Goal: Task Accomplishment & Management: Use online tool/utility

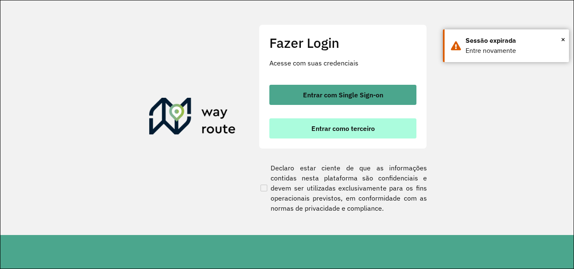
click at [339, 127] on span "Entrar como terceiro" at bounding box center [342, 128] width 63 height 7
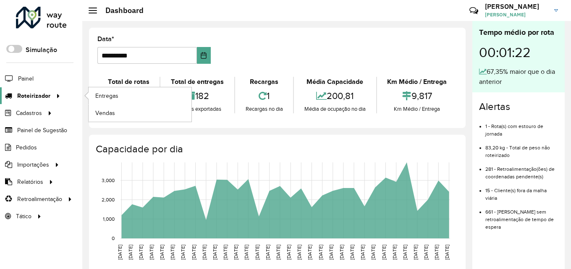
click at [44, 97] on span "Roteirizador" at bounding box center [33, 96] width 33 height 9
click at [139, 93] on link "Entregas" at bounding box center [140, 95] width 103 height 17
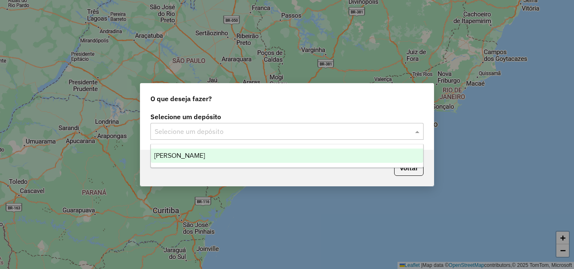
click at [250, 135] on input "text" at bounding box center [279, 132] width 248 height 10
click at [223, 160] on div "[PERSON_NAME]" at bounding box center [287, 156] width 272 height 14
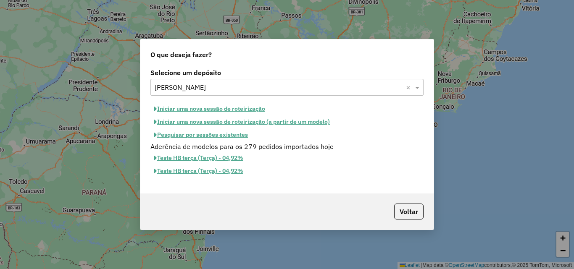
click at [215, 107] on button "Iniciar uma nova sessão de roteirização" at bounding box center [209, 109] width 118 height 13
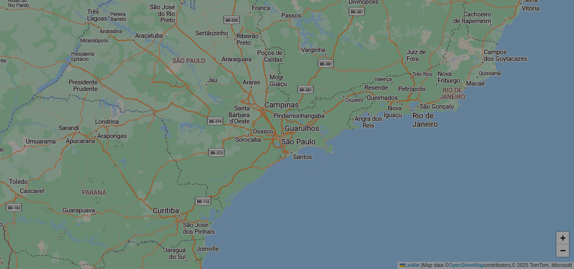
select select "*"
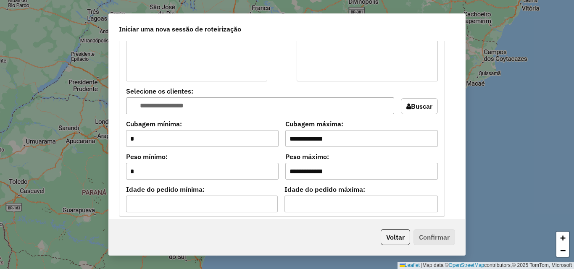
scroll to position [756, 0]
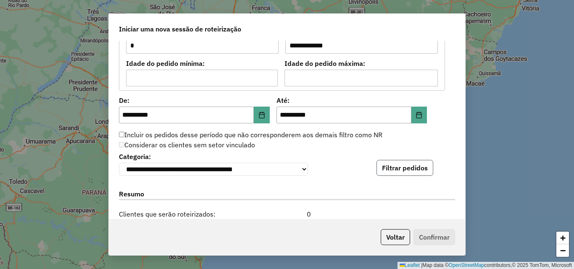
click at [408, 173] on button "Filtrar pedidos" at bounding box center [404, 168] width 57 height 16
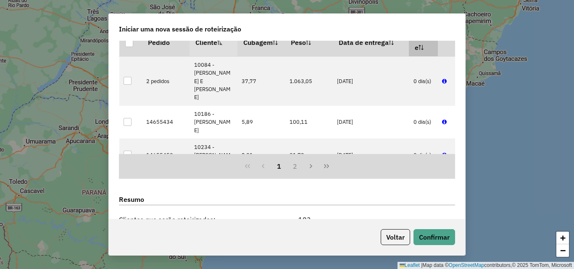
scroll to position [1050, 0]
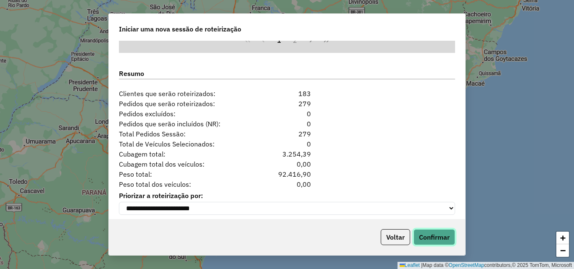
click at [432, 238] on button "Confirmar" at bounding box center [434, 237] width 42 height 16
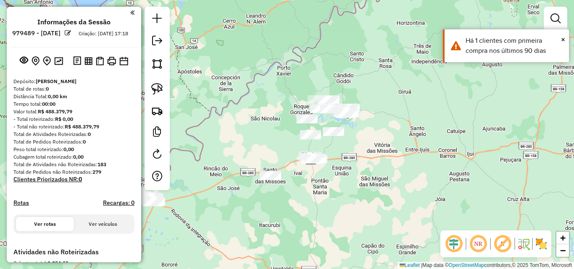
drag, startPoint x: 333, startPoint y: 215, endPoint x: 333, endPoint y: 105, distance: 110.5
click at [333, 134] on div "Janela de atendimento Grade de atendimento Capacidade Transportadoras Veículos …" at bounding box center [287, 134] width 574 height 269
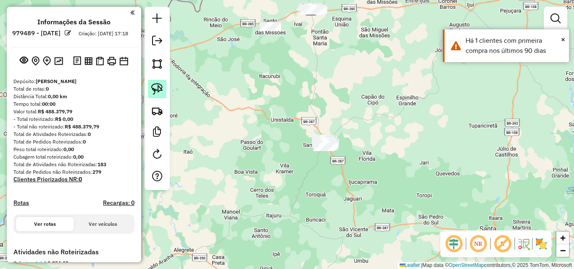
click at [158, 90] on img at bounding box center [157, 89] width 12 height 12
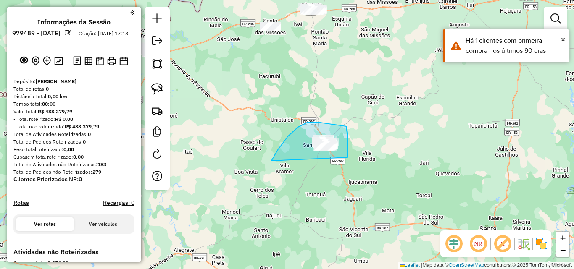
drag, startPoint x: 281, startPoint y: 146, endPoint x: 347, endPoint y: 160, distance: 67.4
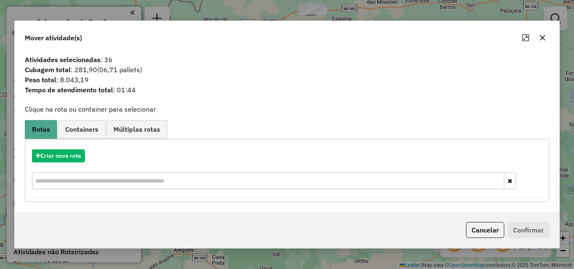
click at [471, 227] on button "Cancelar" at bounding box center [485, 230] width 38 height 16
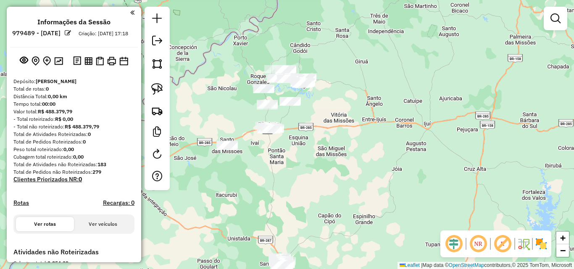
drag, startPoint x: 297, startPoint y: 186, endPoint x: 290, endPoint y: 203, distance: 18.5
click at [290, 203] on div "Janela de atendimento Grade de atendimento Capacidade Transportadoras Veículos …" at bounding box center [287, 134] width 574 height 269
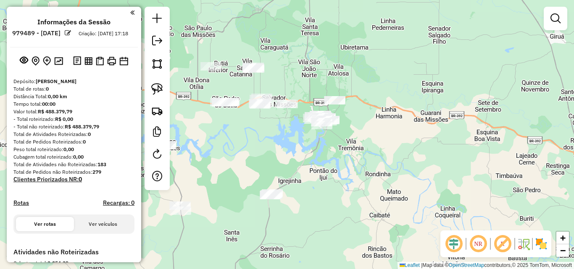
drag, startPoint x: 365, startPoint y: 150, endPoint x: 391, endPoint y: 126, distance: 34.2
click at [391, 126] on div "Janela de atendimento Grade de atendimento Capacidade Transportadoras Veículos …" at bounding box center [287, 134] width 574 height 269
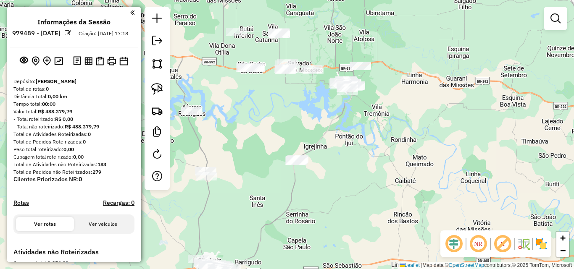
drag, startPoint x: 322, startPoint y: 120, endPoint x: 318, endPoint y: 145, distance: 25.2
click at [318, 145] on div "Janela de atendimento Grade de atendimento Capacidade Transportadoras Veículos …" at bounding box center [287, 134] width 574 height 269
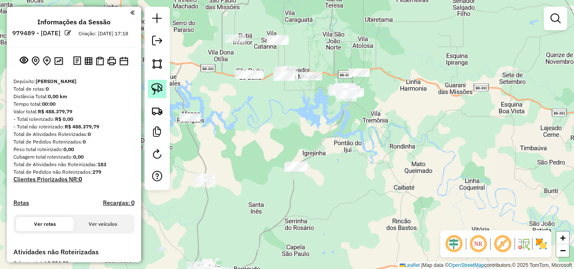
click at [159, 87] on img at bounding box center [157, 89] width 12 height 12
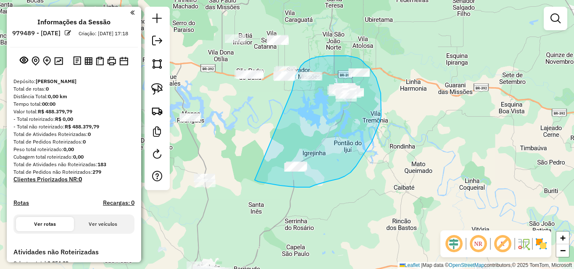
drag, startPoint x: 292, startPoint y: 91, endPoint x: 255, endPoint y: 180, distance: 97.0
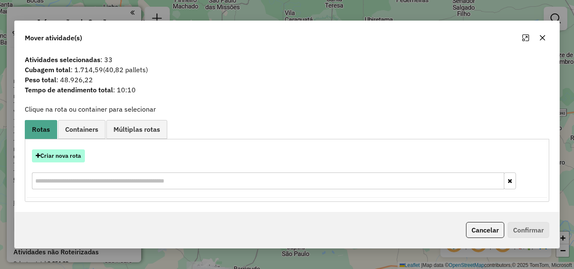
click at [72, 157] on button "Criar nova rota" at bounding box center [58, 156] width 53 height 13
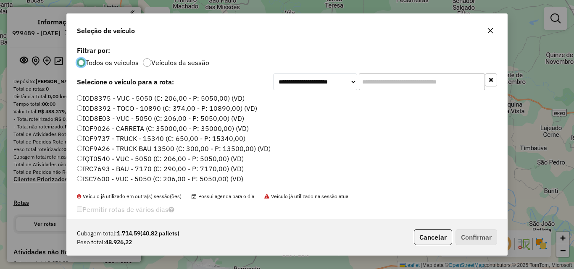
scroll to position [42, 0]
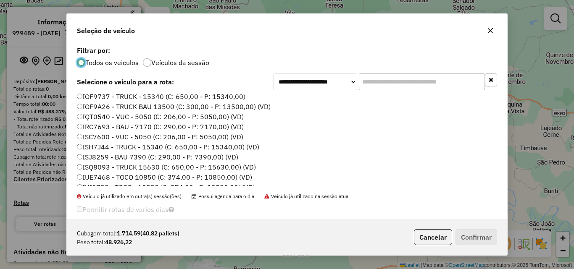
click at [121, 155] on label "ISJ8259 - BAU 7390 (C: 290,00 - P: 7390,00) (VD)" at bounding box center [157, 157] width 161 height 10
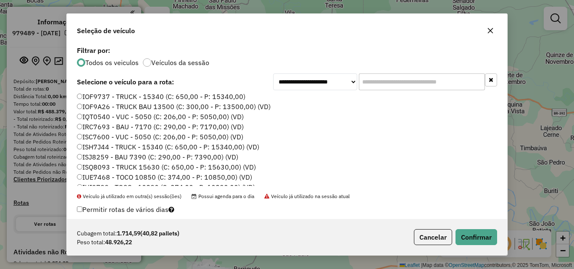
click at [487, 228] on div "Cubagem total: 1.714,59 (40,82 pallets) Peso total: 48.926,22 Cancelar Confirmar" at bounding box center [287, 237] width 440 height 36
click at [476, 237] on button "Confirmar" at bounding box center [476, 237] width 42 height 16
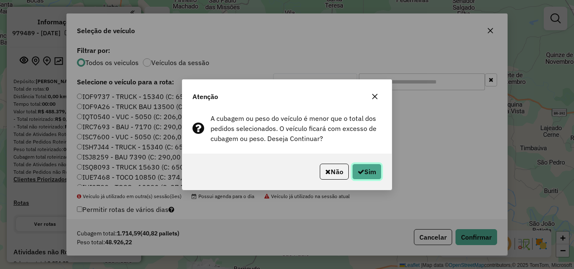
click at [365, 170] on button "Sim" at bounding box center [366, 172] width 29 height 16
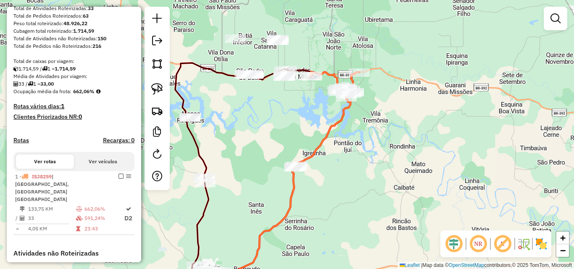
scroll to position [168, 0]
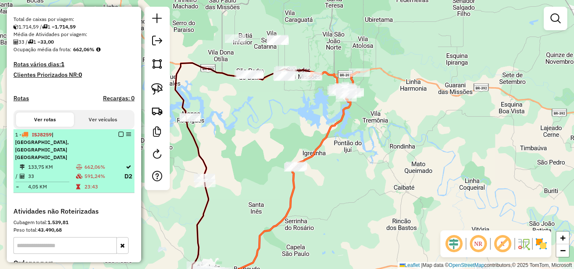
click at [73, 146] on div "1 - ISJ8259 | [GEOGRAPHIC_DATA], Salvador [GEOGRAPHIC_DATA]" at bounding box center [59, 146] width 89 height 30
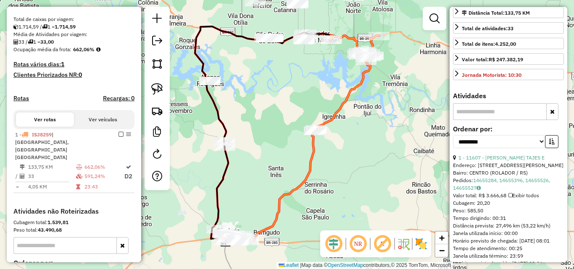
scroll to position [210, 0]
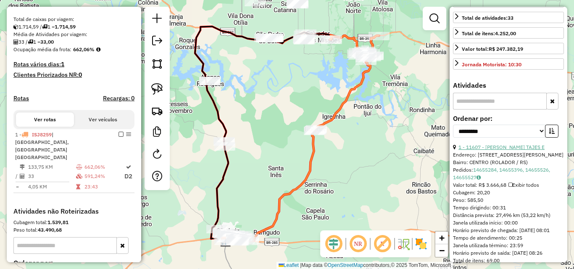
click at [513, 150] on link "1 - 11607 - [PERSON_NAME] TAJES E" at bounding box center [501, 147] width 86 height 6
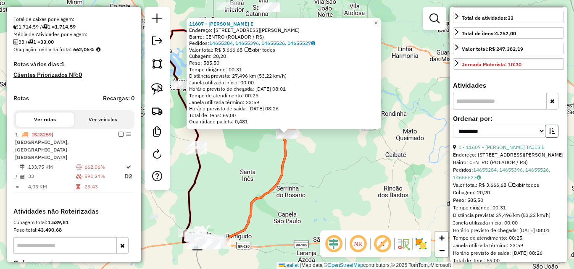
click at [551, 134] on icon "button" at bounding box center [552, 131] width 6 height 6
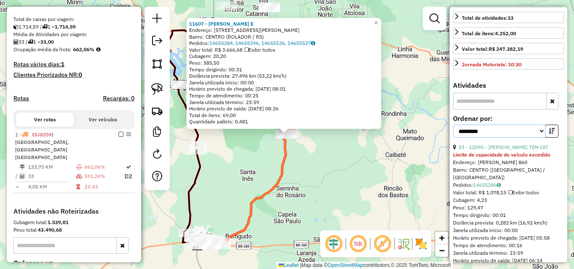
click at [537, 138] on select "**********" at bounding box center [499, 131] width 92 height 13
select select "*********"
click at [453, 138] on select "**********" at bounding box center [499, 131] width 92 height 13
click at [538, 138] on select "**********" at bounding box center [499, 131] width 92 height 13
click at [453, 138] on select "**********" at bounding box center [499, 131] width 92 height 13
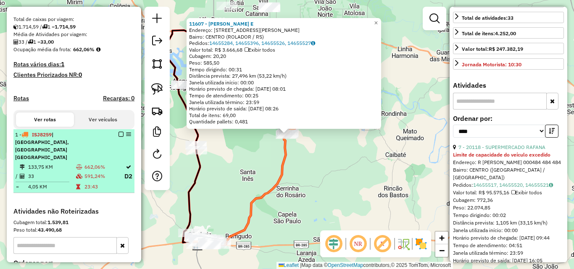
click at [64, 163] on td "133,75 KM" at bounding box center [52, 167] width 48 height 8
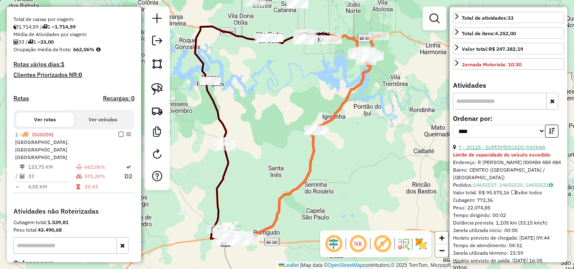
click at [501, 150] on link "7 - 20118 - SUPERMERCADO RAFANA" at bounding box center [501, 147] width 87 height 6
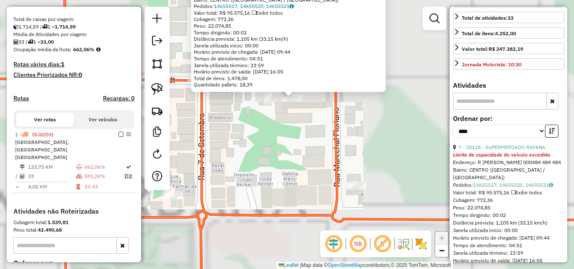
drag, startPoint x: 314, startPoint y: 146, endPoint x: 308, endPoint y: 163, distance: 17.9
click at [308, 164] on div "20118 - SUPERMERCADO RAFANA Limite de capacidade do veículo excedido Endereço: …" at bounding box center [287, 134] width 574 height 269
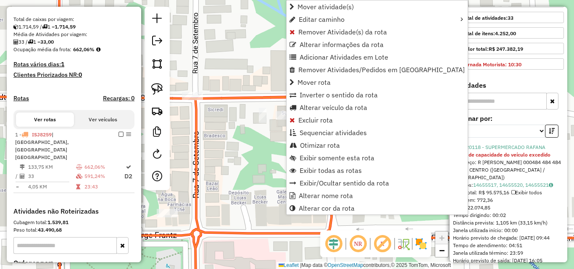
scroll to position [257, 0]
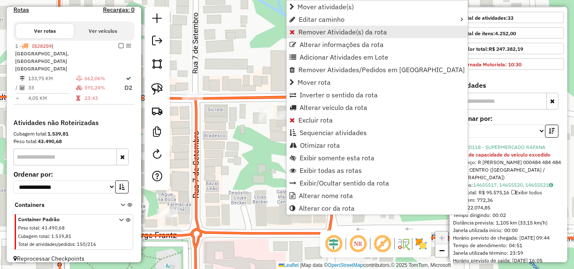
click at [338, 34] on span "Remover Atividade(s) da rota" at bounding box center [342, 32] width 89 height 7
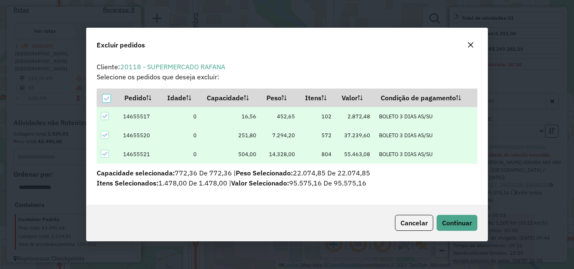
scroll to position [0, 0]
click at [105, 114] on icon at bounding box center [105, 116] width 6 height 6
click at [102, 135] on icon at bounding box center [105, 135] width 6 height 6
click at [446, 223] on span "Continuar" at bounding box center [457, 223] width 30 height 8
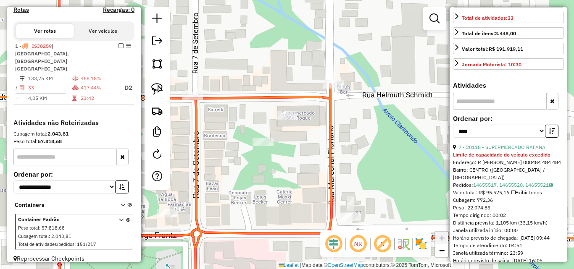
click at [260, 146] on div at bounding box center [262, 142] width 21 height 8
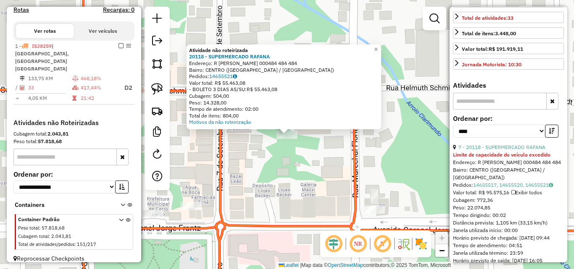
drag, startPoint x: 219, startPoint y: 76, endPoint x: 373, endPoint y: 173, distance: 181.7
click at [373, 173] on div "Atividade não roteirizada 20118 - SUPERMERCADO [PERSON_NAME]: [STREET_ADDRESS][…" at bounding box center [287, 134] width 574 height 269
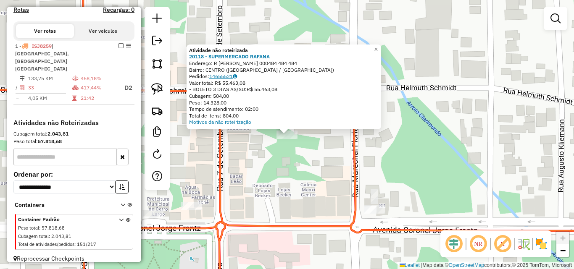
click at [220, 77] on link "14655521" at bounding box center [223, 76] width 28 height 6
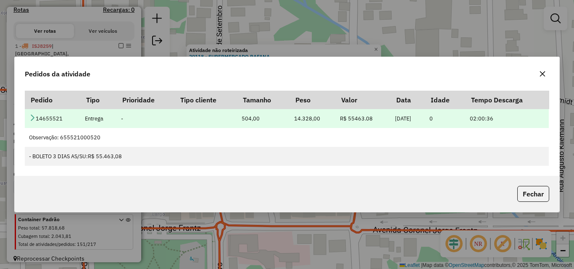
click at [32, 119] on icon at bounding box center [32, 117] width 7 height 7
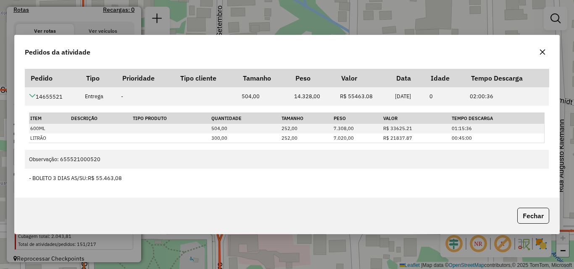
click at [538, 54] on button "button" at bounding box center [542, 51] width 13 height 13
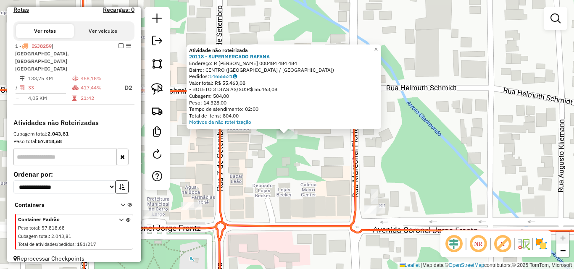
click at [320, 152] on div "Atividade não roteirizada 20118 - SUPERMERCADO [PERSON_NAME]: [STREET_ADDRESS][…" at bounding box center [287, 134] width 574 height 269
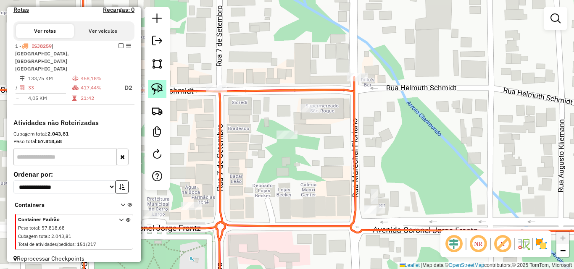
click at [157, 92] on img at bounding box center [157, 89] width 12 height 12
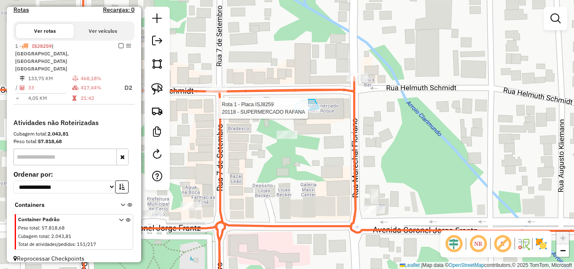
drag, startPoint x: 295, startPoint y: 108, endPoint x: 320, endPoint y: 120, distance: 27.6
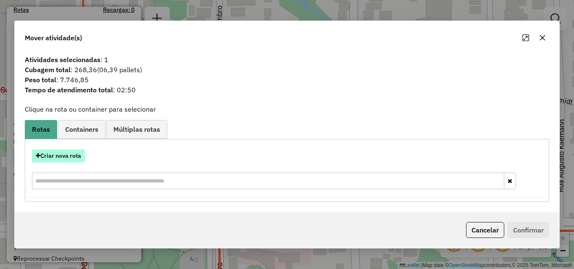
click at [60, 160] on button "Criar nova rota" at bounding box center [58, 156] width 53 height 13
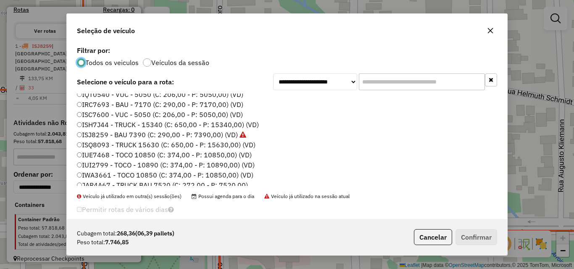
scroll to position [84, 0]
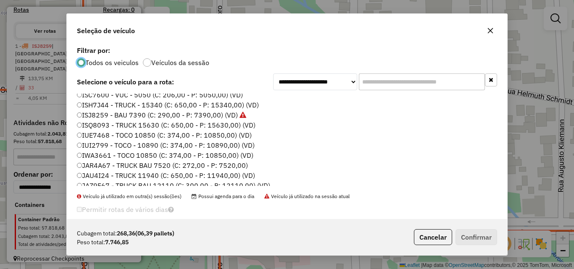
click at [97, 173] on label "JAU4I24 - TRUCK 11940 (C: 650,00 - P: 11940,00) (VD)" at bounding box center [166, 176] width 178 height 10
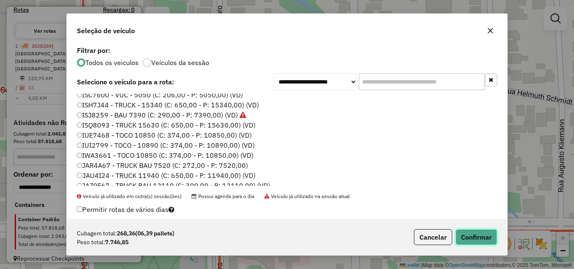
click at [465, 236] on button "Confirmar" at bounding box center [476, 237] width 42 height 16
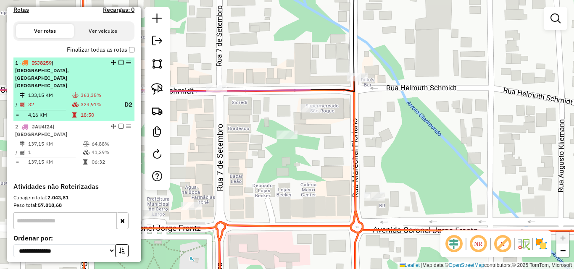
drag, startPoint x: 68, startPoint y: 82, endPoint x: 76, endPoint y: 83, distance: 8.4
click at [68, 82] on li "1 - ISJ8259 | [GEOGRAPHIC_DATA], [GEOGRAPHIC_DATA] 133,15 KM 363,35% / 32 324,9…" at bounding box center [73, 90] width 121 height 64
select select "*********"
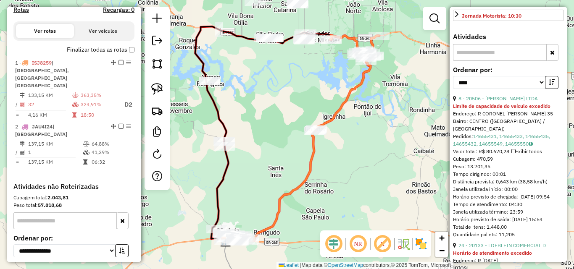
scroll to position [252, 0]
click at [502, 101] on link "8 - 20506 - [PERSON_NAME] LTDA" at bounding box center [497, 98] width 79 height 6
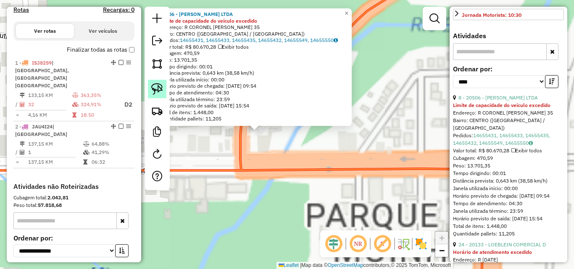
click at [153, 89] on img at bounding box center [157, 89] width 12 height 12
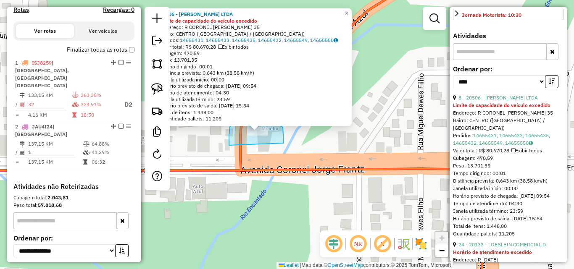
drag, startPoint x: 230, startPoint y: 126, endPoint x: 283, endPoint y: 145, distance: 56.2
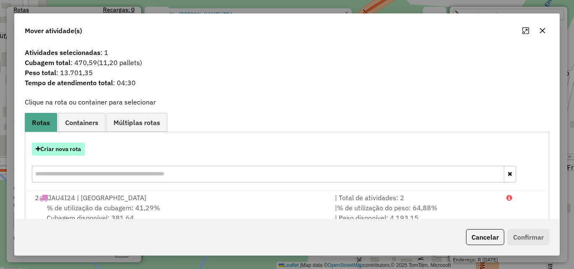
click at [61, 150] on button "Criar nova rota" at bounding box center [58, 149] width 53 height 13
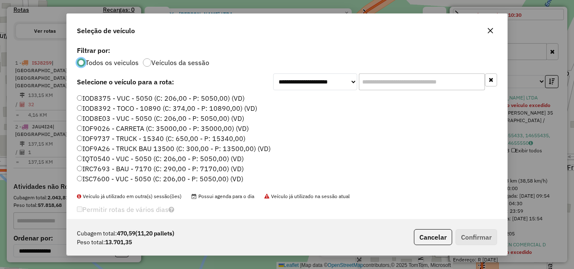
scroll to position [84, 0]
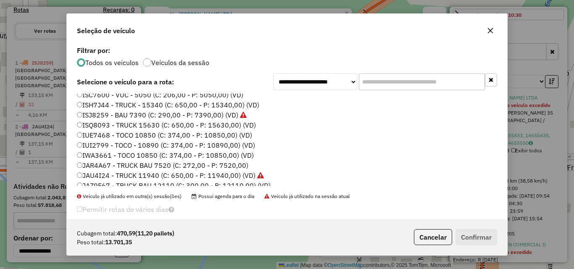
click at [101, 126] on label "ISQ8093 - TRUCK 15630 (C: 650,00 - P: 15630,00) (VD)" at bounding box center [166, 125] width 179 height 10
click at [477, 238] on button "Confirmar" at bounding box center [476, 237] width 42 height 16
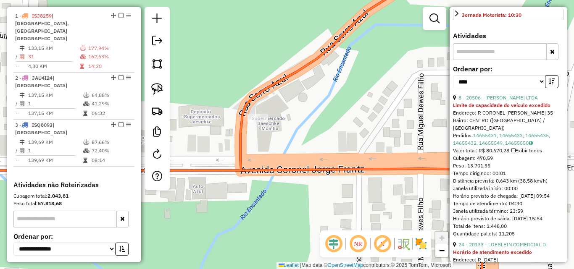
scroll to position [315, 0]
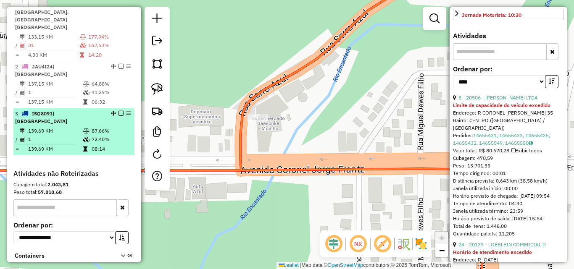
click at [120, 111] on em at bounding box center [120, 113] width 5 height 5
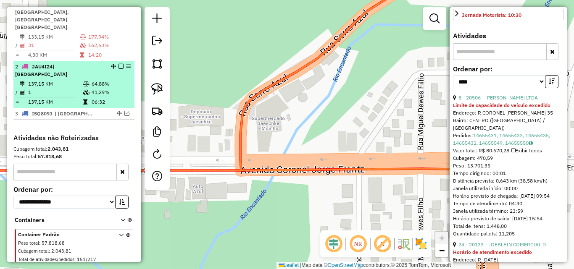
click at [84, 90] on icon at bounding box center [86, 92] width 6 height 5
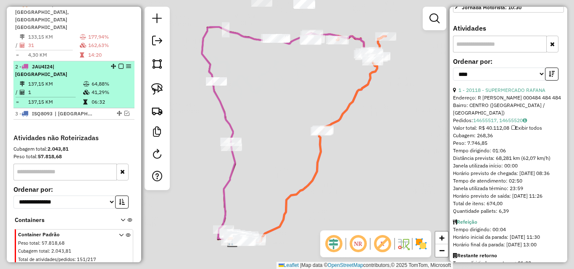
scroll to position [237, 0]
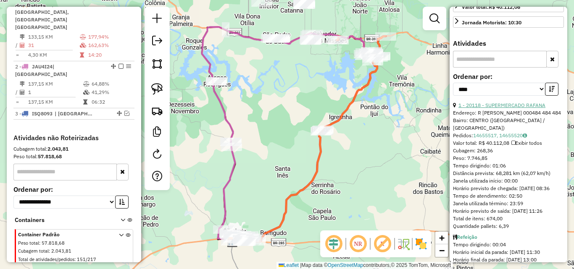
click at [504, 108] on link "1 - 20118 - SUPERMERCADO RAFANA" at bounding box center [501, 105] width 87 height 6
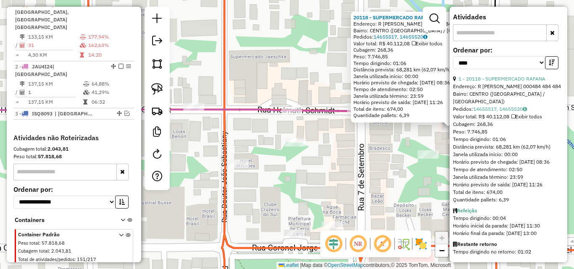
scroll to position [152, 0]
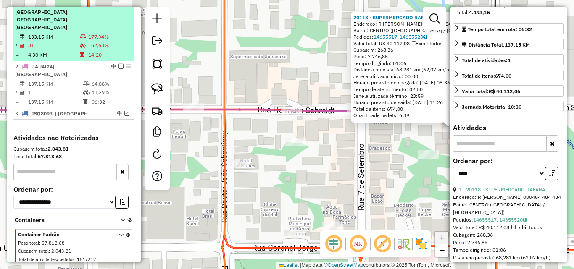
click at [76, 41] on td "31" at bounding box center [54, 45] width 52 height 8
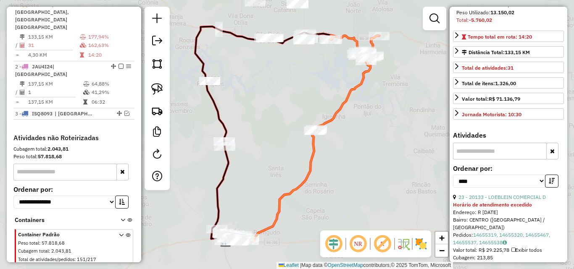
scroll to position [168, 0]
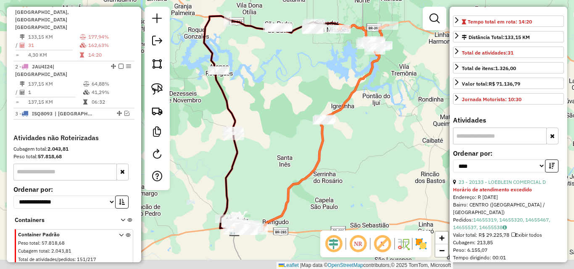
drag, startPoint x: 270, startPoint y: 209, endPoint x: 337, endPoint y: 150, distance: 89.6
click at [336, 151] on div "Janela de atendimento Grade de atendimento Capacidade Transportadoras Veículos …" at bounding box center [287, 134] width 574 height 269
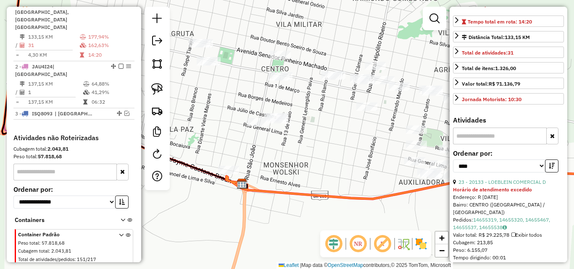
drag, startPoint x: 248, startPoint y: 217, endPoint x: 260, endPoint y: 195, distance: 25.2
click at [258, 223] on div "Janela de atendimento Grade de atendimento Capacidade Transportadoras Veículos …" at bounding box center [287, 134] width 574 height 269
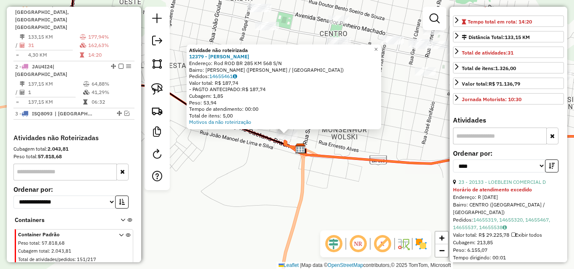
click at [356, 208] on div "Atividade não roteirizada 12379 - [PERSON_NAME]: Rod ROD BR 285 KM 568 S/N Bair…" at bounding box center [287, 134] width 574 height 269
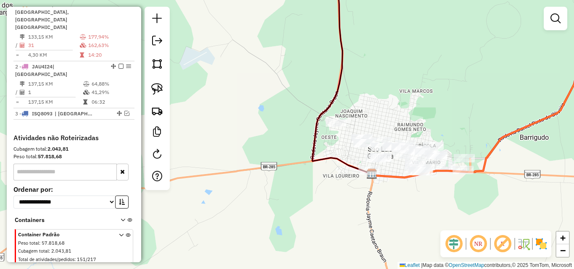
drag, startPoint x: 451, startPoint y: 205, endPoint x: 336, endPoint y: 229, distance: 117.6
click at [336, 229] on div "Janela de atendimento Grade de atendimento Capacidade Transportadoras Veículos …" at bounding box center [287, 134] width 574 height 269
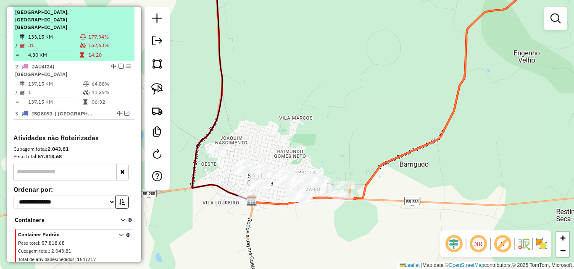
click at [74, 41] on td "31" at bounding box center [54, 45] width 52 height 8
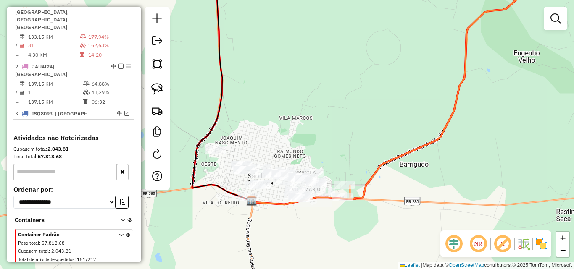
select select "*********"
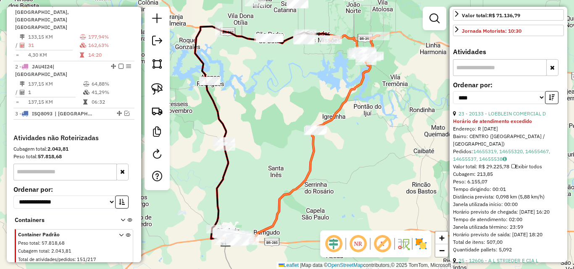
scroll to position [252, 0]
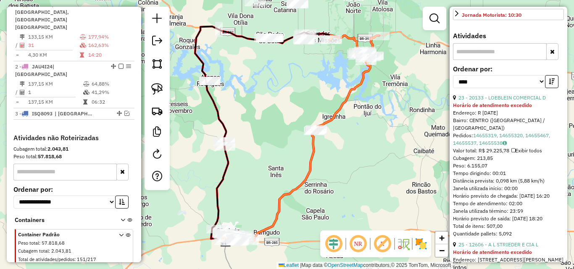
click at [508, 102] on div "23 - 20133 - LOEBLEIN COMERCIAL D" at bounding box center [508, 98] width 111 height 8
click at [500, 101] on link "23 - 20133 - LOEBLEIN COMERCIAL D" at bounding box center [501, 98] width 87 height 6
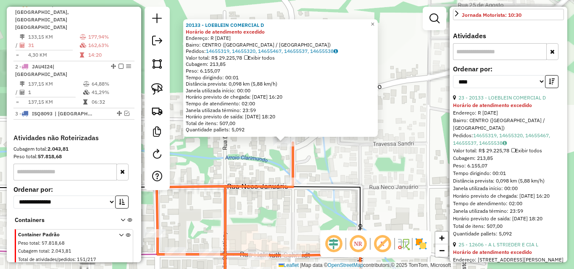
drag, startPoint x: 270, startPoint y: 162, endPoint x: 273, endPoint y: 174, distance: 12.1
click at [273, 174] on div "20133 - LOEBLEIN COMERCIAL D Horário de atendimento excedido Endereço: R [DATE]…" at bounding box center [287, 134] width 574 height 269
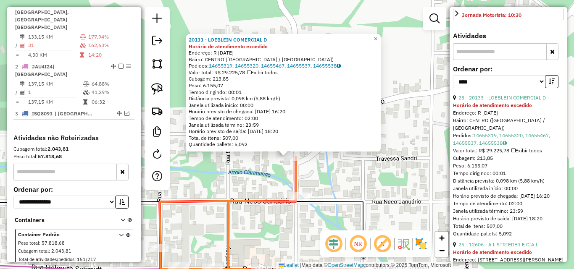
click at [146, 84] on div at bounding box center [157, 99] width 25 height 184
click at [153, 87] on img at bounding box center [157, 89] width 12 height 12
drag, startPoint x: 268, startPoint y: 171, endPoint x: 305, endPoint y: 161, distance: 37.4
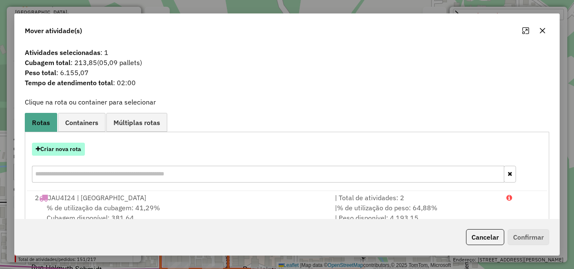
click at [62, 146] on button "Criar nova rota" at bounding box center [58, 149] width 53 height 13
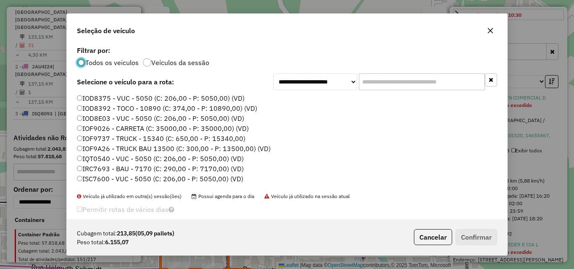
scroll to position [84, 0]
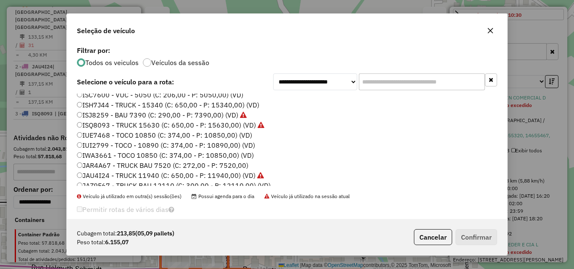
click at [121, 155] on label "IWA3661 - TOCO 10850 (C: 374,00 - P: 10850,00) (VD)" at bounding box center [165, 155] width 177 height 10
click at [468, 238] on button "Confirmar" at bounding box center [476, 237] width 42 height 16
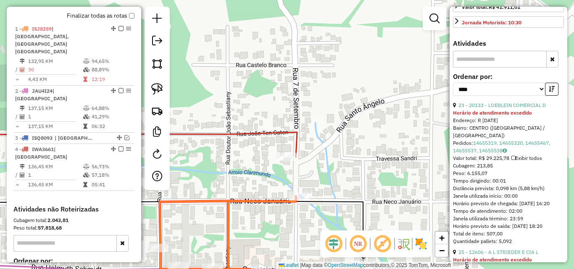
scroll to position [315, 0]
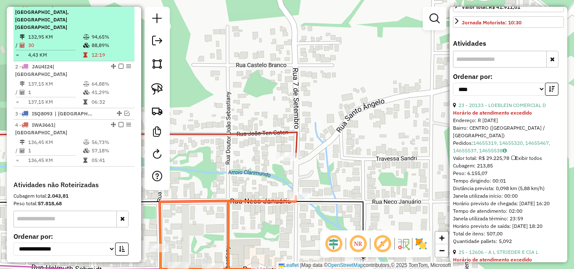
click at [75, 41] on td "30" at bounding box center [55, 45] width 55 height 8
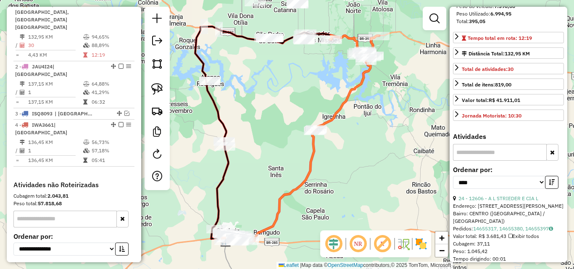
scroll to position [202, 0]
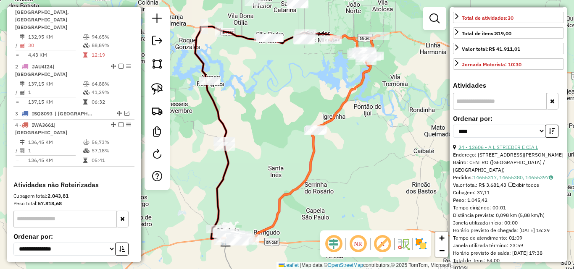
click at [507, 150] on link "24 - 12606 - A L STRIEDER E CIA L" at bounding box center [498, 147] width 80 height 6
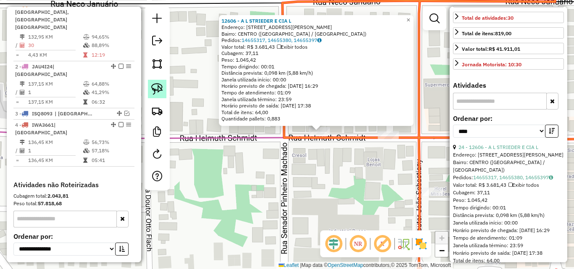
click at [161, 89] on img at bounding box center [157, 89] width 12 height 12
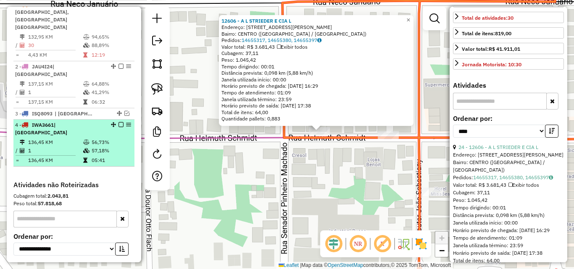
click at [76, 138] on td "136,45 KM" at bounding box center [55, 142] width 55 height 8
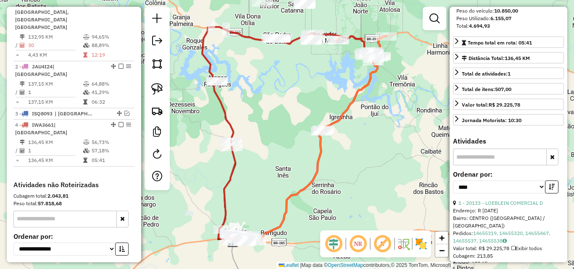
scroll to position [153, 0]
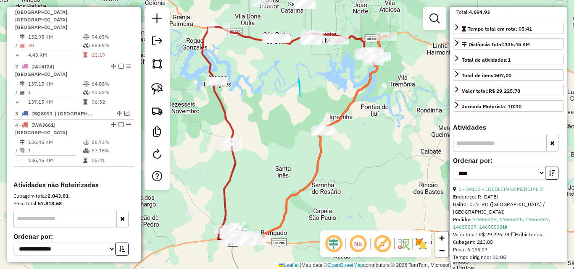
drag, startPoint x: 300, startPoint y: 97, endPoint x: 303, endPoint y: 126, distance: 30.0
drag, startPoint x: 314, startPoint y: 115, endPoint x: 307, endPoint y: 138, distance: 24.2
click at [307, 138] on div "Janela de atendimento Grade de atendimento Capacidade Transportadoras Veículos …" at bounding box center [287, 134] width 574 height 269
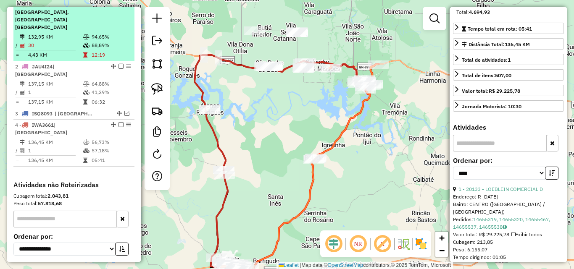
click at [54, 33] on td "132,95 KM" at bounding box center [55, 37] width 55 height 8
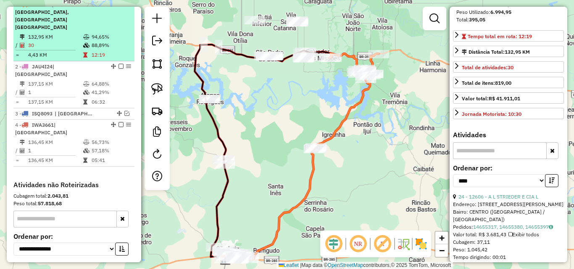
scroll to position [160, 0]
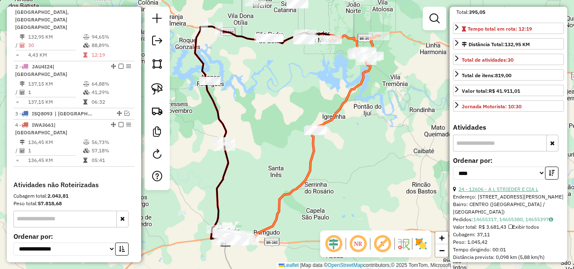
click at [498, 192] on link "24 - 12606 - A L STRIEDER E CIA L" at bounding box center [498, 189] width 80 height 6
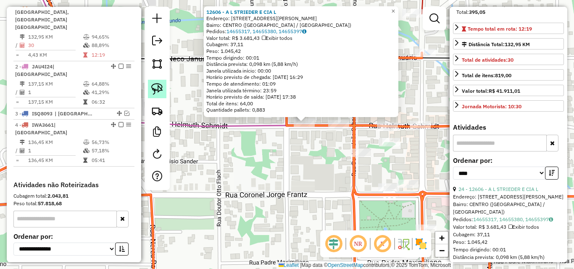
click at [164, 87] on link at bounding box center [157, 89] width 18 height 18
drag, startPoint x: 284, startPoint y: 140, endPoint x: 313, endPoint y: 128, distance: 32.2
click at [313, 128] on div "12606 - A L STRIEDER E CIA L Endereço: R [PERSON_NAME] 867 Bairro: CENTRO ([GEO…" at bounding box center [287, 134] width 574 height 269
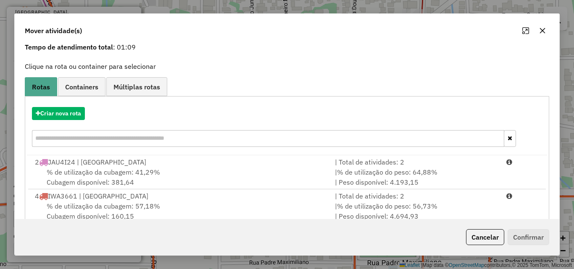
scroll to position [54, 0]
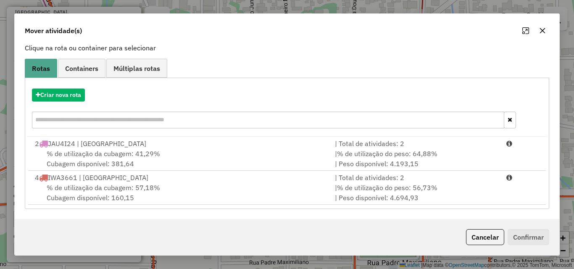
click at [211, 145] on div "2 JAU4I24 | [GEOGRAPHIC_DATA]" at bounding box center [180, 144] width 300 height 10
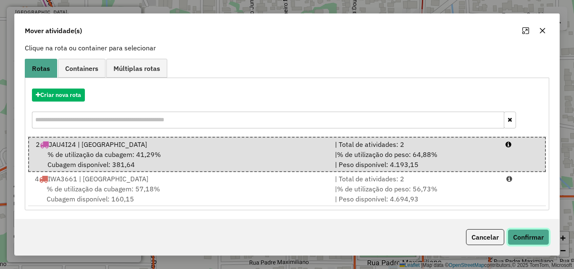
click at [522, 235] on button "Confirmar" at bounding box center [528, 237] width 42 height 16
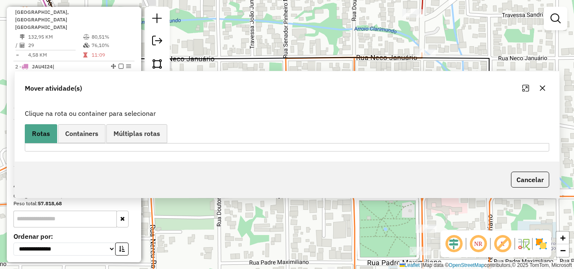
scroll to position [229, 0]
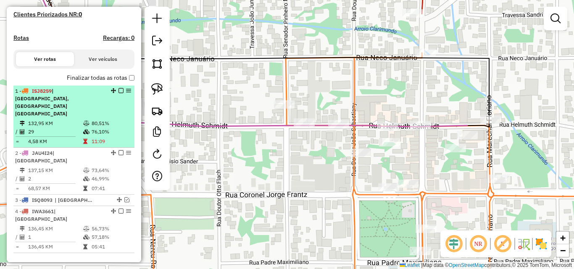
click at [83, 129] on icon at bounding box center [86, 131] width 6 height 5
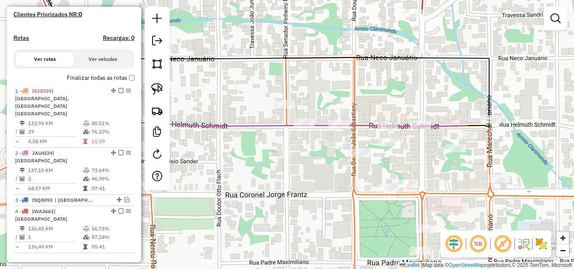
select select "*********"
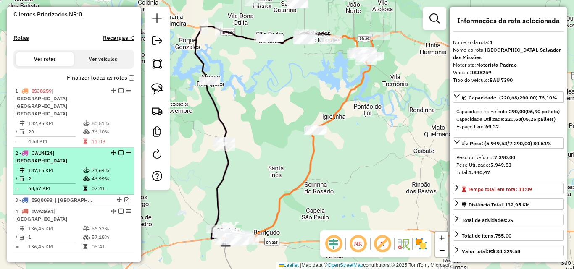
click at [78, 166] on td "137,15 KM" at bounding box center [55, 170] width 55 height 8
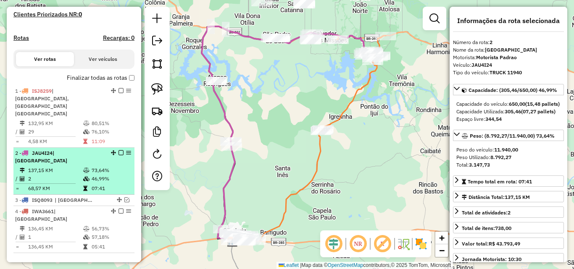
click at [118, 150] on em at bounding box center [120, 152] width 5 height 5
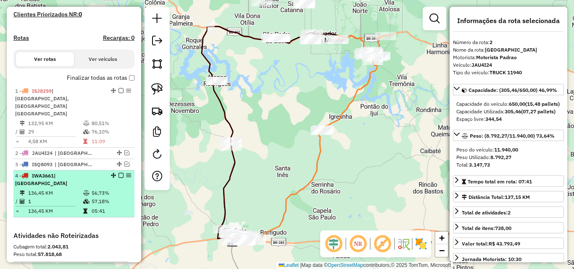
click at [63, 197] on td "1" at bounding box center [55, 201] width 55 height 8
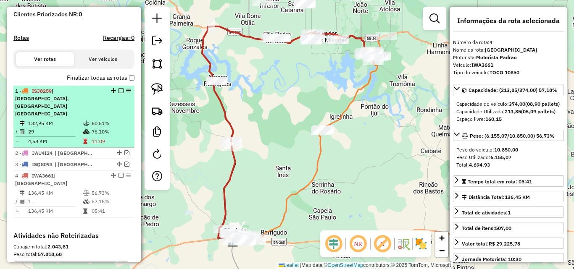
click at [66, 128] on td "29" at bounding box center [55, 132] width 55 height 8
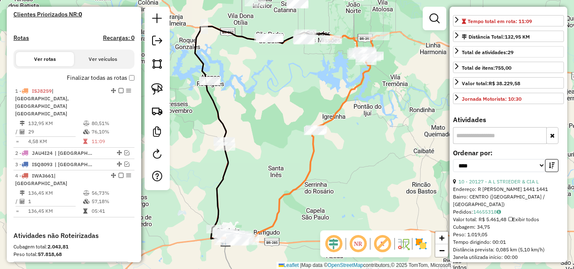
scroll to position [252, 0]
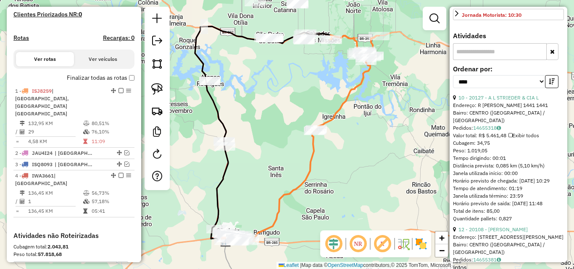
click at [506, 102] on div "10 - 20127 - A L STRIEDER & CIA L" at bounding box center [508, 98] width 111 height 8
click at [505, 101] on link "10 - 20127 - A L STRIEDER & CIA L" at bounding box center [498, 98] width 80 height 6
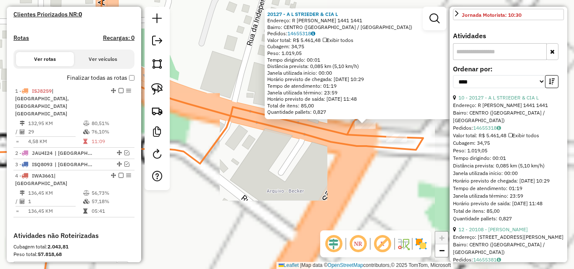
drag, startPoint x: 335, startPoint y: 176, endPoint x: 279, endPoint y: 213, distance: 67.0
click at [288, 214] on div "20127 - A L STRIEDER & CIA L Endereço: R [PERSON_NAME] 1441 1441 Bairro: [GEOGR…" at bounding box center [287, 134] width 574 height 269
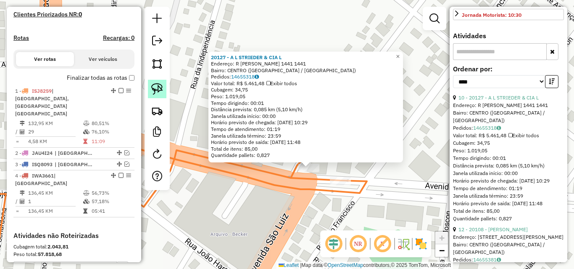
click at [155, 88] on img at bounding box center [157, 89] width 12 height 12
drag, startPoint x: 293, startPoint y: 168, endPoint x: 323, endPoint y: 180, distance: 32.8
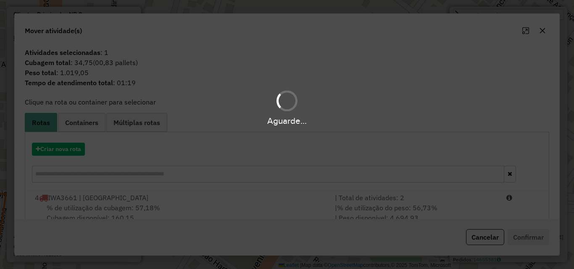
click at [197, 208] on div "Aguarde..." at bounding box center [287, 134] width 574 height 269
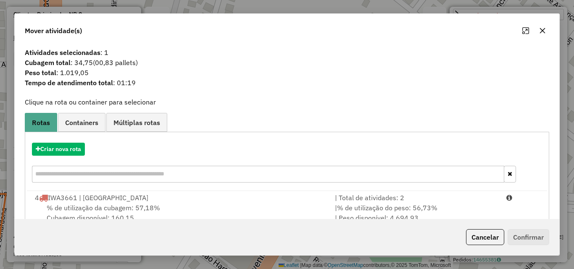
click at [197, 208] on div "% de utilização da cubagem: 57,18% Cubagem disponível: 160,15" at bounding box center [180, 213] width 300 height 20
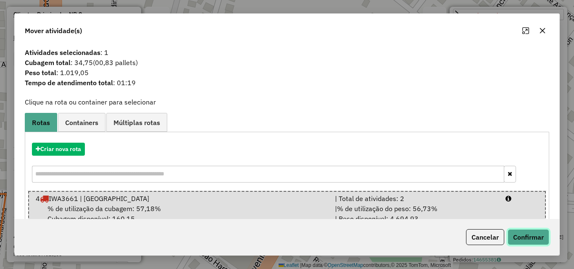
click at [528, 237] on button "Confirmar" at bounding box center [528, 237] width 42 height 16
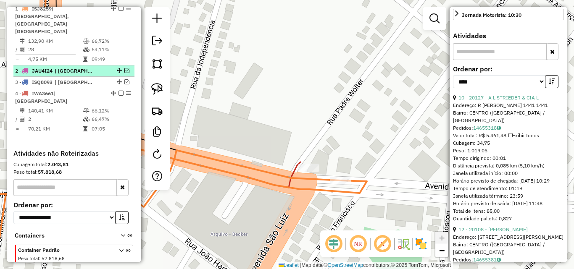
scroll to position [315, 0]
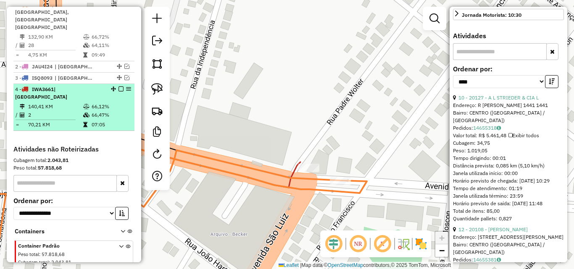
click at [68, 103] on td "140,41 KM" at bounding box center [55, 107] width 55 height 8
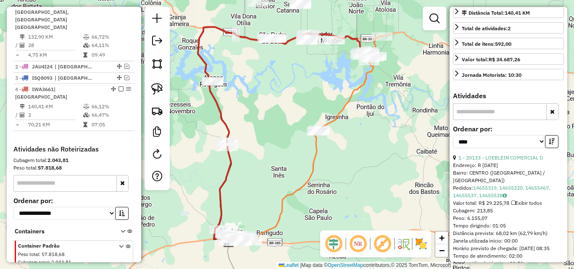
scroll to position [118, 0]
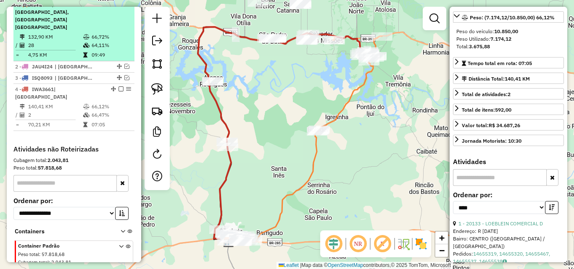
click at [83, 43] on icon at bounding box center [86, 45] width 6 height 5
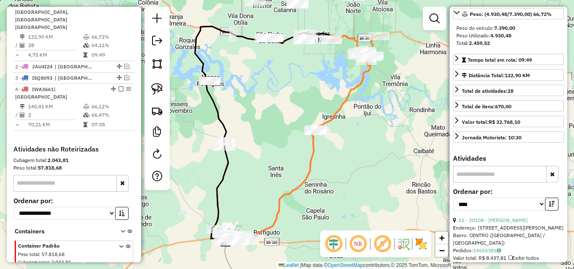
scroll to position [126, 0]
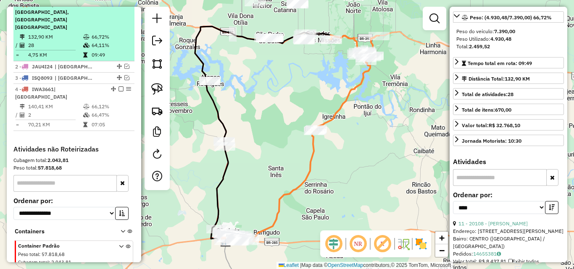
click at [118, 7] on em at bounding box center [120, 4] width 5 height 5
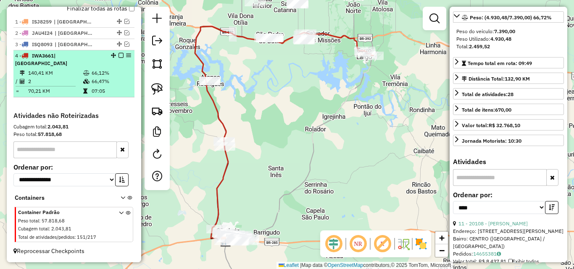
click at [118, 58] on em at bounding box center [120, 55] width 5 height 5
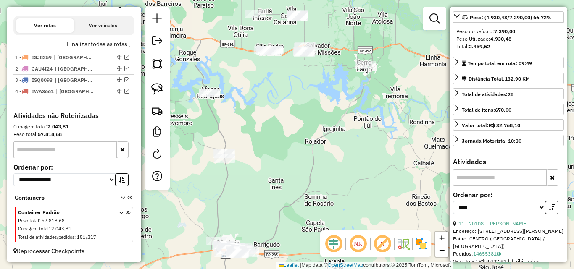
drag, startPoint x: 304, startPoint y: 103, endPoint x: 280, endPoint y: 175, distance: 76.5
click at [280, 175] on div "Janela de atendimento Grade de atendimento Capacidade Transportadoras Veículos …" at bounding box center [287, 134] width 574 height 269
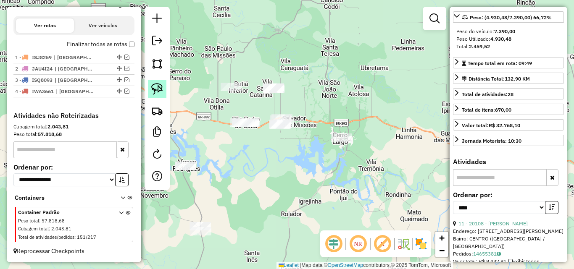
click at [154, 91] on img at bounding box center [157, 89] width 12 height 12
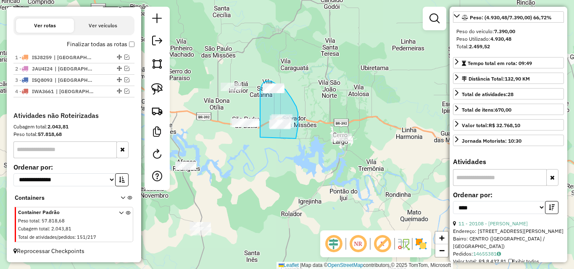
drag, startPoint x: 260, startPoint y: 137, endPoint x: 296, endPoint y: 139, distance: 35.7
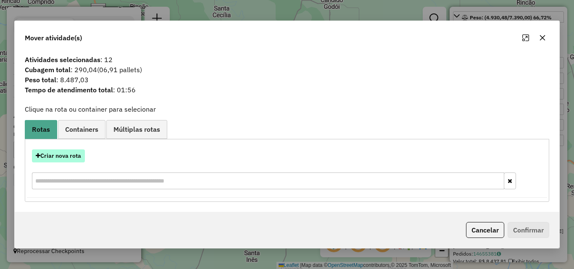
click at [68, 155] on button "Criar nova rota" at bounding box center [58, 156] width 53 height 13
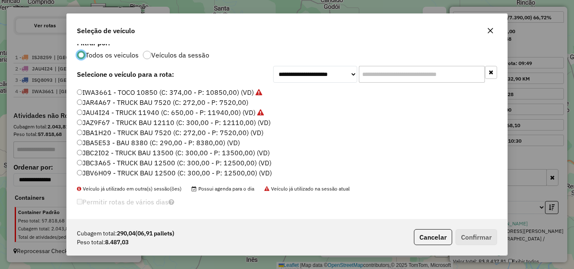
scroll to position [11, 0]
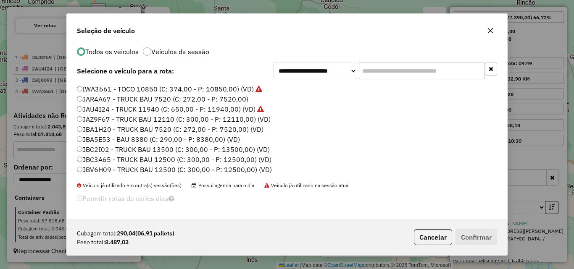
click at [105, 152] on label "JBC2I02 - TRUCK BAU 13500 (C: 300,00 - P: 13500,00) (VD)" at bounding box center [173, 150] width 193 height 10
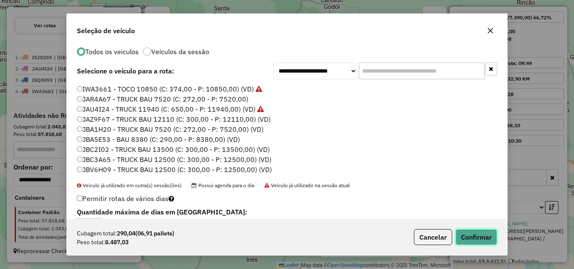
click at [468, 238] on button "Confirmar" at bounding box center [476, 237] width 42 height 16
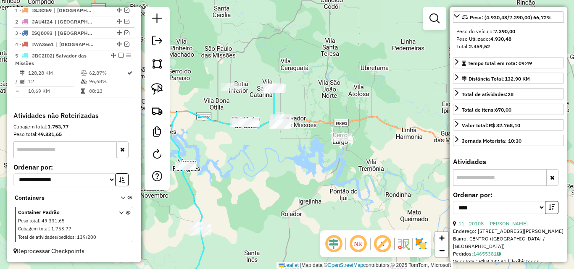
scroll to position [315, 0]
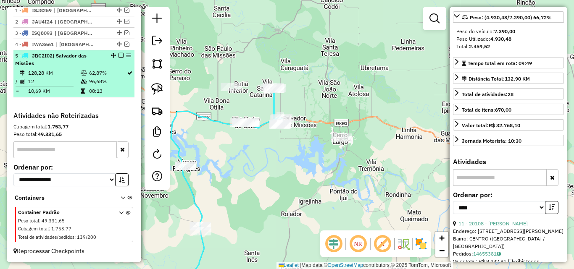
click at [118, 58] on em at bounding box center [120, 55] width 5 height 5
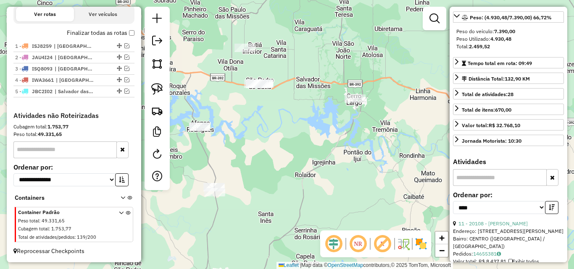
drag, startPoint x: 250, startPoint y: 152, endPoint x: 268, endPoint y: 97, distance: 58.7
click at [268, 97] on div "Janela de atendimento Grade de atendimento Capacidade Transportadoras Veículos …" at bounding box center [287, 134] width 574 height 269
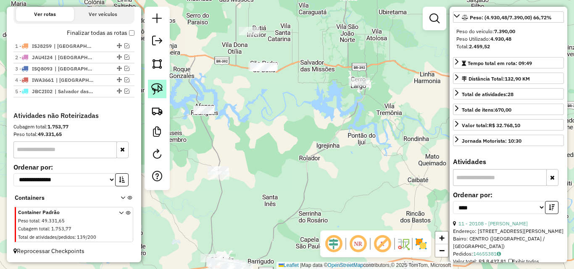
click at [157, 89] on img at bounding box center [157, 89] width 12 height 12
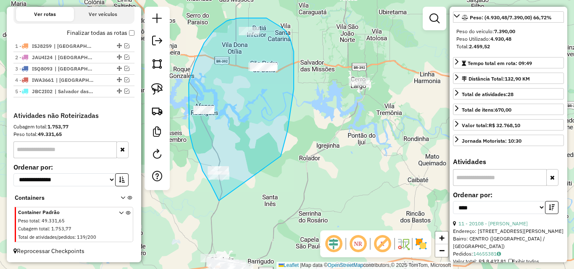
drag, startPoint x: 219, startPoint y: 201, endPoint x: 281, endPoint y: 156, distance: 76.1
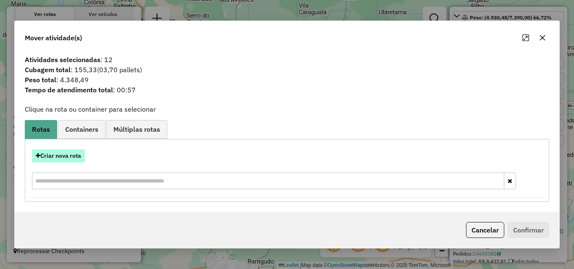
click at [63, 155] on button "Criar nova rota" at bounding box center [58, 156] width 53 height 13
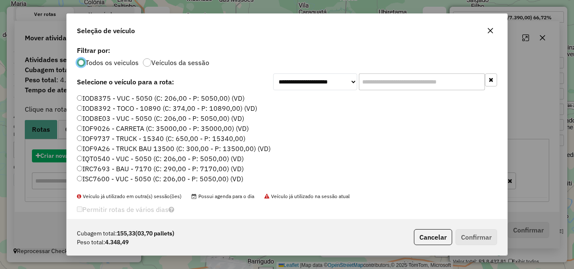
scroll to position [5, 3]
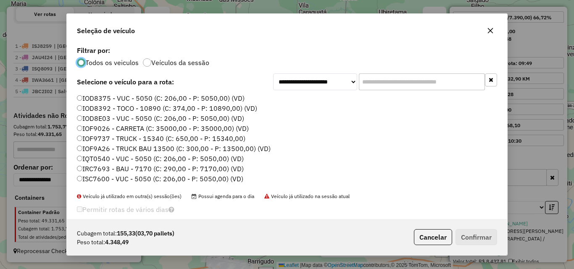
click at [112, 100] on label "IOD8375 - VUC - 5050 (C: 206,00 - P: 5050,00) (VD)" at bounding box center [161, 98] width 168 height 10
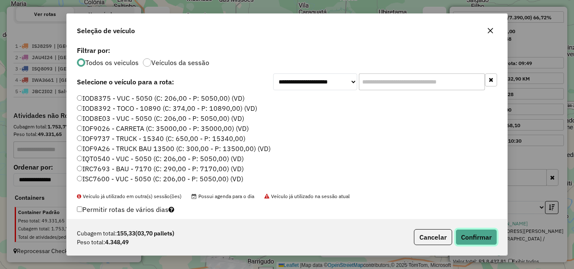
click at [485, 239] on button "Confirmar" at bounding box center [476, 237] width 42 height 16
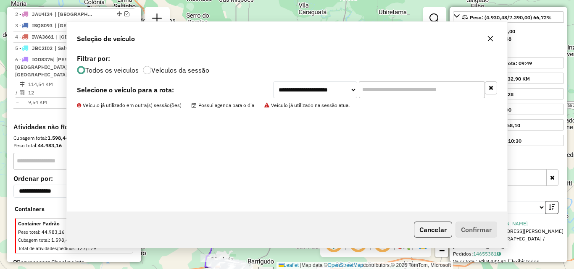
scroll to position [315, 0]
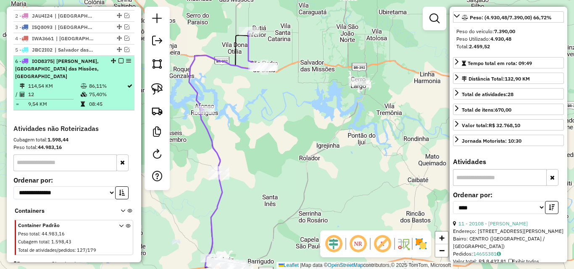
click at [118, 63] on em at bounding box center [120, 60] width 5 height 5
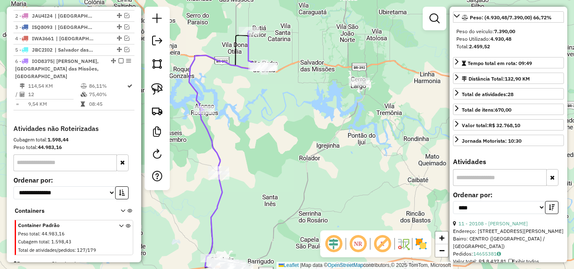
scroll to position [292, 0]
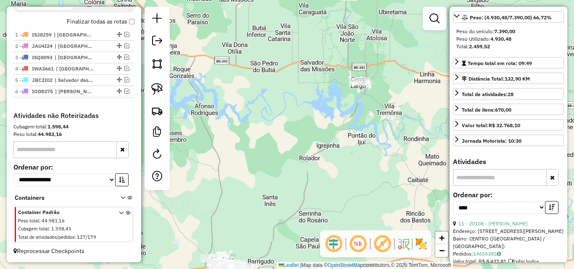
drag, startPoint x: 257, startPoint y: 188, endPoint x: 284, endPoint y: 40, distance: 150.4
click at [284, 40] on div "Janela de atendimento Grade de atendimento Capacidade Transportadoras Veículos …" at bounding box center [287, 134] width 574 height 269
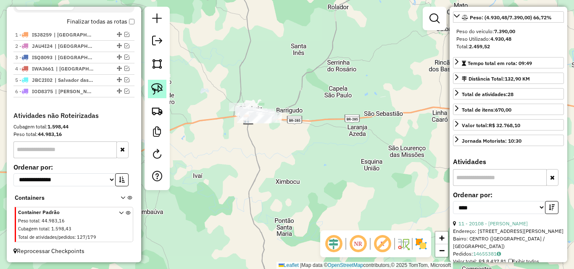
click at [157, 89] on img at bounding box center [157, 89] width 12 height 12
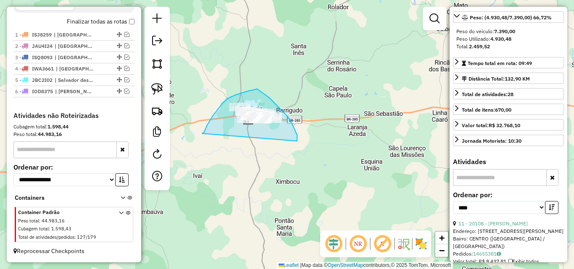
drag, startPoint x: 202, startPoint y: 134, endPoint x: 297, endPoint y: 141, distance: 95.2
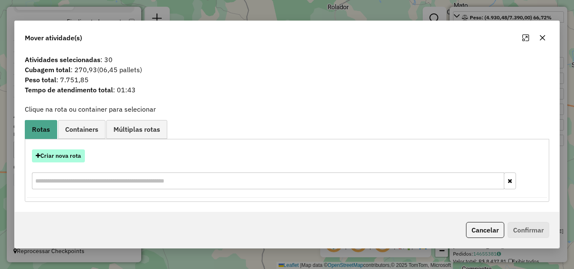
click at [62, 156] on button "Criar nova rota" at bounding box center [58, 156] width 53 height 13
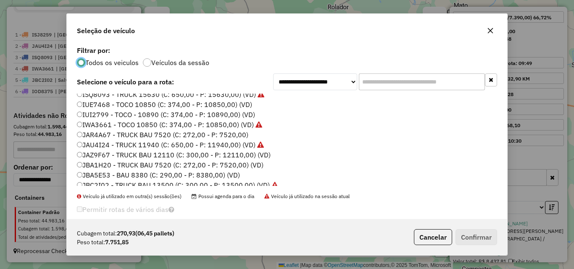
scroll to position [126, 0]
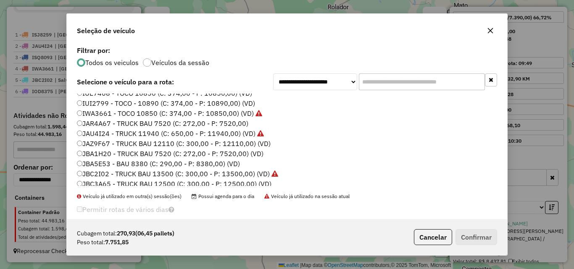
click at [115, 162] on label "JBA5E53 - BAU 8380 (C: 290,00 - P: 8380,00) (VD)" at bounding box center [158, 164] width 163 height 10
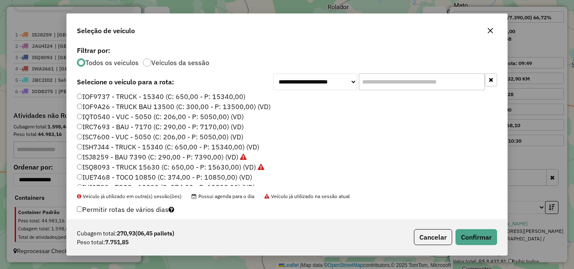
click at [116, 124] on label "IRC7693 - BAU - 7170 (C: 290,00 - P: 7170,00) (VD)" at bounding box center [160, 127] width 167 height 10
click at [475, 235] on button "Confirmar" at bounding box center [476, 237] width 42 height 16
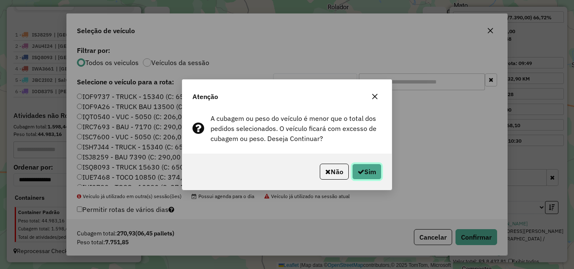
click at [372, 174] on button "Sim" at bounding box center [366, 172] width 29 height 16
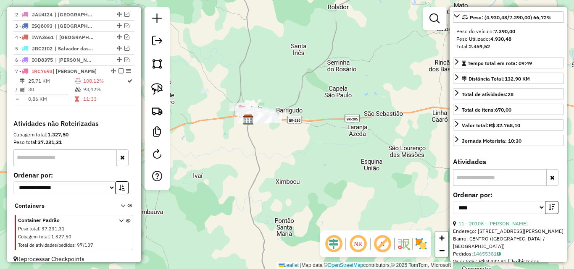
scroll to position [315, 0]
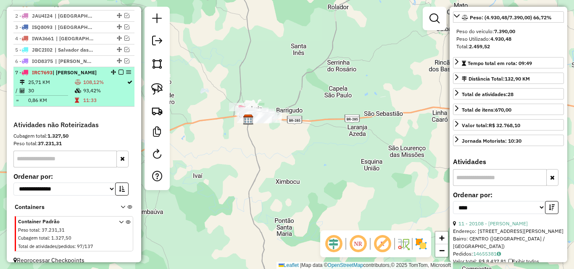
click at [118, 75] on em at bounding box center [120, 72] width 5 height 5
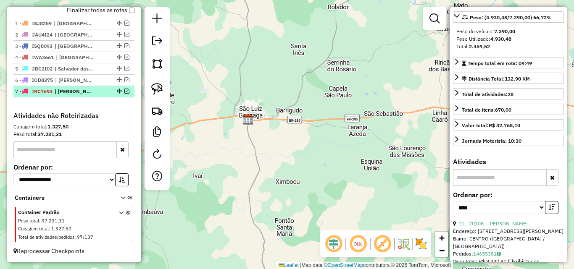
scroll to position [304, 0]
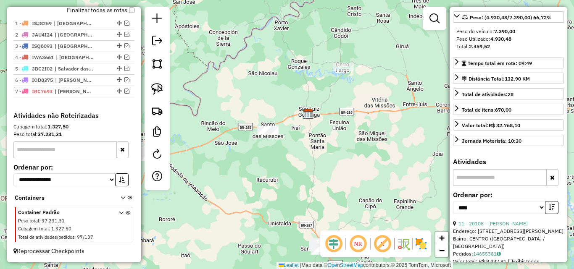
drag, startPoint x: 207, startPoint y: 178, endPoint x: 297, endPoint y: 152, distance: 93.6
click at [297, 152] on div "Janela de atendimento Grade de atendimento Capacidade Transportadoras Veículos …" at bounding box center [287, 134] width 574 height 269
drag, startPoint x: 316, startPoint y: 137, endPoint x: 289, endPoint y: 75, distance: 67.3
click at [295, 81] on div "Janela de atendimento Grade de atendimento Capacidade Transportadoras Veículos …" at bounding box center [287, 134] width 574 height 269
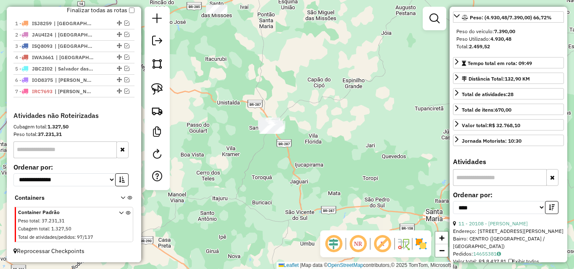
drag, startPoint x: 327, startPoint y: 114, endPoint x: 305, endPoint y: 84, distance: 37.0
click at [305, 84] on div "Janela de atendimento Grade de atendimento Capacidade Transportadoras Veículos …" at bounding box center [287, 134] width 574 height 269
click at [315, 87] on div "Janela de atendimento Grade de atendimento Capacidade Transportadoras Veículos …" at bounding box center [287, 134] width 574 height 269
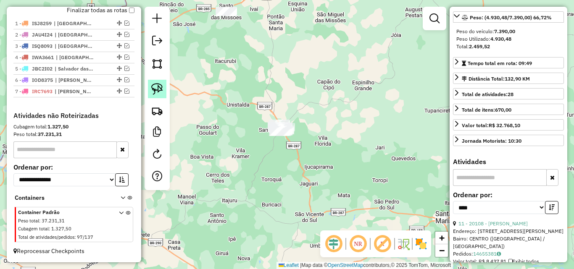
click at [148, 90] on link at bounding box center [157, 89] width 18 height 18
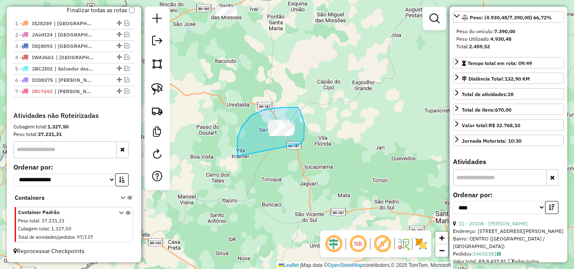
drag, startPoint x: 237, startPoint y: 156, endPoint x: 301, endPoint y: 144, distance: 65.1
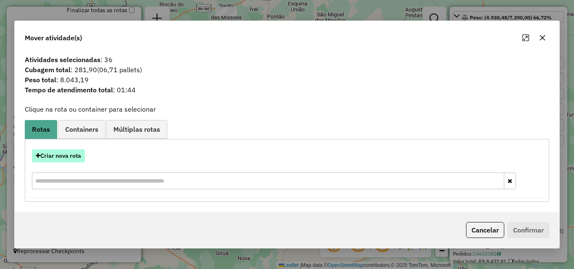
click at [61, 155] on button "Criar nova rota" at bounding box center [58, 156] width 53 height 13
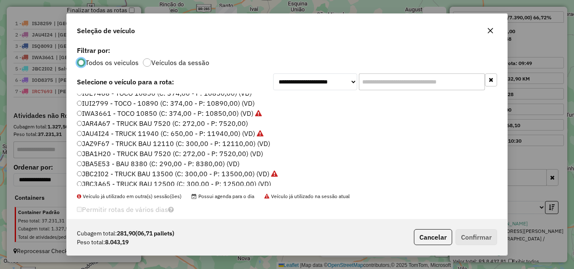
scroll to position [139, 0]
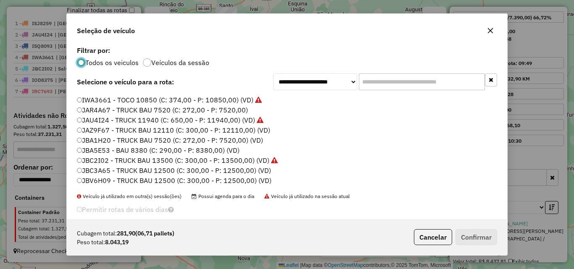
click at [107, 129] on label "JAZ9F67 - TRUCK BAU 12110 (C: 300,00 - P: 12110,00) (VD)" at bounding box center [173, 130] width 193 height 10
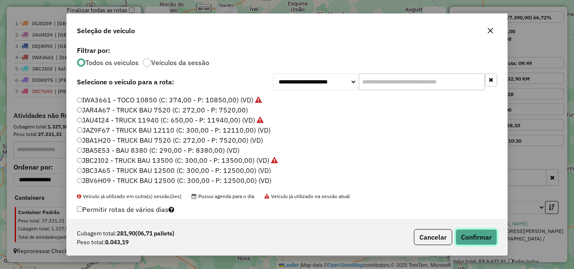
click at [478, 231] on button "Confirmar" at bounding box center [476, 237] width 42 height 16
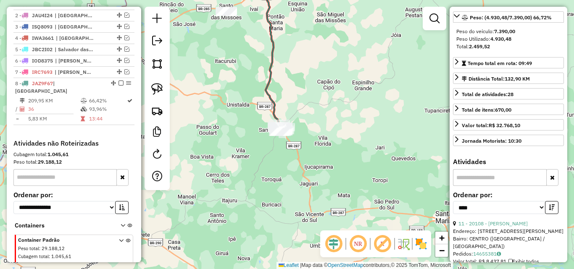
scroll to position [315, 0]
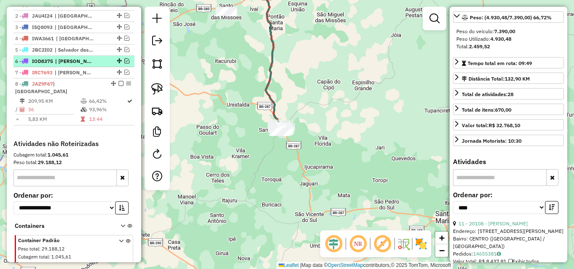
click at [124, 63] on em at bounding box center [126, 60] width 5 height 5
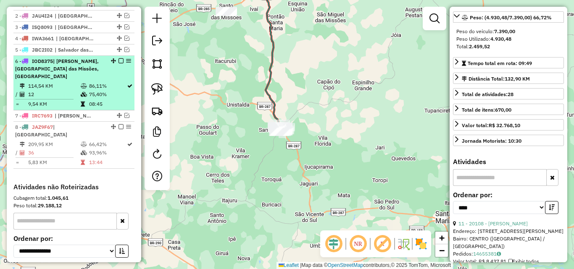
click at [95, 80] on div "6 - IOD8375 | [GEOGRAPHIC_DATA], [GEOGRAPHIC_DATA], [GEOGRAPHIC_DATA]" at bounding box center [59, 69] width 89 height 23
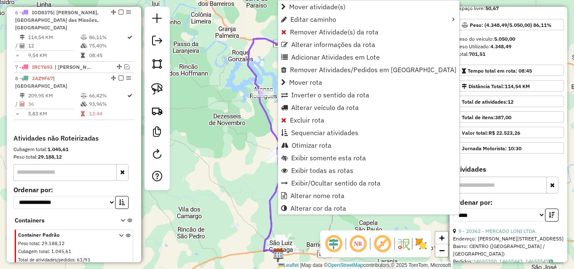
scroll to position [372, 0]
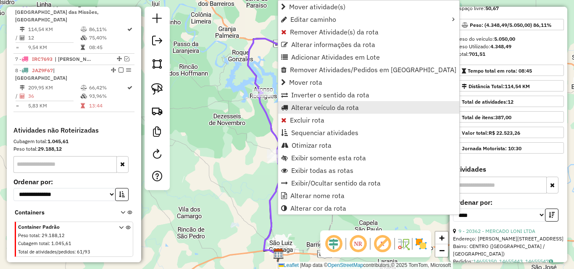
click at [312, 109] on span "Alterar veículo da rota" at bounding box center [325, 107] width 68 height 7
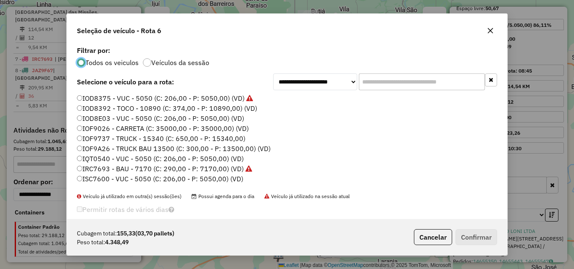
scroll to position [5, 3]
click at [161, 107] on label "IOD8392 - TOCO - 10890 (C: 374,00 - P: 10890,00) (VD)" at bounding box center [167, 108] width 180 height 10
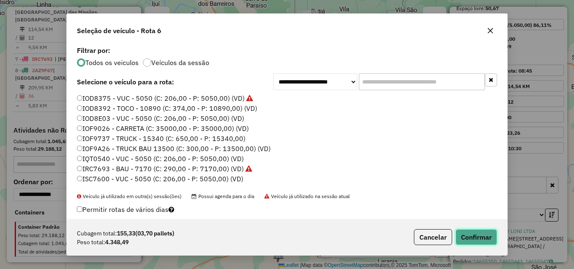
click at [473, 240] on button "Confirmar" at bounding box center [476, 237] width 42 height 16
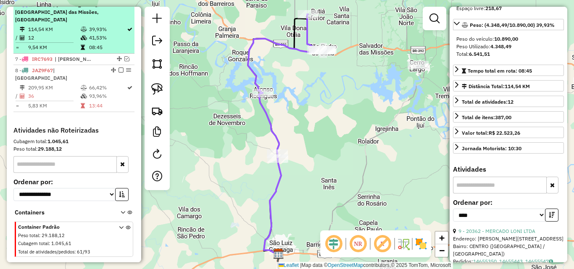
click at [118, 7] on em at bounding box center [120, 4] width 5 height 5
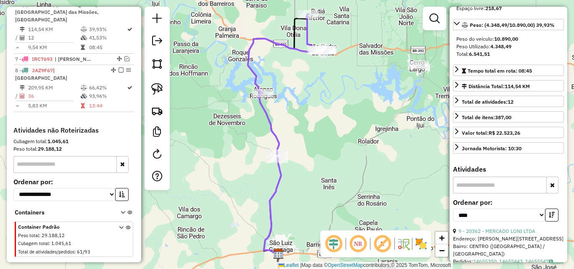
scroll to position [329, 0]
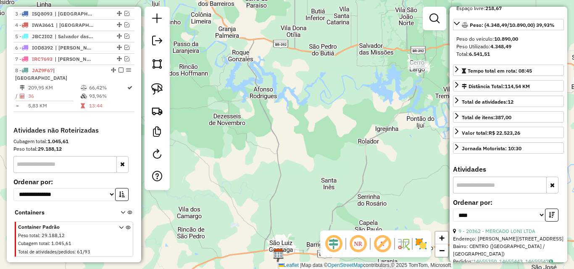
drag, startPoint x: 253, startPoint y: 199, endPoint x: 269, endPoint y: 74, distance: 126.6
click at [260, 93] on div "Janela de atendimento Grade de atendimento Capacidade Transportadoras Veículos …" at bounding box center [287, 134] width 574 height 269
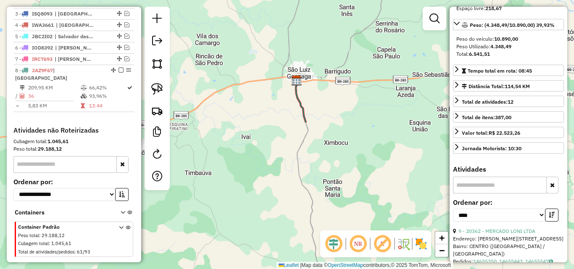
drag, startPoint x: 297, startPoint y: 171, endPoint x: 249, endPoint y: 34, distance: 144.3
click at [263, 71] on div "Janela de atendimento Grade de atendimento Capacidade Transportadoras Veículos …" at bounding box center [287, 134] width 574 height 269
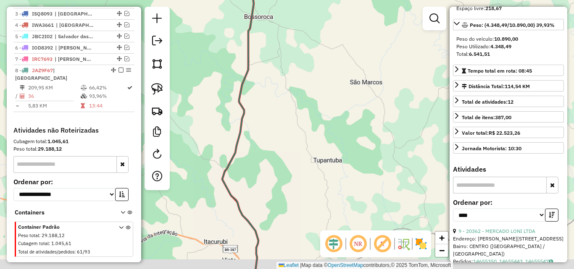
drag, startPoint x: 275, startPoint y: 105, endPoint x: 299, endPoint y: 70, distance: 42.3
click at [300, 71] on div "Janela de atendimento Grade de atendimento Capacidade Transportadoras Veículos …" at bounding box center [287, 134] width 574 height 269
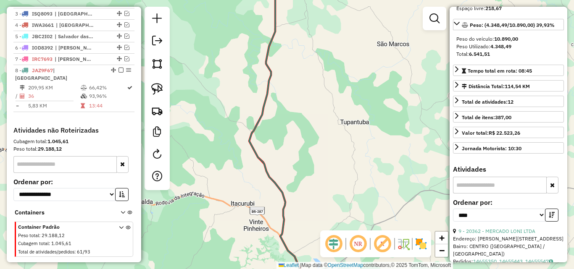
drag, startPoint x: 297, startPoint y: 126, endPoint x: 276, endPoint y: 60, distance: 68.7
click at [279, 64] on div "Janela de atendimento Grade de atendimento Capacidade Transportadoras Veículos …" at bounding box center [287, 134] width 574 height 269
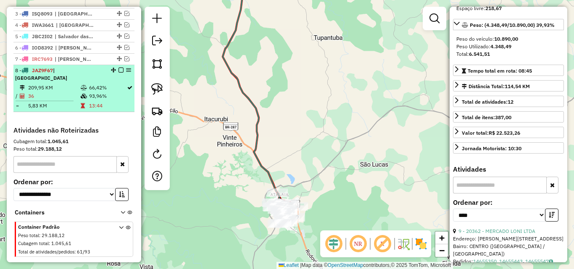
click at [65, 101] on hr at bounding box center [45, 101] width 58 height 0
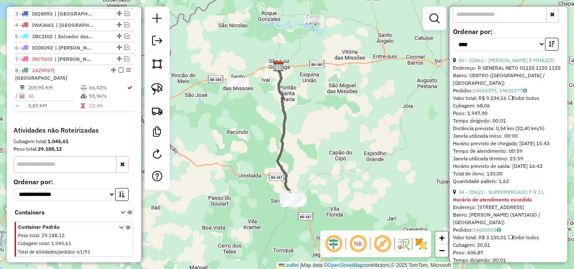
scroll to position [287, 0]
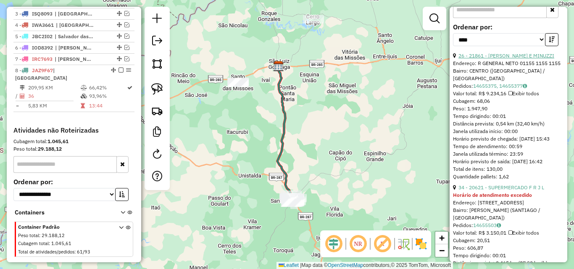
click at [518, 59] on link "26 - 21861 - [PERSON_NAME] E MINUZZI" at bounding box center [506, 56] width 96 height 6
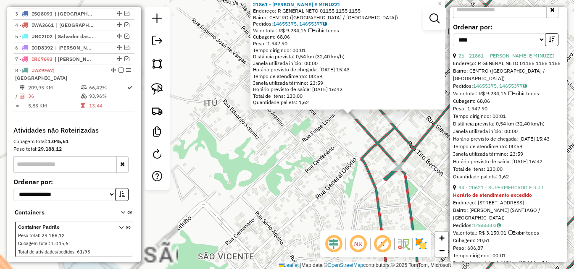
drag, startPoint x: 380, startPoint y: 155, endPoint x: 324, endPoint y: 160, distance: 56.1
click at [324, 160] on div "21861 - [PERSON_NAME] E [PERSON_NAME]: R GENERAL NETO 01155 1155 1155 Bairro: […" at bounding box center [287, 134] width 574 height 269
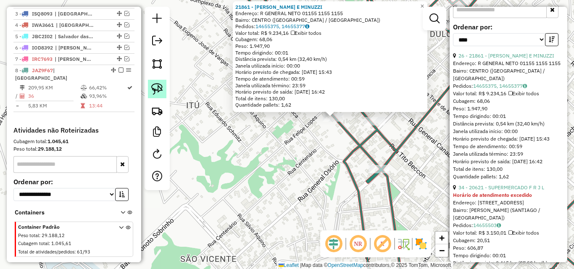
click at [153, 89] on img at bounding box center [157, 89] width 12 height 12
drag, startPoint x: 306, startPoint y: 138, endPoint x: 340, endPoint y: 129, distance: 35.4
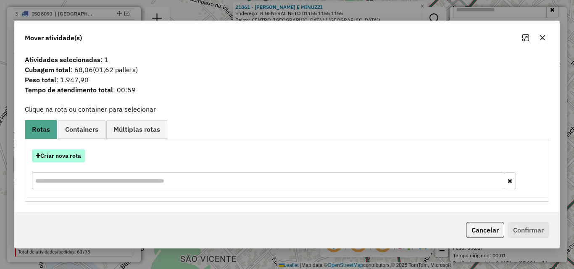
click at [70, 153] on button "Criar nova rota" at bounding box center [58, 156] width 53 height 13
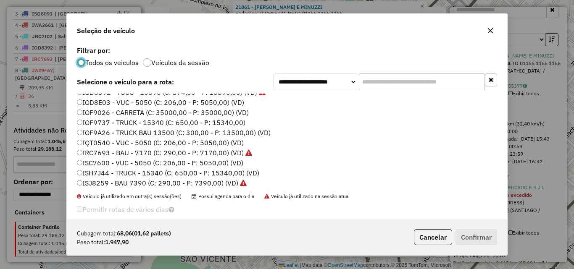
scroll to position [0, 0]
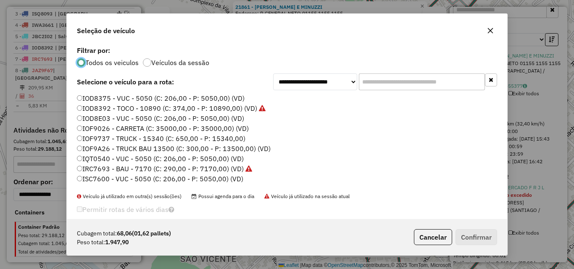
click at [150, 100] on label "IOD8375 - VUC - 5050 (C: 206,00 - P: 5050,00) (VD)" at bounding box center [161, 98] width 168 height 10
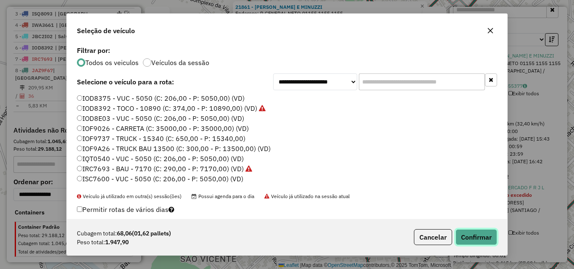
click at [480, 237] on button "Confirmar" at bounding box center [476, 237] width 42 height 16
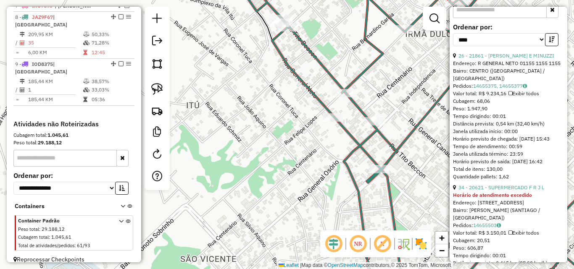
scroll to position [383, 0]
drag, startPoint x: 73, startPoint y: 38, endPoint x: 160, endPoint y: 38, distance: 87.8
click at [73, 38] on td "35" at bounding box center [55, 42] width 55 height 8
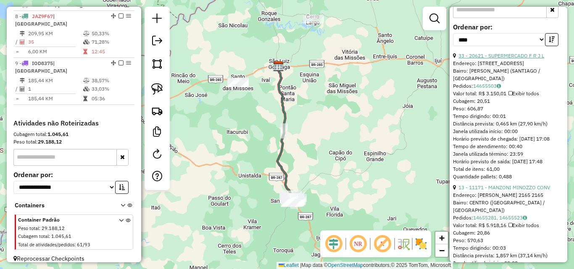
click at [511, 59] on link "33 - 20621 - SUPERMERCADO F R J L" at bounding box center [501, 56] width 86 height 6
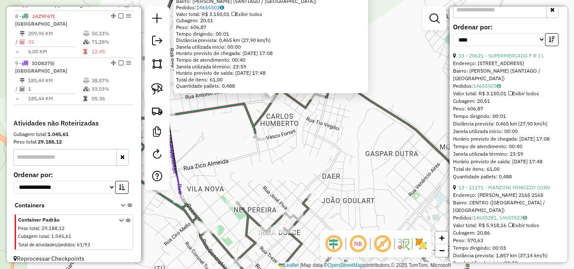
drag, startPoint x: 284, startPoint y: 122, endPoint x: 296, endPoint y: 154, distance: 34.4
click at [296, 154] on div "20621 - SUPERMERCADO F R J L Endereço: R FROTA 336 Bairro: [PERSON_NAME] (SANTI…" at bounding box center [287, 134] width 574 height 269
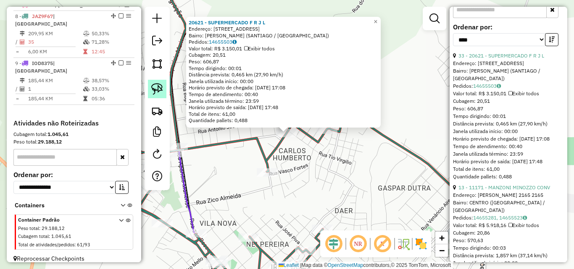
click at [162, 84] on img at bounding box center [157, 89] width 12 height 12
drag, startPoint x: 273, startPoint y: 153, endPoint x: 301, endPoint y: 149, distance: 28.5
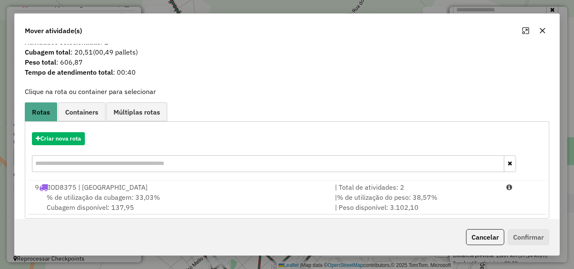
scroll to position [20, 0]
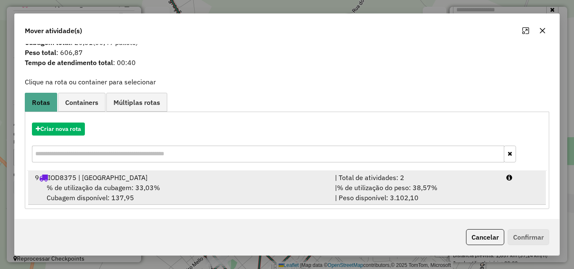
click at [218, 177] on div "9 IOD8375 | [GEOGRAPHIC_DATA]" at bounding box center [180, 178] width 300 height 10
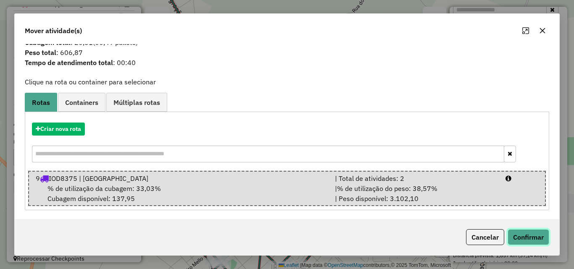
click at [545, 241] on button "Confirmar" at bounding box center [528, 237] width 42 height 16
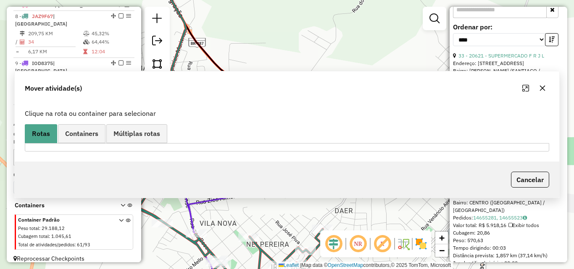
scroll to position [0, 0]
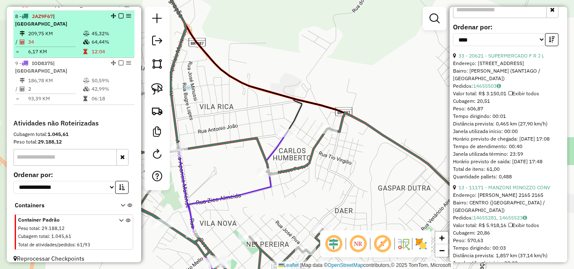
click at [91, 38] on td "64,44%" at bounding box center [111, 42] width 40 height 8
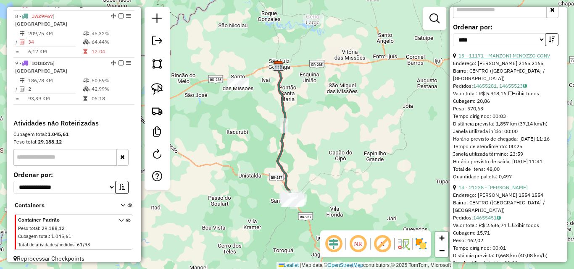
click at [499, 59] on link "13 - 11171 - MANZONI MINOZZO CONV" at bounding box center [504, 56] width 92 height 6
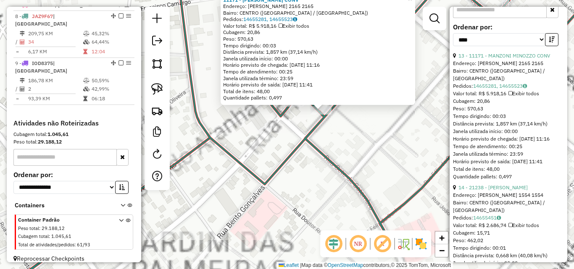
drag, startPoint x: 317, startPoint y: 144, endPoint x: 312, endPoint y: 155, distance: 12.0
click at [312, 155] on icon at bounding box center [284, 146] width 689 height 323
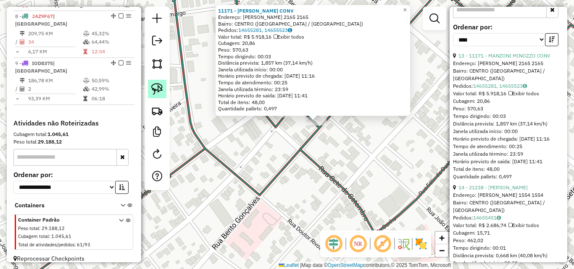
click at [163, 84] on link at bounding box center [157, 89] width 18 height 18
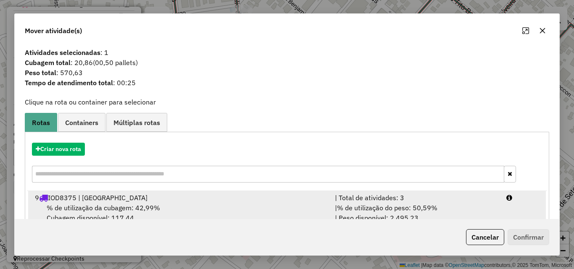
drag, startPoint x: 189, startPoint y: 204, endPoint x: 219, endPoint y: 203, distance: 29.9
click at [190, 204] on div "% de utilização da cubagem: 42,99% Cubagem disponível: 117,44" at bounding box center [180, 213] width 300 height 20
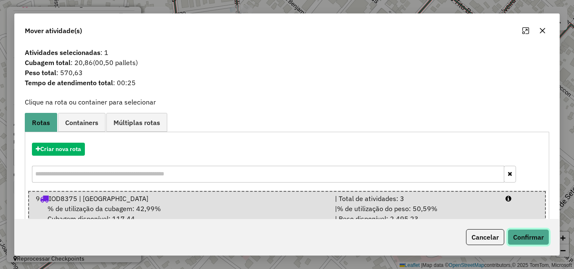
click at [522, 239] on button "Confirmar" at bounding box center [528, 237] width 42 height 16
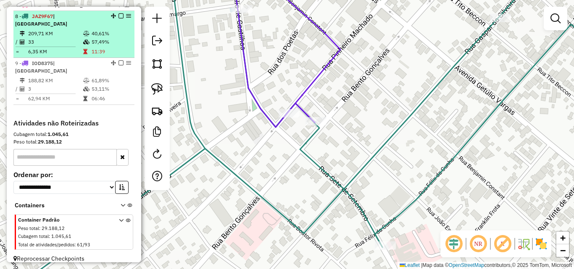
click at [68, 38] on td "33" at bounding box center [55, 42] width 55 height 8
select select "*********"
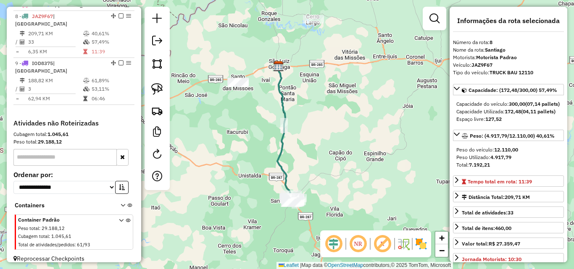
scroll to position [126, 0]
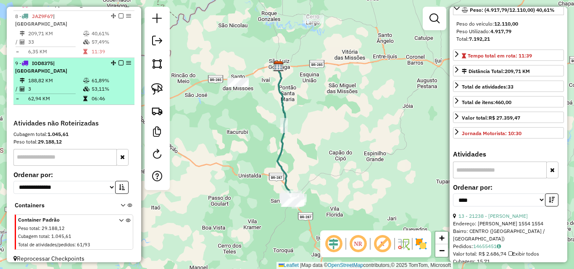
click at [83, 87] on icon at bounding box center [86, 89] width 6 height 5
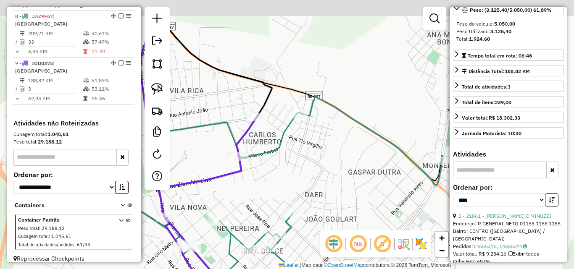
drag, startPoint x: 261, startPoint y: 142, endPoint x: 271, endPoint y: 155, distance: 16.7
click at [271, 155] on icon at bounding box center [242, 168] width 400 height 323
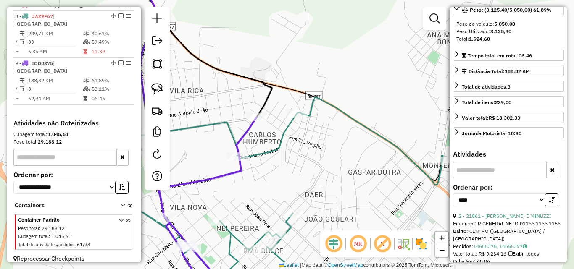
click at [257, 125] on icon at bounding box center [208, 206] width 98 height 179
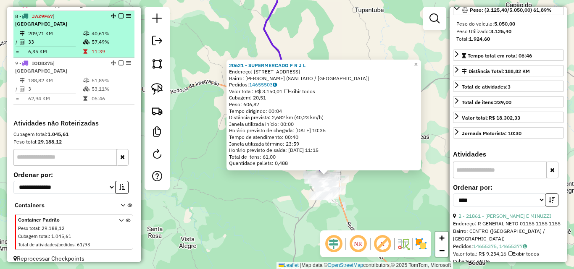
click at [79, 42] on td "33" at bounding box center [55, 42] width 55 height 8
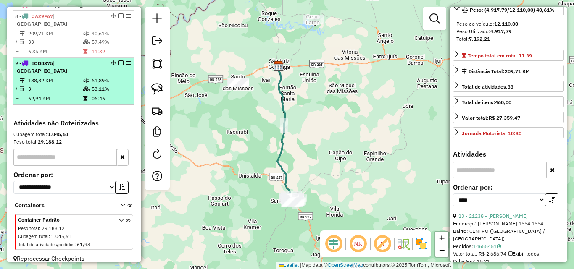
click at [70, 85] on td "3" at bounding box center [55, 89] width 55 height 8
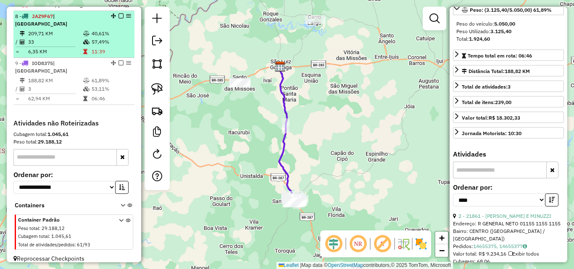
click at [91, 32] on td "40,61%" at bounding box center [111, 33] width 40 height 8
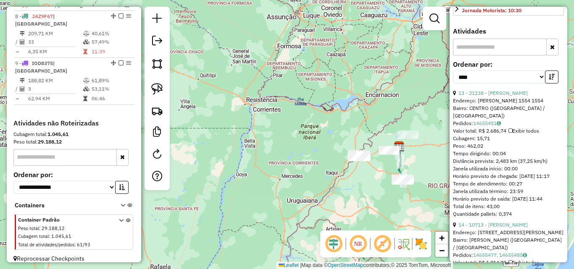
scroll to position [252, 0]
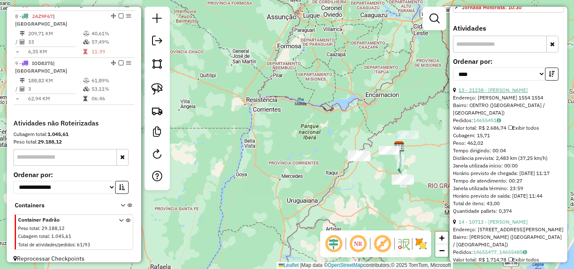
click at [496, 93] on link "13 - 21238 - [PERSON_NAME]" at bounding box center [492, 90] width 69 height 6
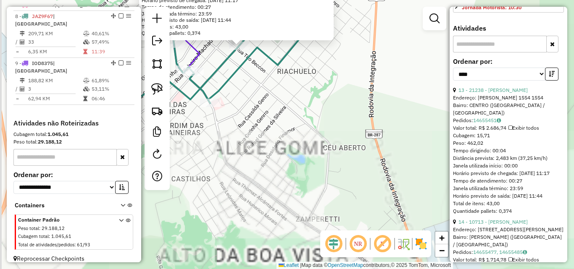
drag, startPoint x: 239, startPoint y: 97, endPoint x: 256, endPoint y: 147, distance: 53.0
click at [256, 146] on div "21238 - [PERSON_NAME]: R [PERSON_NAME] 1554 1554 Bairro: [GEOGRAPHIC_DATA] ([GE…" at bounding box center [287, 134] width 574 height 269
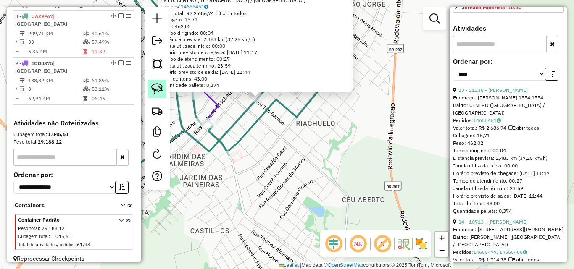
click at [160, 84] on img at bounding box center [157, 89] width 12 height 12
drag, startPoint x: 238, startPoint y: 117, endPoint x: 275, endPoint y: 105, distance: 39.2
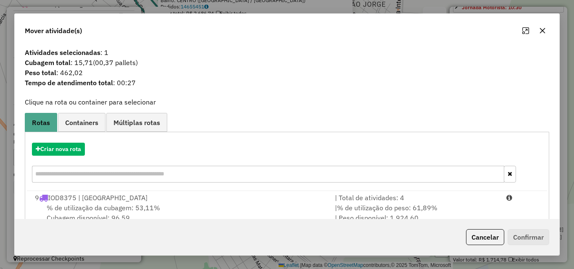
click at [211, 212] on div "% de utilização da cubagem: 53,11% Cubagem disponível: 96,59" at bounding box center [180, 213] width 300 height 20
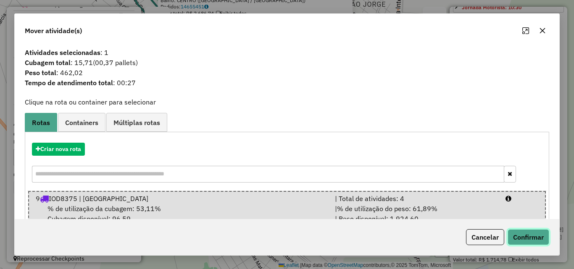
click at [529, 242] on button "Confirmar" at bounding box center [528, 237] width 42 height 16
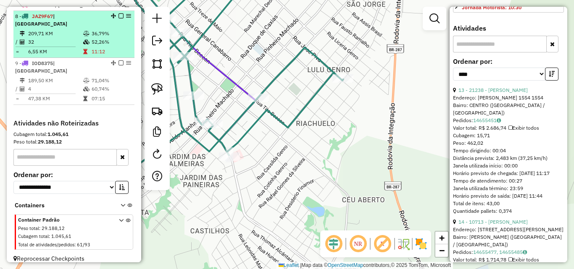
click at [83, 40] on icon at bounding box center [86, 41] width 6 height 5
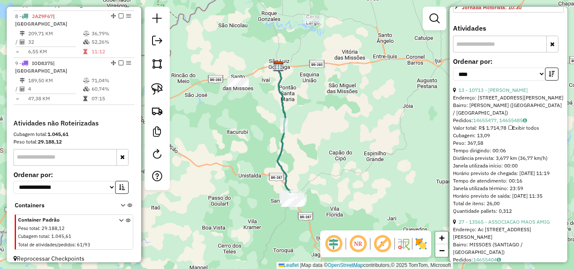
scroll to position [126, 0]
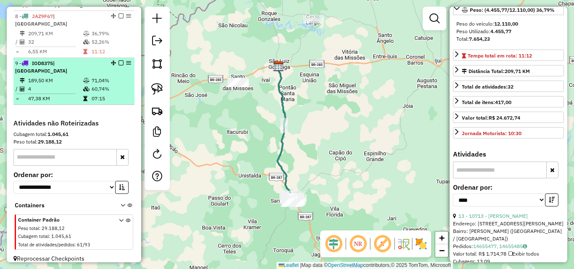
click at [64, 95] on td "47,38 KM" at bounding box center [55, 99] width 55 height 8
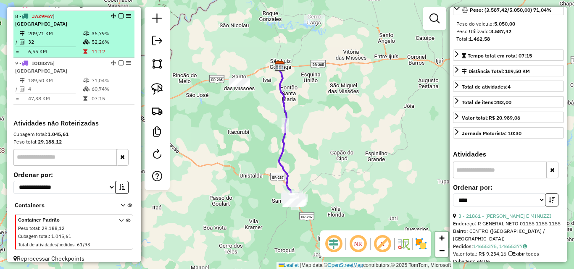
click at [53, 45] on td "32" at bounding box center [55, 42] width 55 height 8
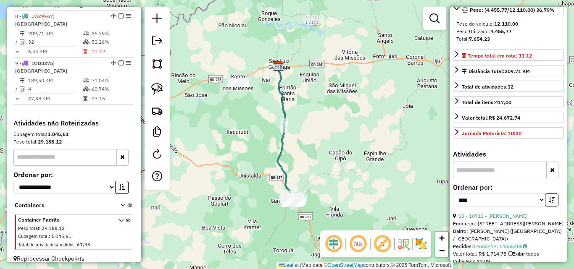
scroll to position [252, 0]
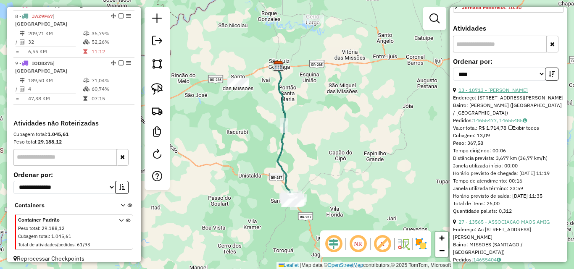
click at [499, 93] on link "13 - 10713 - [PERSON_NAME]" at bounding box center [492, 90] width 69 height 6
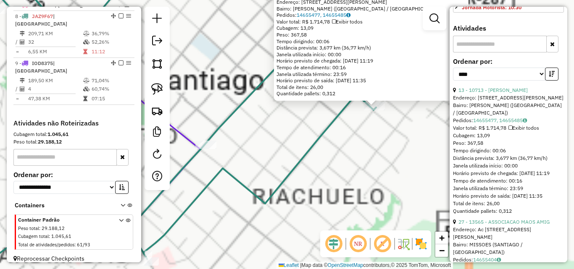
click at [301, 141] on div "10713 - [PERSON_NAME]: [STREET_ADDRESS][PERSON_NAME][PERSON_NAME] Pedidos: 1465…" at bounding box center [287, 134] width 574 height 269
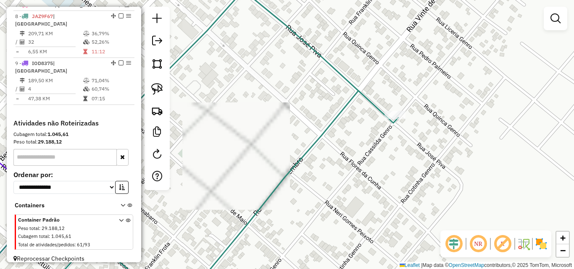
drag, startPoint x: 364, startPoint y: 150, endPoint x: 257, endPoint y: 181, distance: 111.1
click at [257, 181] on div "Janela de atendimento Grade de atendimento Capacidade Transportadoras Veículos …" at bounding box center [287, 134] width 574 height 269
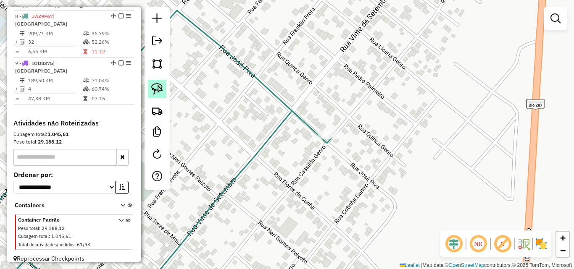
click at [162, 91] on img at bounding box center [157, 89] width 12 height 12
drag, startPoint x: 312, startPoint y: 155, endPoint x: 343, endPoint y: 145, distance: 32.6
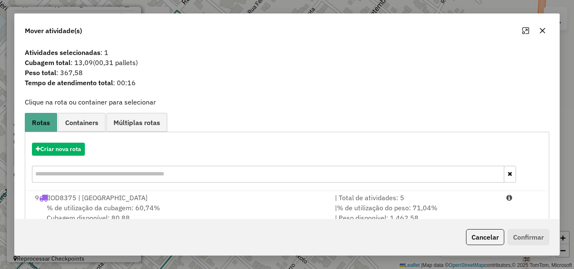
click at [239, 208] on div "% de utilização da cubagem: 60,74% Cubagem disponível: 80,88" at bounding box center [180, 213] width 300 height 20
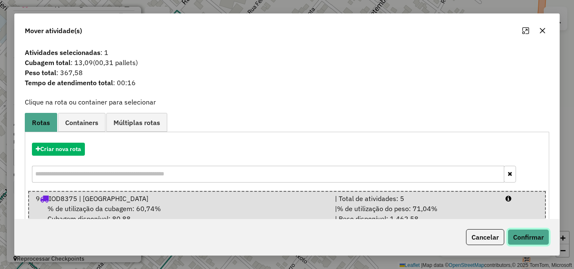
click at [522, 236] on button "Confirmar" at bounding box center [528, 237] width 42 height 16
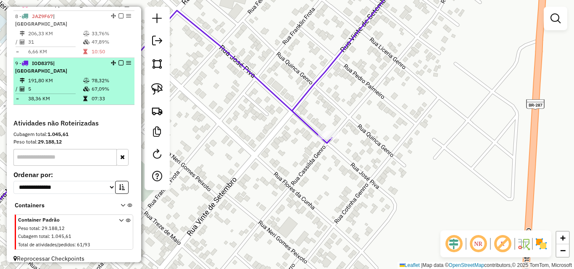
drag, startPoint x: 68, startPoint y: 68, endPoint x: 92, endPoint y: 68, distance: 24.4
click at [68, 68] on li "9 - IOD8375 | [GEOGRAPHIC_DATA] 191,80 KM 78,32% / 5 67,09% = 38,36 KM 07:33" at bounding box center [73, 81] width 121 height 47
select select "*********"
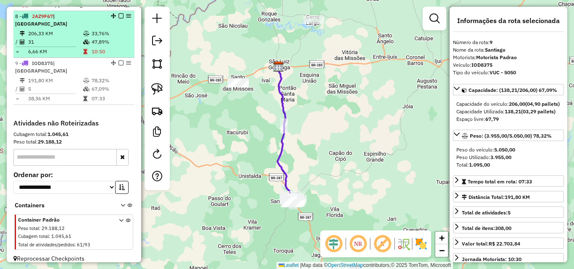
click at [44, 34] on td "206,33 KM" at bounding box center [55, 33] width 55 height 8
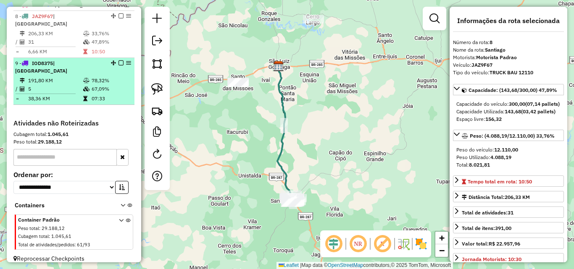
click at [76, 76] on td "191,80 KM" at bounding box center [55, 80] width 55 height 8
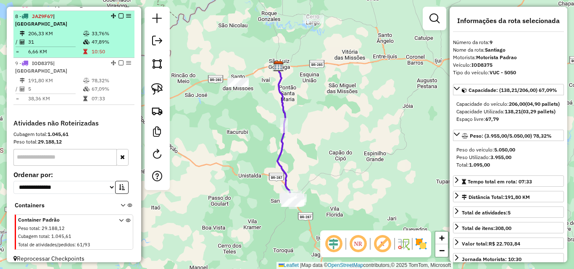
click at [74, 41] on td "31" at bounding box center [55, 42] width 55 height 8
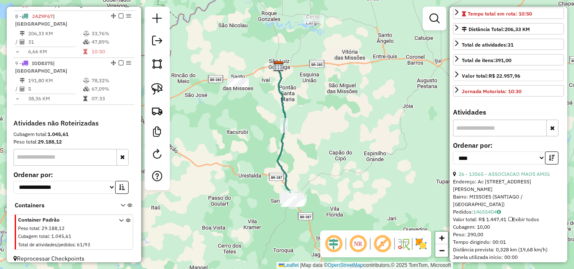
scroll to position [210, 0]
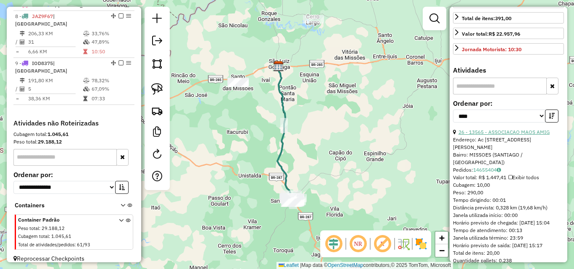
click at [504, 135] on link "26 - 13565 - ASSOCIACAO MAOS AMIG" at bounding box center [503, 132] width 91 height 6
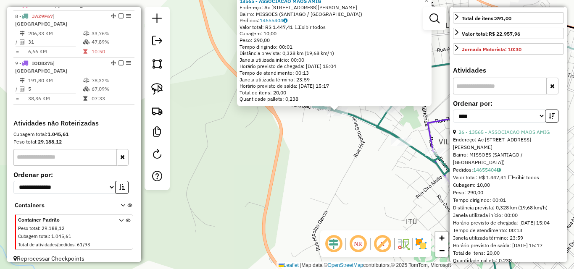
drag, startPoint x: 341, startPoint y: 139, endPoint x: 339, endPoint y: 144, distance: 5.3
click at [339, 144] on div "13565 - ASSOCIACAO MAOS AMIG Endereço: Ac R [PERSON_NAME] 1000 Bairro: MISSOES …" at bounding box center [287, 134] width 574 height 269
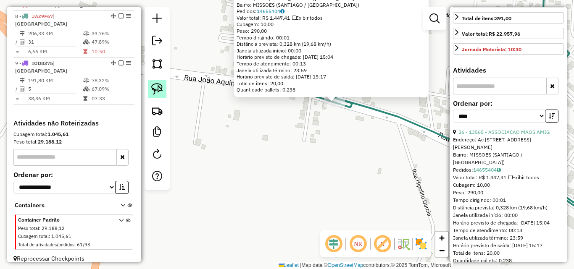
click at [160, 87] on img at bounding box center [157, 89] width 12 height 12
click at [344, 102] on div "Rota 8 - Placa JAZ9F67 13565 - ASSOCIACAO MAOS AMIG 13565 - ASSOCIACAO MAOS AMI…" at bounding box center [287, 134] width 574 height 269
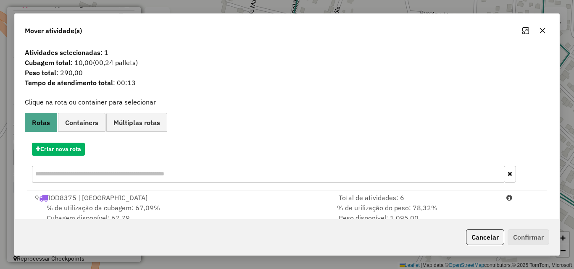
click at [231, 202] on div "9 IOD8375 | [GEOGRAPHIC_DATA]" at bounding box center [180, 198] width 300 height 10
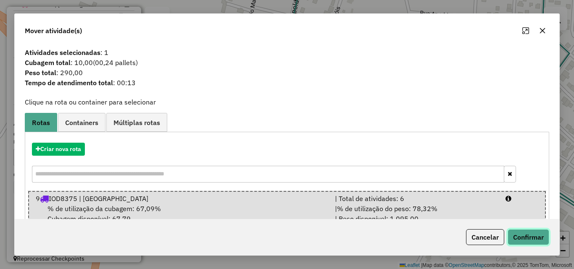
drag, startPoint x: 541, startPoint y: 239, endPoint x: 530, endPoint y: 167, distance: 72.3
click at [541, 239] on button "Confirmar" at bounding box center [528, 237] width 42 height 16
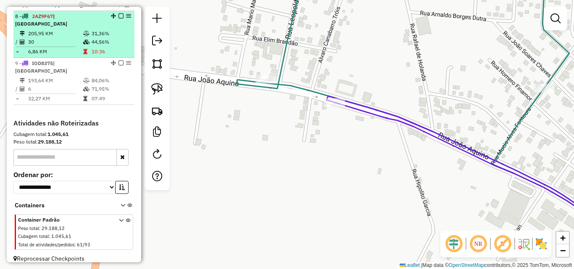
click at [118, 18] on em at bounding box center [120, 15] width 5 height 5
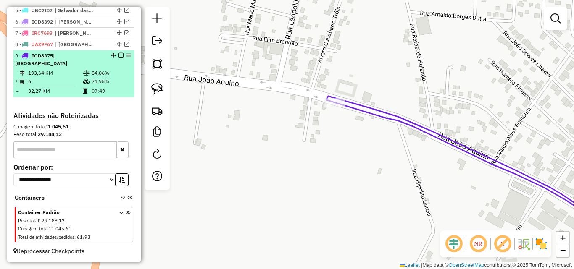
click at [118, 58] on em at bounding box center [120, 55] width 5 height 5
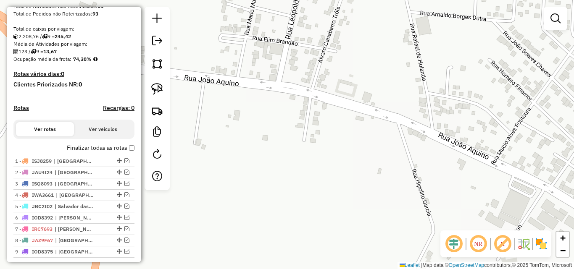
scroll to position [32, 0]
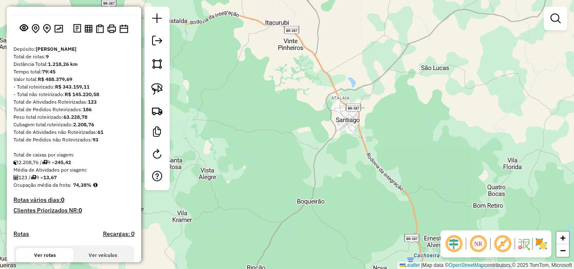
drag, startPoint x: 273, startPoint y: 158, endPoint x: 358, endPoint y: 156, distance: 85.7
click at [358, 156] on div "Janela de atendimento Grade de atendimento Capacidade Transportadoras Veículos …" at bounding box center [287, 134] width 574 height 269
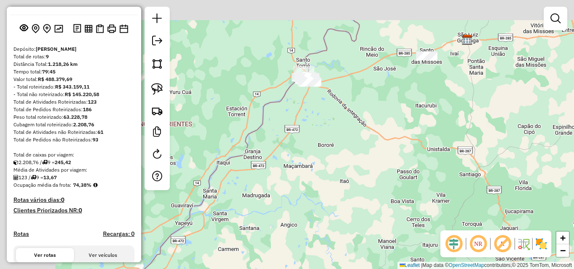
drag, startPoint x: 231, startPoint y: 149, endPoint x: 384, endPoint y: 180, distance: 155.3
click at [384, 180] on div "Janela de atendimento Grade de atendimento Capacidade Transportadoras Veículos …" at bounding box center [287, 134] width 574 height 269
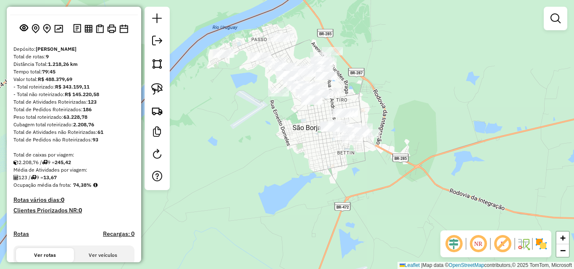
drag, startPoint x: 299, startPoint y: 148, endPoint x: 274, endPoint y: 168, distance: 32.0
click at [274, 168] on div "Janela de atendimento Grade de atendimento Capacidade Transportadoras Veículos …" at bounding box center [287, 134] width 574 height 269
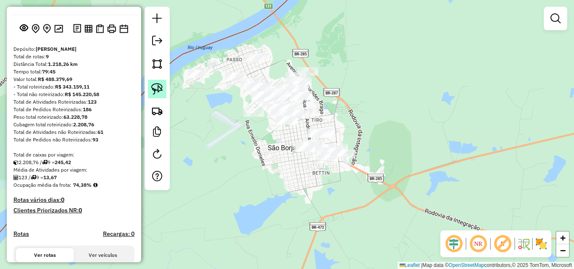
click at [163, 89] on img at bounding box center [157, 89] width 12 height 12
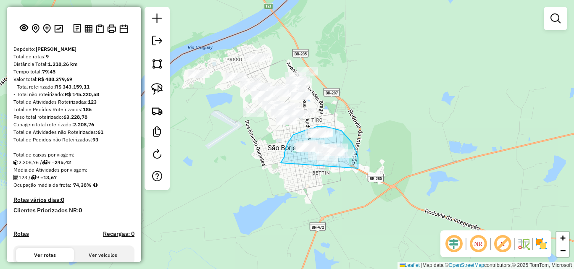
drag, startPoint x: 281, startPoint y: 163, endPoint x: 358, endPoint y: 168, distance: 77.5
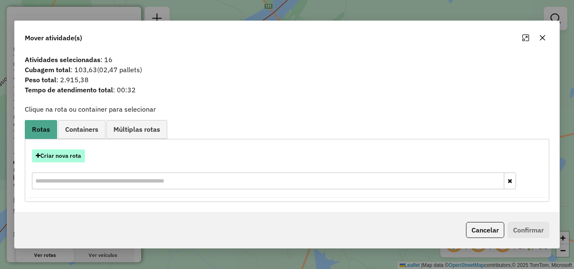
click at [66, 157] on button "Criar nova rota" at bounding box center [58, 156] width 53 height 13
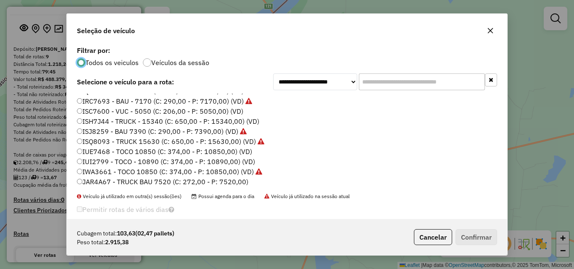
scroll to position [139, 0]
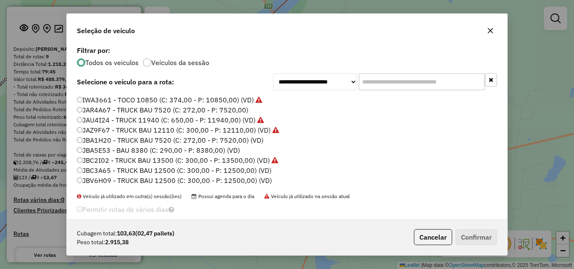
click at [104, 156] on label "JBC2I02 - TRUCK BAU 13500 (C: 300,00 - P: 13500,00) (VD)" at bounding box center [177, 160] width 201 height 10
click at [111, 140] on label "JBA1H20 - TRUCK BAU 7520 (C: 272,00 - P: 7520,00) (VD)" at bounding box center [170, 140] width 187 height 10
click at [473, 232] on button "Confirmar" at bounding box center [476, 237] width 42 height 16
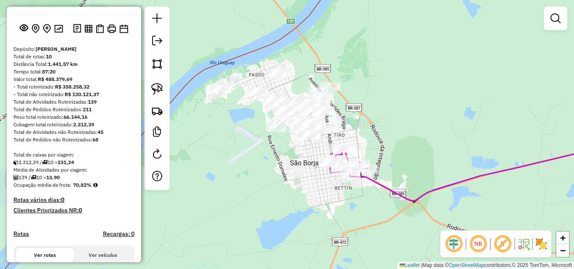
drag, startPoint x: 302, startPoint y: 204, endPoint x: 305, endPoint y: 208, distance: 4.5
click at [305, 208] on div "Janela de atendimento Grade de atendimento Capacidade Transportadoras Veículos …" at bounding box center [287, 134] width 574 height 269
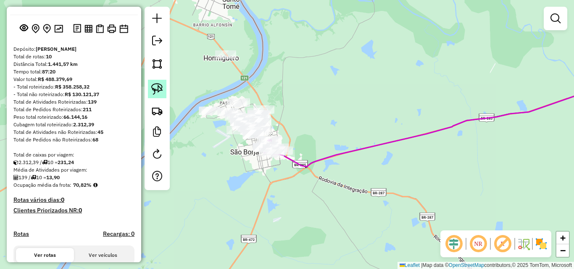
click at [156, 90] on img at bounding box center [157, 89] width 12 height 12
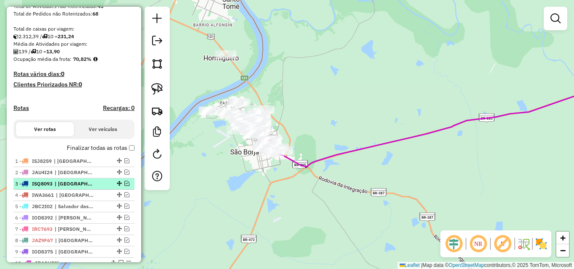
scroll to position [326, 0]
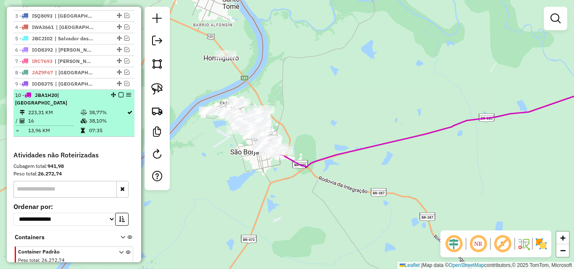
click at [118, 97] on em at bounding box center [120, 94] width 5 height 5
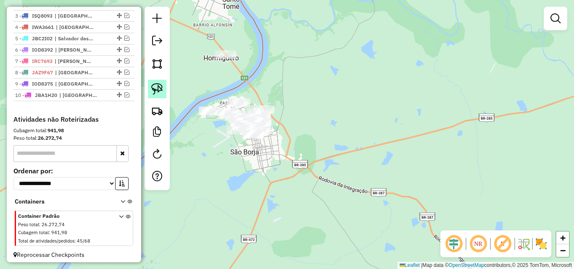
click at [163, 86] on img at bounding box center [157, 89] width 12 height 12
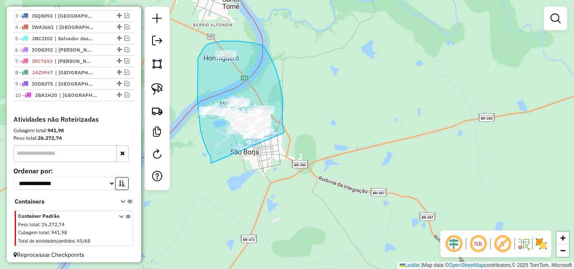
drag, startPoint x: 211, startPoint y: 163, endPoint x: 284, endPoint y: 133, distance: 79.3
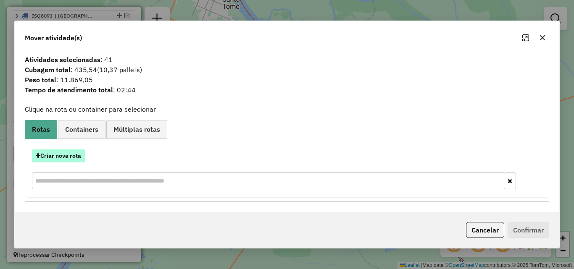
click at [68, 157] on button "Criar nova rota" at bounding box center [58, 156] width 53 height 13
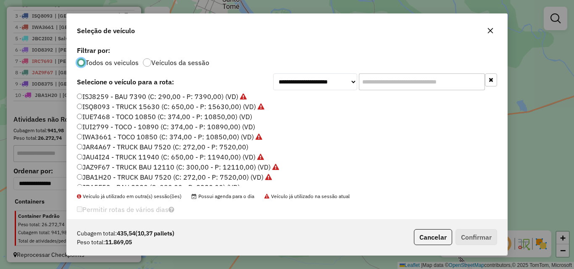
scroll to position [139, 0]
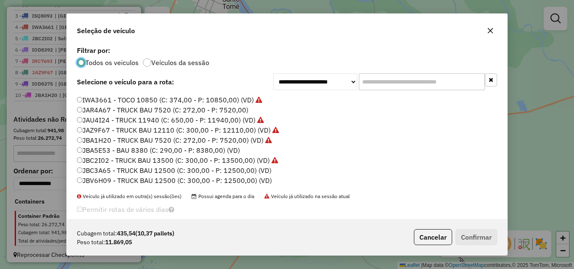
click at [95, 151] on label "JBA5E53 - BAU 8380 (C: 290,00 - P: 8380,00) (VD)" at bounding box center [158, 150] width 163 height 10
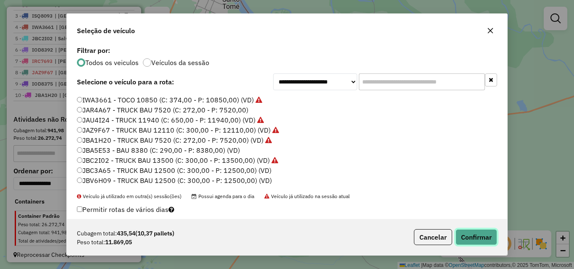
click at [460, 239] on button "Confirmar" at bounding box center [476, 237] width 42 height 16
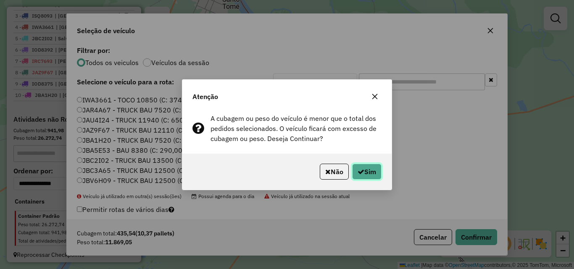
click at [373, 169] on button "Sim" at bounding box center [366, 172] width 29 height 16
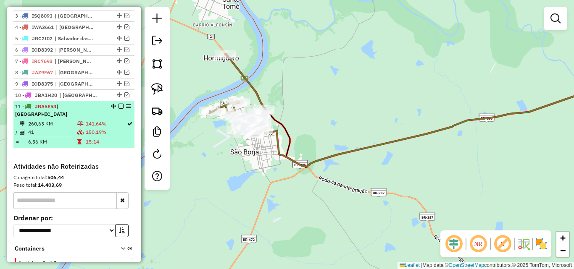
click at [92, 124] on td "141,64%" at bounding box center [105, 124] width 41 height 8
select select "*********"
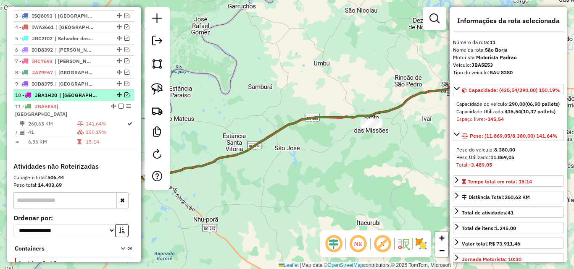
click at [124, 97] on em at bounding box center [126, 94] width 5 height 5
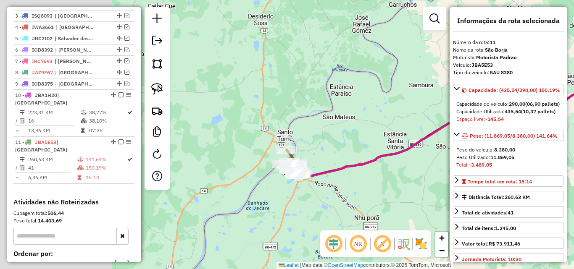
drag, startPoint x: 238, startPoint y: 148, endPoint x: 362, endPoint y: 148, distance: 123.9
click at [376, 145] on div "Janela de atendimento Grade de atendimento Capacidade Transportadoras Veículos …" at bounding box center [287, 134] width 574 height 269
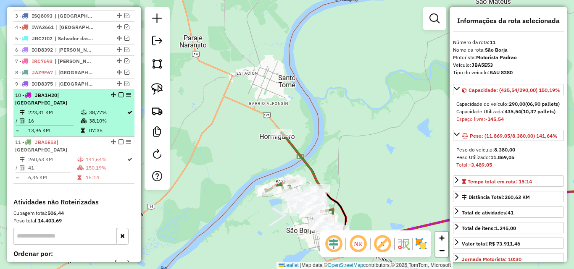
click at [76, 119] on td "16" at bounding box center [54, 121] width 53 height 8
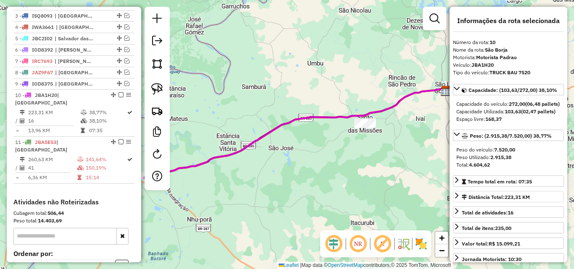
scroll to position [168, 0]
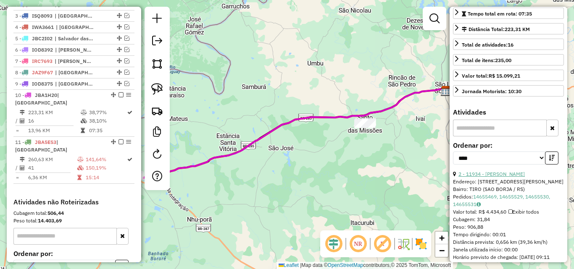
click at [523, 177] on link "2 - 11934 - [PERSON_NAME]" at bounding box center [491, 174] width 66 height 6
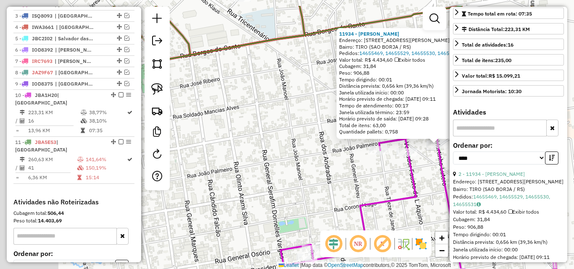
drag, startPoint x: 327, startPoint y: 171, endPoint x: 366, endPoint y: 183, distance: 40.3
click at [366, 183] on div "11934 - [PERSON_NAME] ESCOB Endereço: R [STREET_ADDRESS][PERSON_NAME] Bairro: T…" at bounding box center [287, 134] width 574 height 269
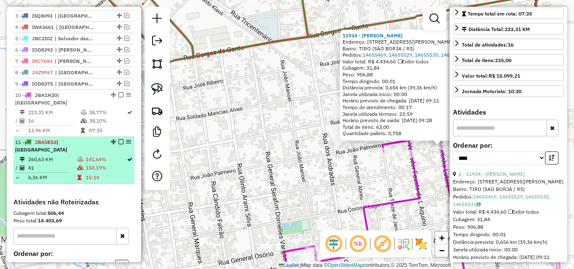
click at [73, 155] on td "260,63 KM" at bounding box center [52, 159] width 49 height 8
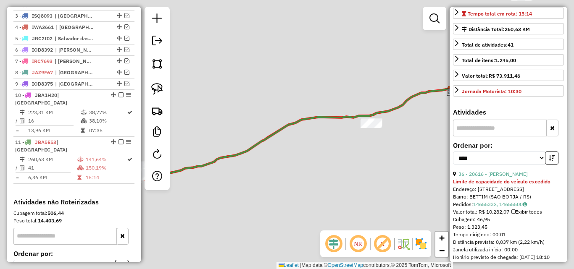
scroll to position [176, 0]
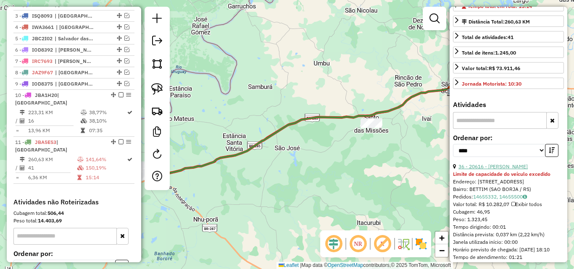
click at [499, 170] on link "36 - 20616 - [PERSON_NAME]" at bounding box center [492, 166] width 69 height 6
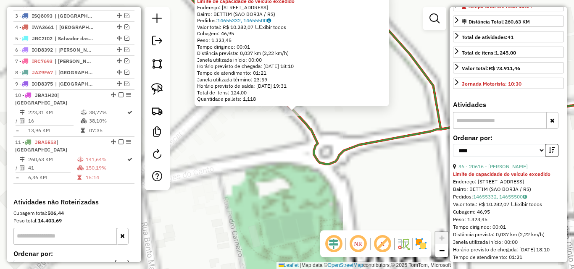
click at [258, 158] on div "20616 - [PERSON_NAME] Limite de capacidade do veículo excedido Endereço: [STREE…" at bounding box center [287, 134] width 574 height 269
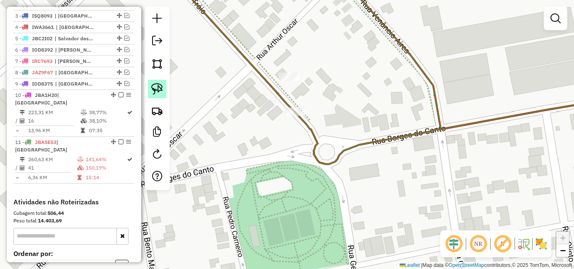
click at [161, 87] on img at bounding box center [157, 89] width 12 height 12
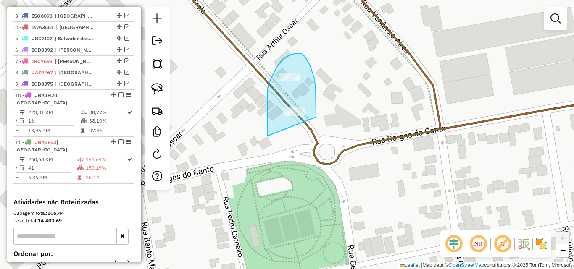
drag, startPoint x: 267, startPoint y: 100, endPoint x: 316, endPoint y: 117, distance: 51.7
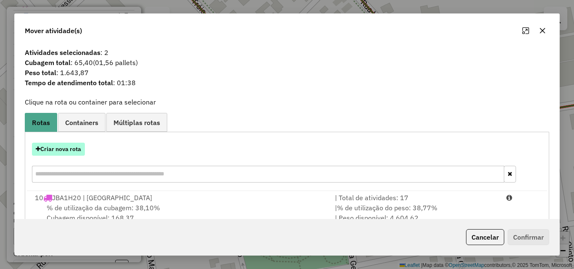
click at [69, 149] on button "Criar nova rota" at bounding box center [58, 149] width 53 height 13
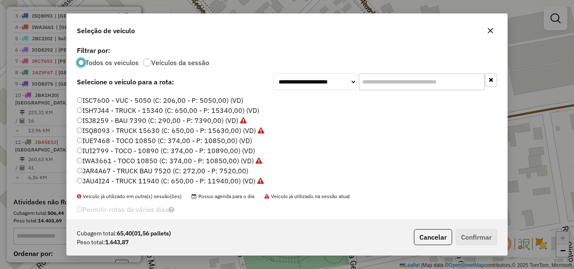
scroll to position [0, 0]
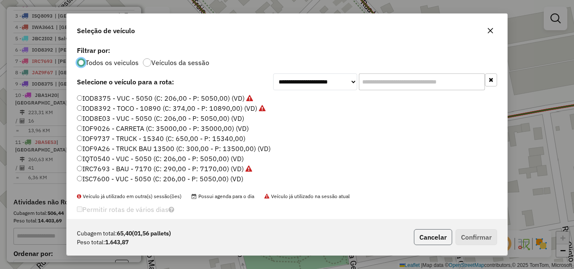
click at [424, 239] on button "Cancelar" at bounding box center [433, 237] width 38 height 16
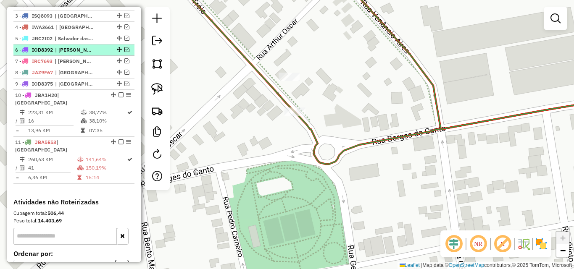
click at [124, 52] on em at bounding box center [126, 49] width 5 height 5
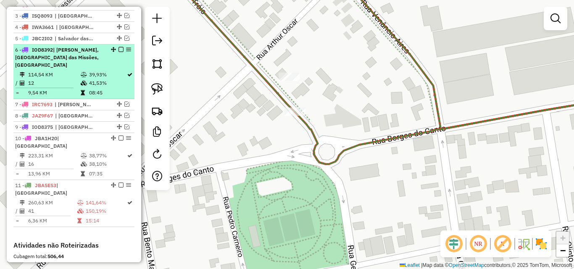
click at [74, 79] on td "114,54 KM" at bounding box center [54, 75] width 53 height 8
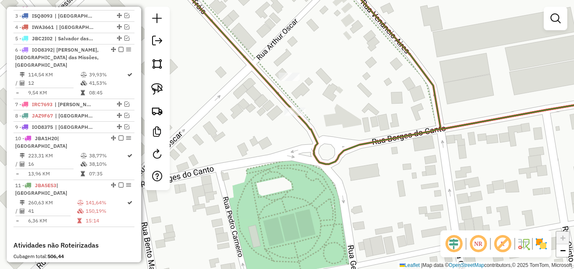
select select "*********"
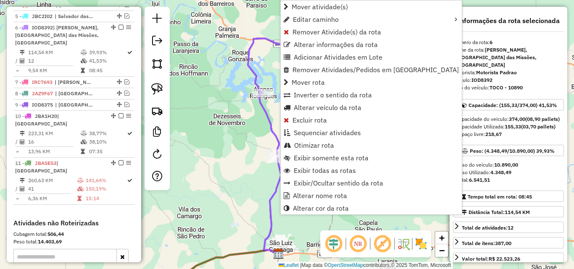
scroll to position [372, 0]
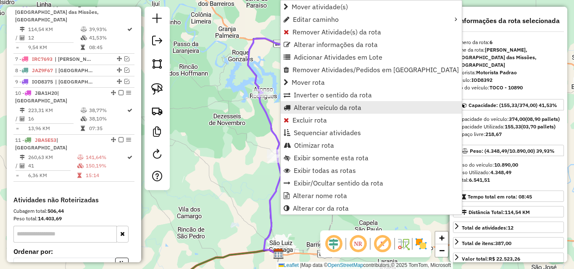
click at [309, 109] on span "Alterar veículo da rota" at bounding box center [328, 107] width 68 height 7
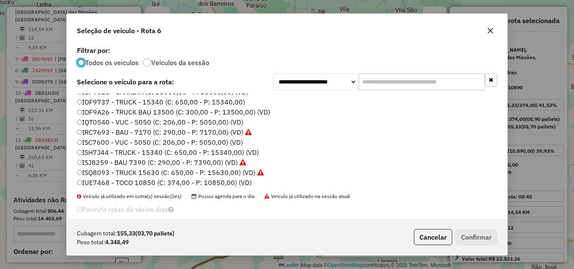
scroll to position [84, 0]
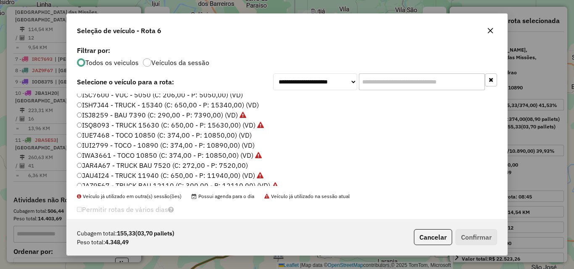
click at [151, 137] on label "IUE7468 - TOCO 10850 (C: 374,00 - P: 10850,00) (VD)" at bounding box center [164, 135] width 175 height 10
click at [475, 235] on button "Confirmar" at bounding box center [476, 237] width 42 height 16
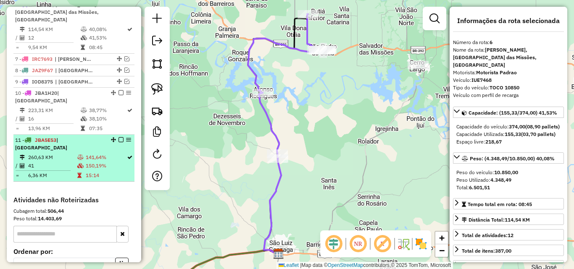
click at [50, 153] on td "260,63 KM" at bounding box center [52, 157] width 49 height 8
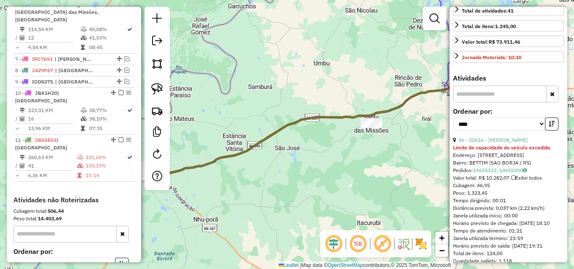
scroll to position [210, 0]
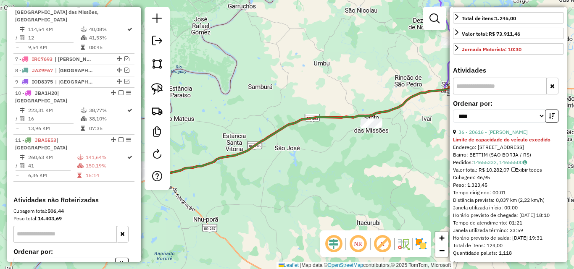
click at [504, 144] on div "Limite de capacidade do veículo excedido" at bounding box center [508, 140] width 111 height 8
click at [502, 135] on link "36 - 20616 - [PERSON_NAME]" at bounding box center [492, 132] width 69 height 6
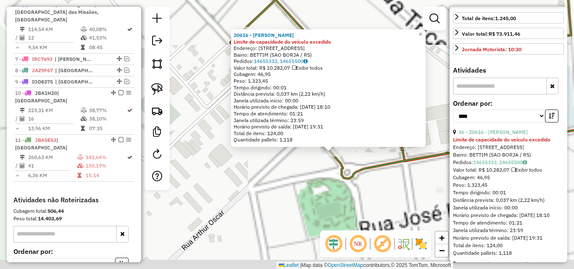
drag, startPoint x: 298, startPoint y: 181, endPoint x: 237, endPoint y: 156, distance: 66.5
click at [252, 162] on div "20616 - [PERSON_NAME] Limite de capacidade do veículo excedido Endereço: [STREE…" at bounding box center [287, 134] width 574 height 269
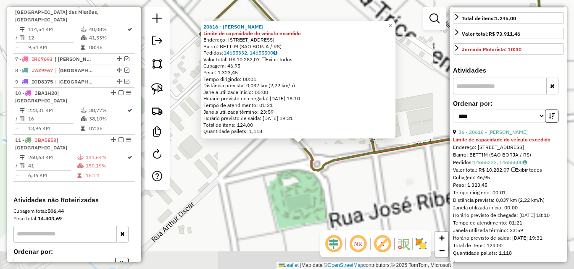
click at [238, 158] on div "20616 - [PERSON_NAME] Limite de capacidade do veículo excedido Endereço: [STREE…" at bounding box center [287, 134] width 574 height 269
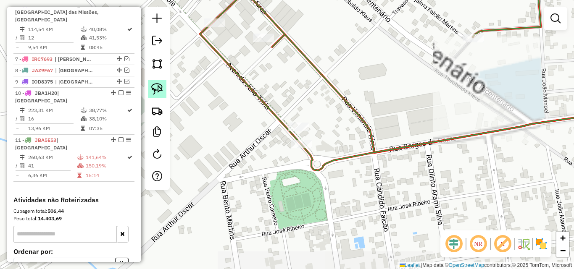
click at [157, 86] on img at bounding box center [157, 89] width 12 height 12
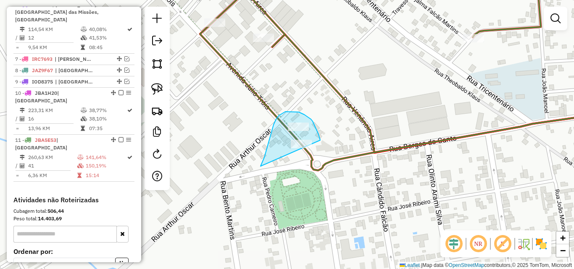
drag, startPoint x: 260, startPoint y: 166, endPoint x: 318, endPoint y: 166, distance: 58.0
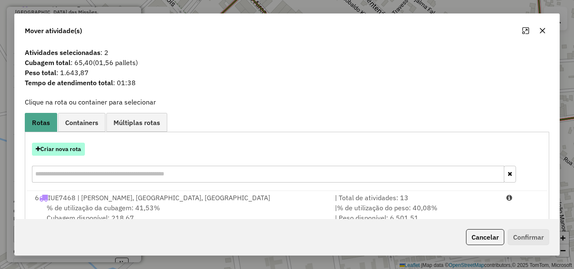
click at [73, 152] on button "Criar nova rota" at bounding box center [58, 149] width 53 height 13
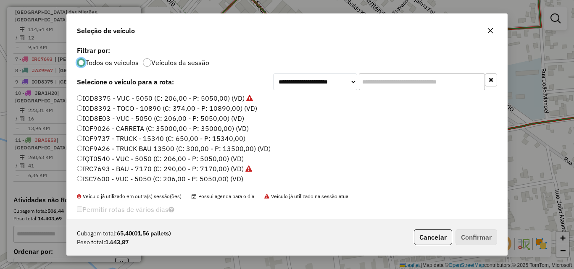
scroll to position [5, 3]
click at [111, 110] on label "IOD8392 - TOCO - 10890 (C: 374,00 - P: 10890,00) (VD)" at bounding box center [167, 108] width 180 height 10
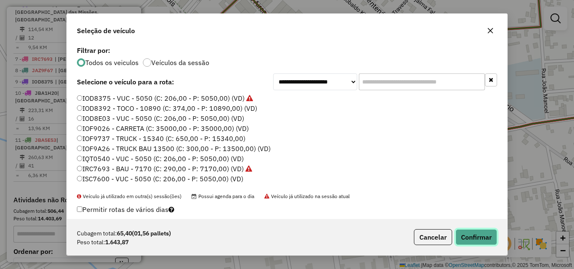
click at [480, 235] on button "Confirmar" at bounding box center [476, 237] width 42 height 16
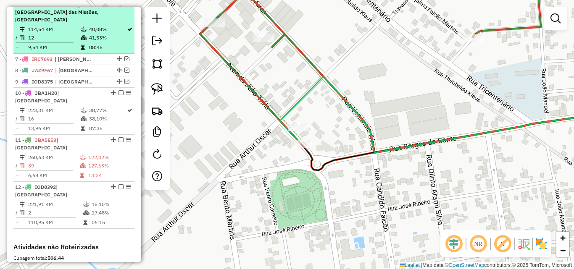
click at [68, 34] on td "114,54 KM" at bounding box center [54, 29] width 53 height 8
select select "*********"
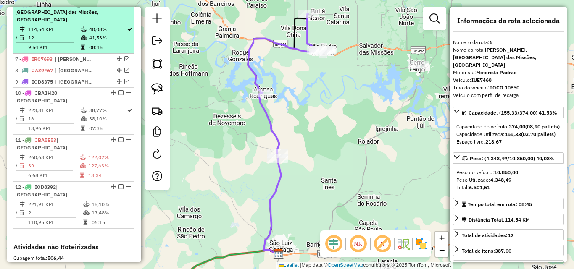
click at [118, 7] on em at bounding box center [120, 4] width 5 height 5
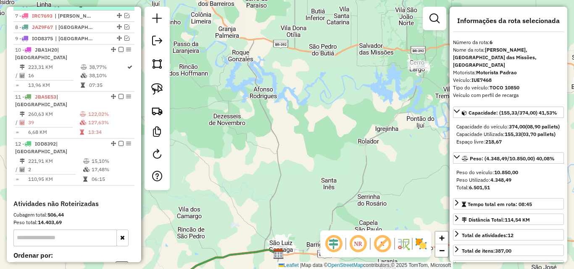
scroll to position [329, 0]
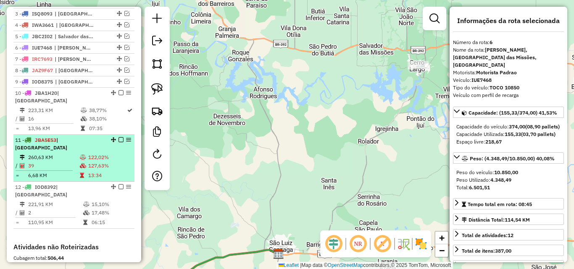
click at [74, 162] on td "39" at bounding box center [54, 166] width 52 height 8
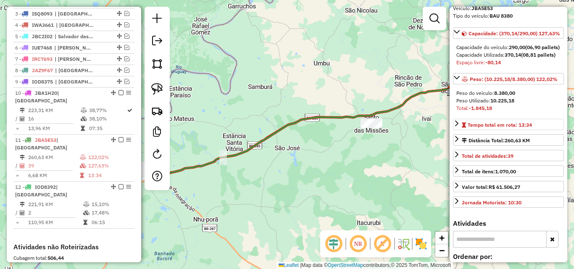
scroll to position [168, 0]
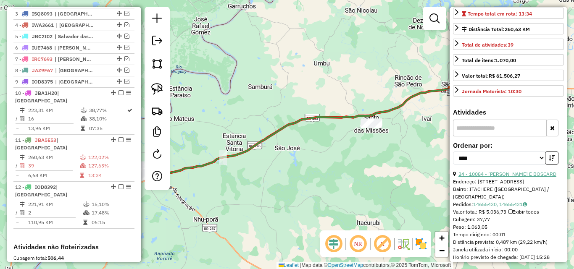
click at [489, 177] on link "24 - 10084 - [PERSON_NAME] E BOSCARD" at bounding box center [507, 174] width 98 height 6
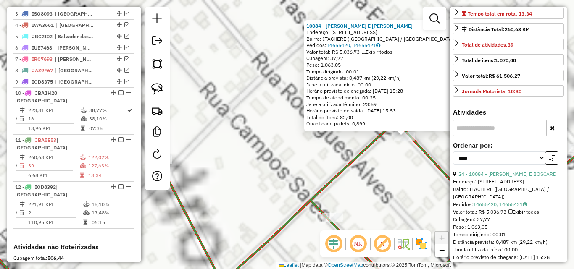
drag, startPoint x: 352, startPoint y: 176, endPoint x: 300, endPoint y: 175, distance: 52.1
click at [300, 175] on div "10084 - [PERSON_NAME] E BOSCARD Endereço: R SARANDI 361 Bairro: ITACHERE ([GEOG…" at bounding box center [287, 134] width 574 height 269
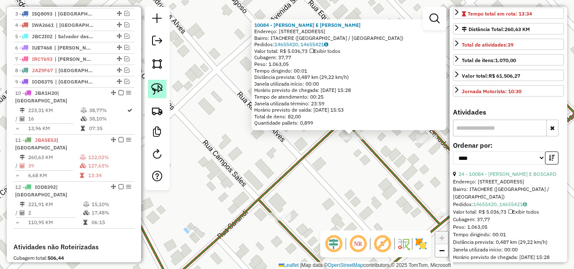
click at [158, 89] on img at bounding box center [157, 89] width 12 height 12
drag, startPoint x: 341, startPoint y: 165, endPoint x: 363, endPoint y: 145, distance: 30.0
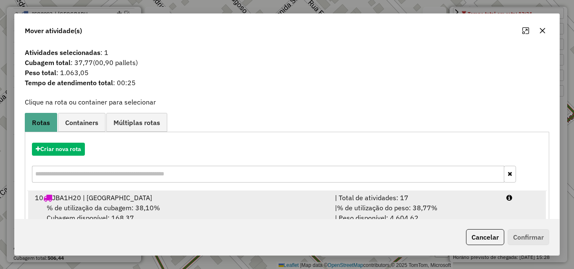
click at [259, 209] on div "% de utilização da cubagem: 38,10% Cubagem disponível: 168,37" at bounding box center [180, 213] width 300 height 20
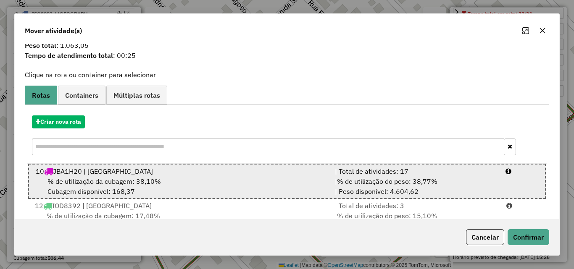
scroll to position [55, 0]
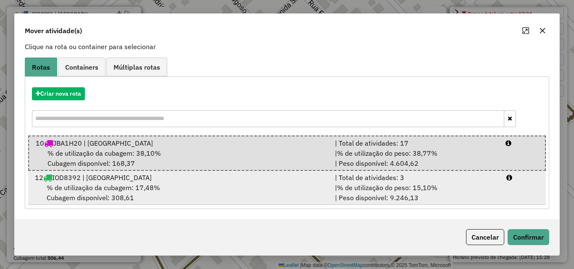
click at [323, 195] on div "% de utilização da cubagem: 17,48% Cubagem disponível: 308,61" at bounding box center [180, 193] width 300 height 20
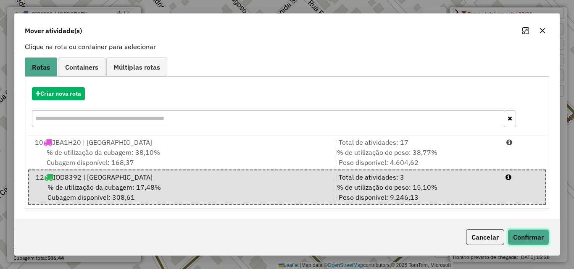
click at [537, 238] on button "Confirmar" at bounding box center [528, 237] width 42 height 16
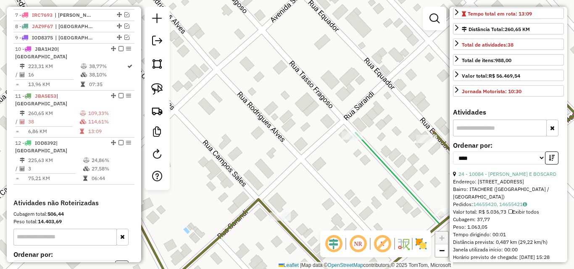
scroll to position [445, 0]
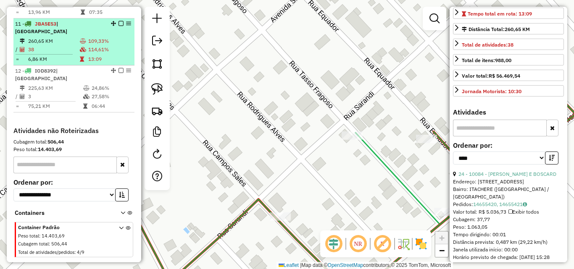
click at [66, 45] on td "38" at bounding box center [54, 49] width 52 height 8
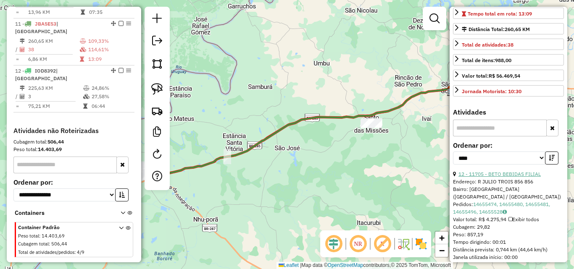
click at [496, 177] on link "12 - 11705 - BETO BEBIDAS FILIAL" at bounding box center [499, 174] width 82 height 6
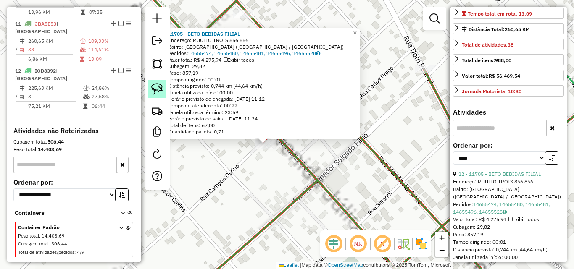
click at [152, 88] on img at bounding box center [157, 89] width 12 height 12
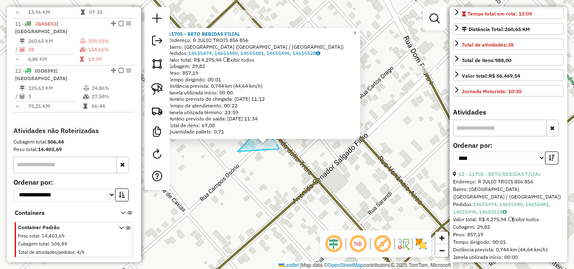
drag, startPoint x: 250, startPoint y: 139, endPoint x: 280, endPoint y: 160, distance: 36.8
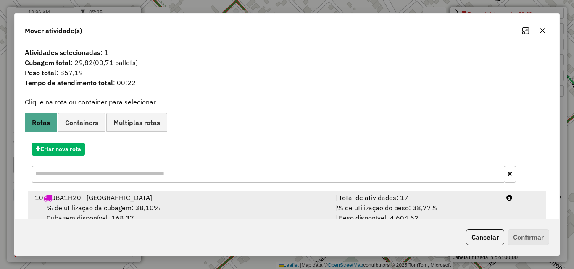
scroll to position [54, 0]
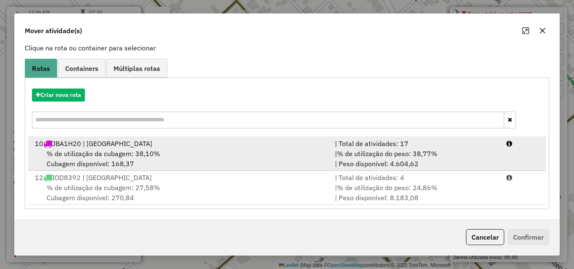
click at [210, 200] on div "% de utilização da cubagem: 27,58% Cubagem disponível: 270,84" at bounding box center [180, 193] width 300 height 20
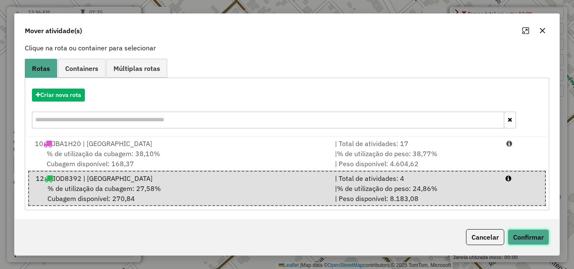
click at [518, 234] on button "Confirmar" at bounding box center [528, 237] width 42 height 16
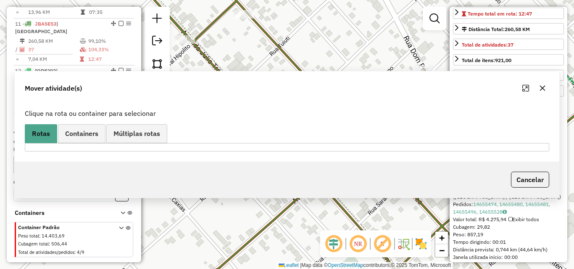
scroll to position [0, 0]
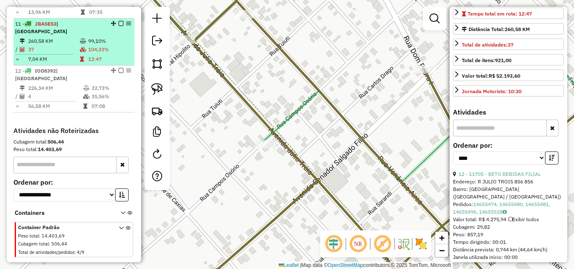
click at [89, 45] on td "104,33%" at bounding box center [109, 49] width 43 height 8
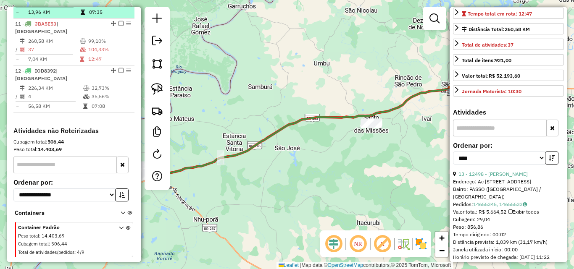
click at [89, 10] on td "07:35" at bounding box center [108, 12] width 38 height 8
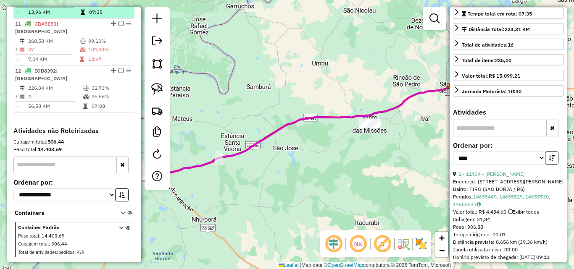
scroll to position [160, 0]
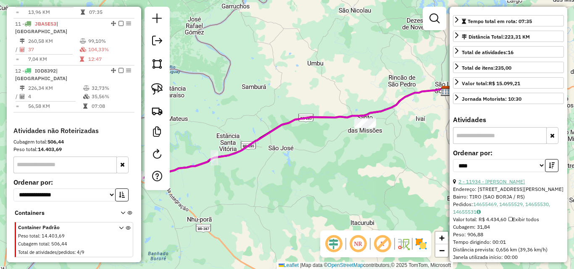
click at [496, 185] on link "2 - 11934 - [PERSON_NAME]" at bounding box center [491, 182] width 66 height 6
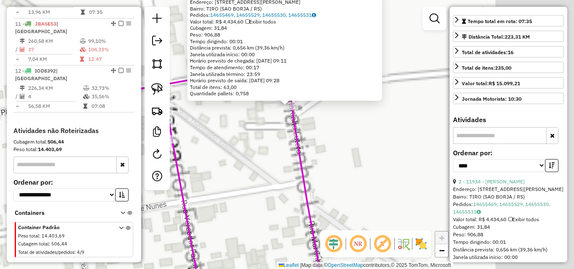
drag, startPoint x: 411, startPoint y: 147, endPoint x: 221, endPoint y: 158, distance: 189.8
click at [221, 158] on div "11934 - [PERSON_NAME] ESCOB Endereço: R [STREET_ADDRESS][PERSON_NAME] Bairro: T…" at bounding box center [287, 134] width 574 height 269
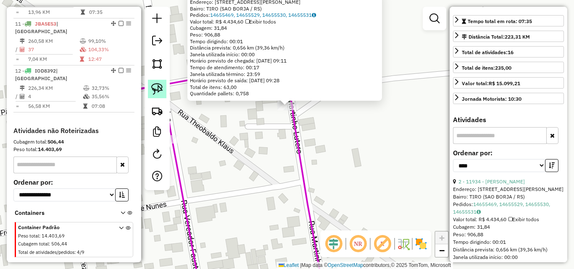
click at [161, 87] on img at bounding box center [157, 89] width 12 height 12
drag, startPoint x: 281, startPoint y: 126, endPoint x: 310, endPoint y: 112, distance: 32.7
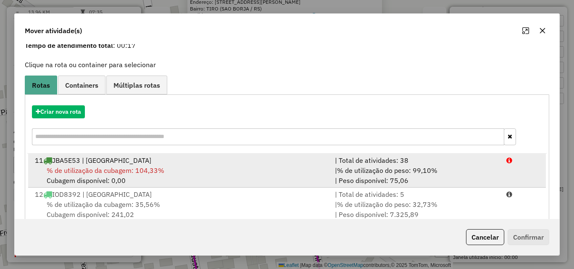
scroll to position [54, 0]
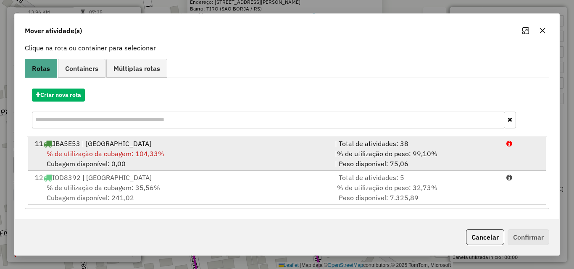
click at [197, 198] on div "% de utilização da cubagem: 35,56% Cubagem disponível: 241,02" at bounding box center [180, 193] width 300 height 20
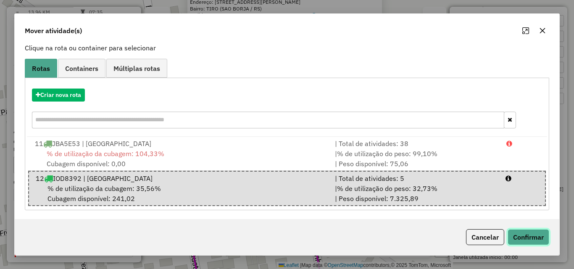
click at [517, 241] on button "Confirmar" at bounding box center [528, 237] width 42 height 16
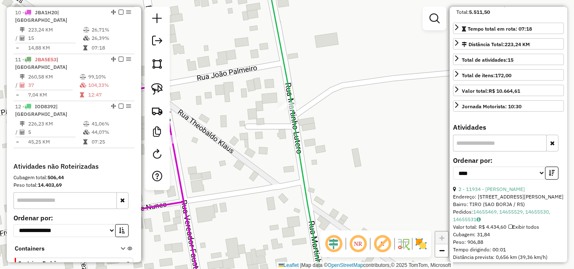
scroll to position [417, 0]
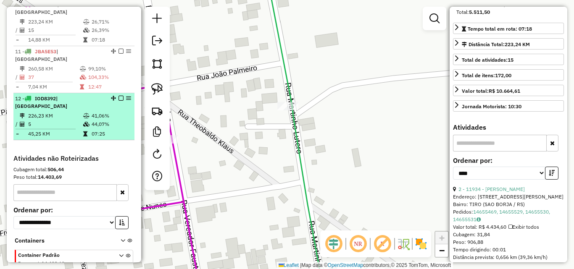
click at [69, 120] on td "5" at bounding box center [55, 124] width 55 height 8
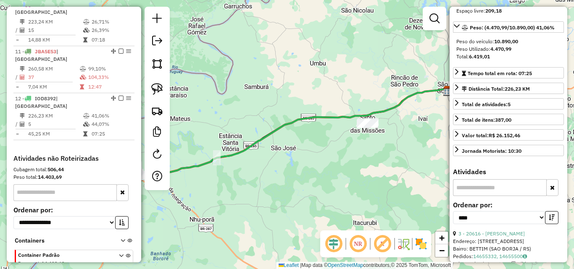
scroll to position [76, 0]
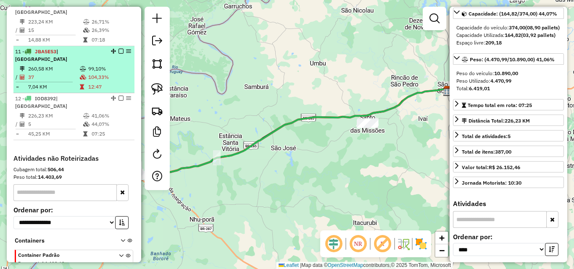
click at [80, 66] on icon at bounding box center [83, 68] width 6 height 5
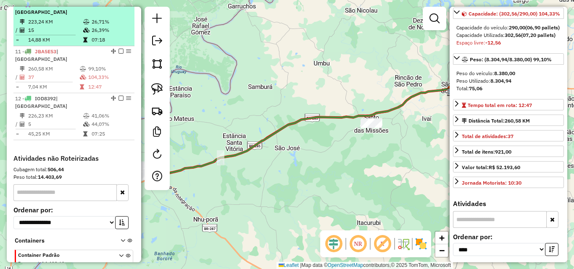
click at [67, 31] on td "15" at bounding box center [55, 30] width 55 height 8
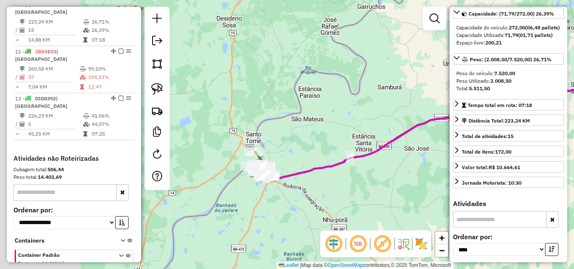
drag, startPoint x: 340, startPoint y: 158, endPoint x: 363, endPoint y: 157, distance: 23.1
click at [363, 157] on icon at bounding box center [424, 134] width 315 height 91
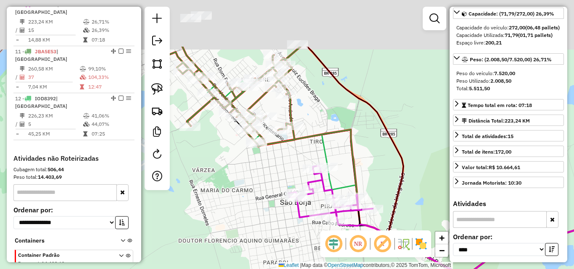
drag, startPoint x: 249, startPoint y: 144, endPoint x: 264, endPoint y: 215, distance: 72.6
click at [264, 215] on div "Janela de atendimento Grade de atendimento Capacidade Transportadoras Veículos …" at bounding box center [287, 134] width 574 height 269
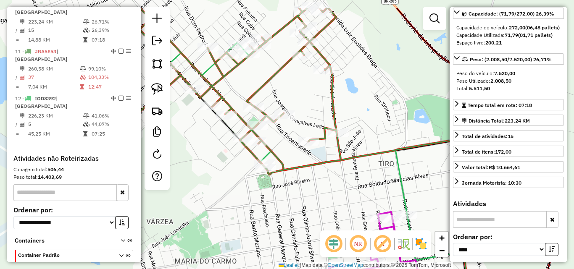
drag, startPoint x: 216, startPoint y: 192, endPoint x: 216, endPoint y: 198, distance: 6.3
click at [216, 198] on div "Janela de atendimento Grade de atendimento Capacidade Transportadoras Veículos …" at bounding box center [287, 134] width 574 height 269
click at [160, 87] on img at bounding box center [157, 89] width 12 height 12
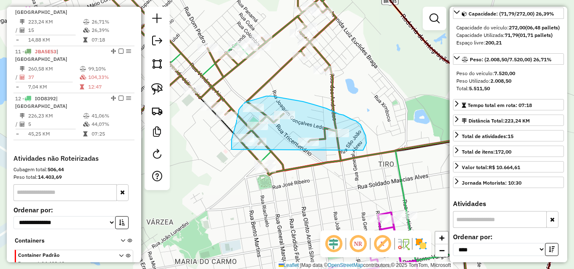
drag, startPoint x: 231, startPoint y: 144, endPoint x: 363, endPoint y: 150, distance: 131.6
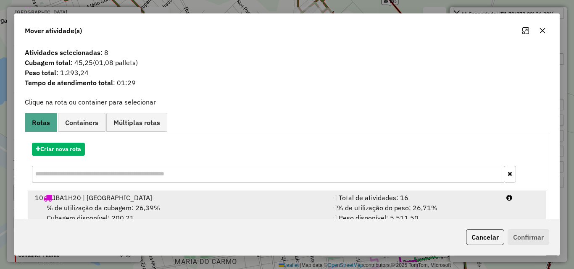
click at [254, 193] on div "10 JBA1H20 | [GEOGRAPHIC_DATA]" at bounding box center [180, 198] width 300 height 10
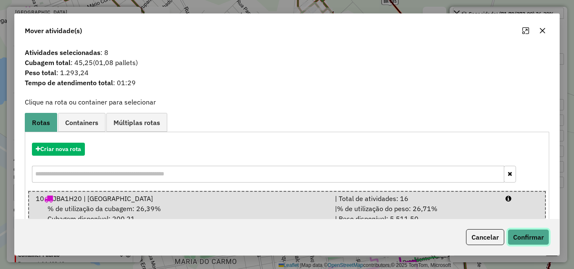
click at [535, 240] on button "Confirmar" at bounding box center [528, 237] width 42 height 16
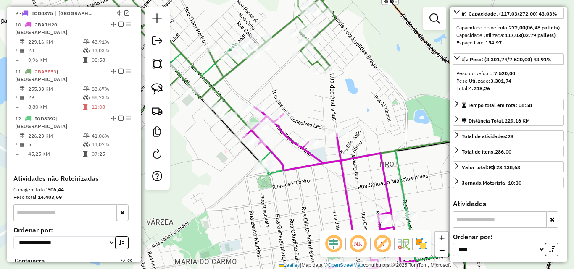
scroll to position [417, 0]
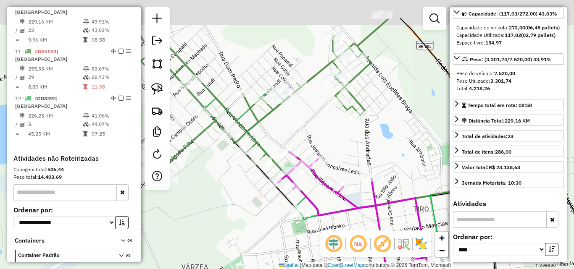
click at [312, 134] on div "Janela de atendimento Grade de atendimento Capacidade Transportadoras Veículos …" at bounding box center [287, 134] width 574 height 269
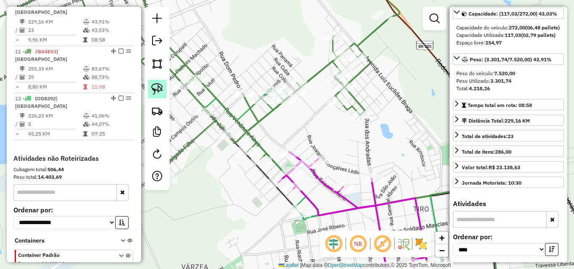
click at [165, 91] on link at bounding box center [157, 89] width 18 height 18
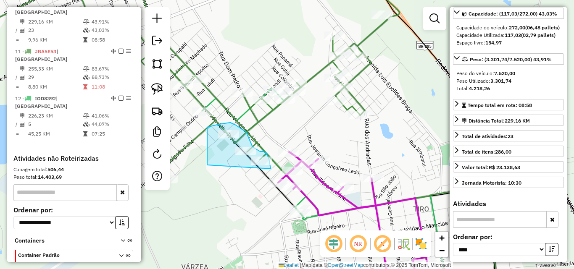
drag, startPoint x: 207, startPoint y: 165, endPoint x: 271, endPoint y: 171, distance: 63.7
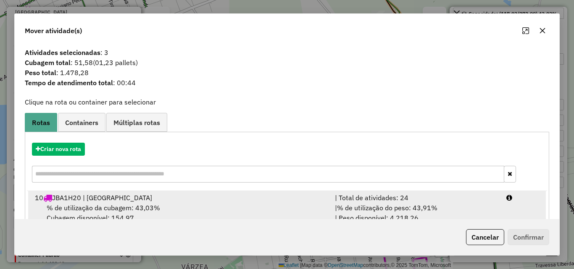
click at [240, 210] on div "% de utilização da cubagem: 43,03% Cubagem disponível: 154,97" at bounding box center [180, 213] width 300 height 20
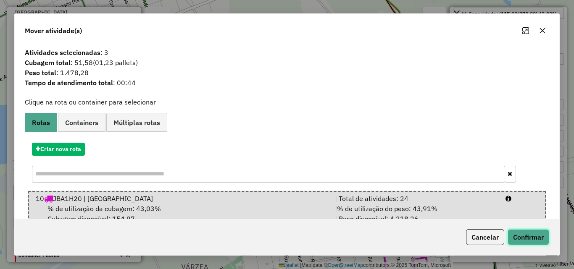
click at [539, 235] on button "Confirmar" at bounding box center [528, 237] width 42 height 16
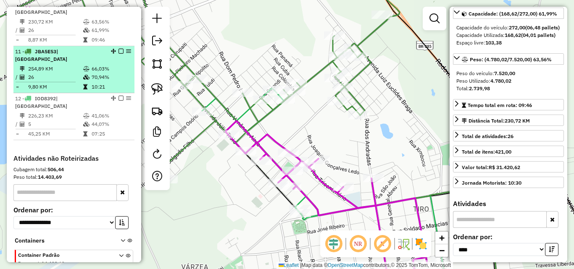
click at [73, 73] on td "26" at bounding box center [55, 77] width 55 height 8
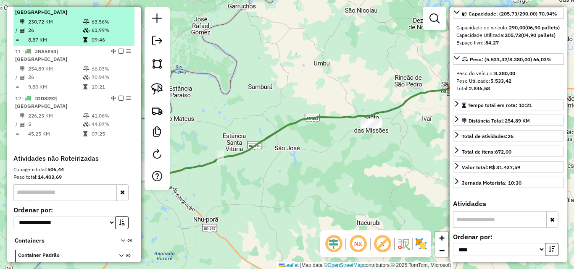
click at [80, 28] on td "26" at bounding box center [55, 30] width 55 height 8
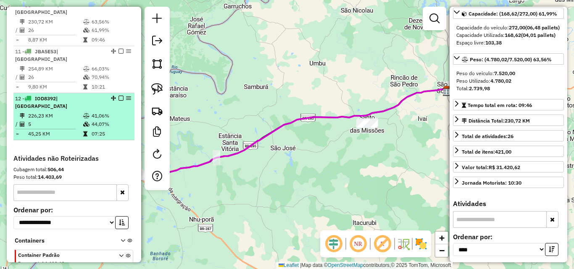
click at [73, 112] on td "226,23 KM" at bounding box center [55, 116] width 55 height 8
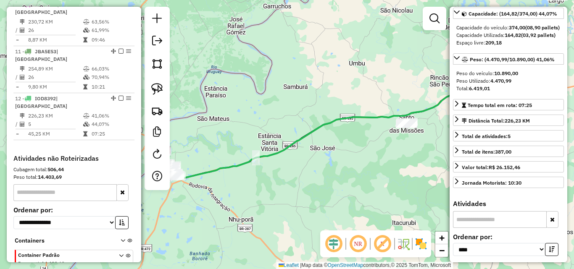
drag, startPoint x: 246, startPoint y: 192, endPoint x: 348, endPoint y: 191, distance: 102.5
click at [348, 191] on div "Janela de atendimento Grade de atendimento Capacidade Transportadoras Veículos …" at bounding box center [287, 134] width 574 height 269
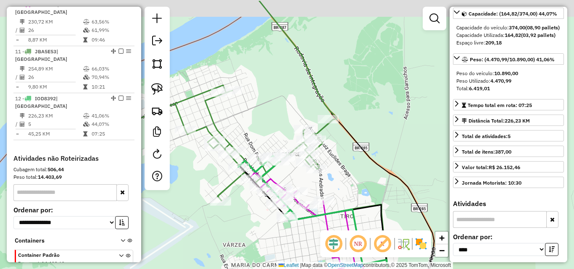
drag, startPoint x: 258, startPoint y: 112, endPoint x: 294, endPoint y: 218, distance: 111.7
click at [296, 227] on div "Janela de atendimento Grade de atendimento Capacidade Transportadoras Veículos …" at bounding box center [287, 134] width 574 height 269
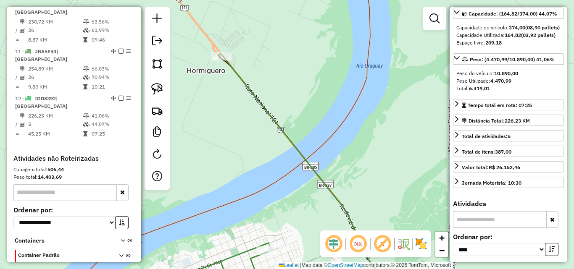
drag, startPoint x: 266, startPoint y: 110, endPoint x: 275, endPoint y: 163, distance: 53.0
click at [275, 163] on div "Janela de atendimento Grade de atendimento Capacidade Transportadoras Veículos …" at bounding box center [287, 134] width 574 height 269
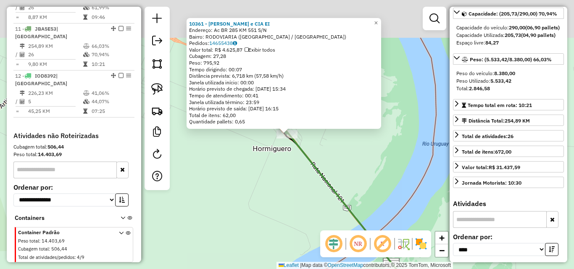
scroll to position [445, 0]
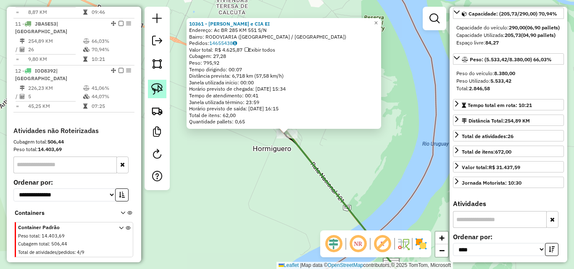
click at [157, 85] on img at bounding box center [157, 89] width 12 height 12
drag, startPoint x: 261, startPoint y: 149, endPoint x: 308, endPoint y: 149, distance: 46.2
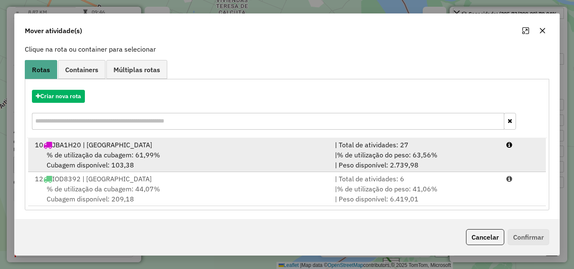
scroll to position [54, 0]
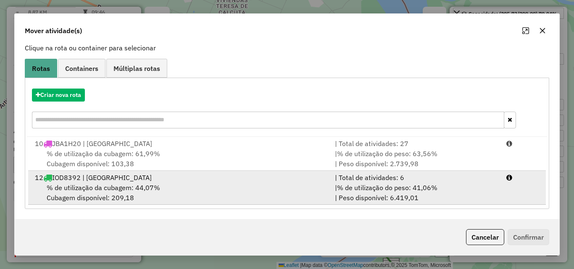
click at [202, 191] on div "% de utilização da cubagem: 44,07% Cubagem disponível: 209,18" at bounding box center [180, 193] width 300 height 20
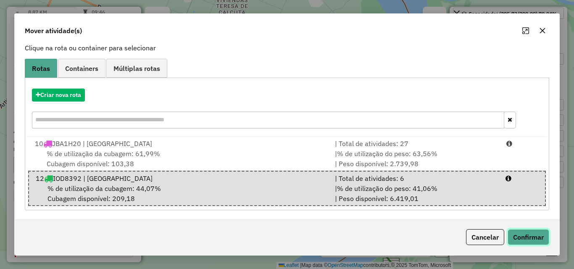
click at [519, 238] on button "Confirmar" at bounding box center [528, 237] width 42 height 16
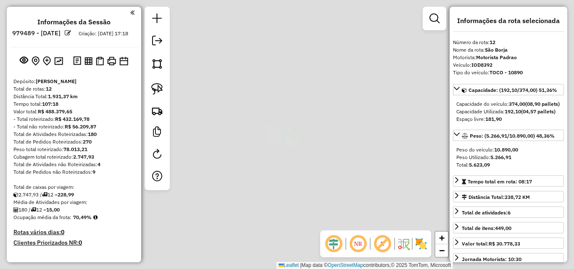
select select "*********"
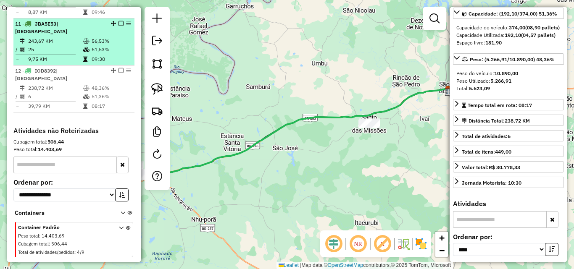
click at [59, 45] on td "25" at bounding box center [55, 49] width 55 height 8
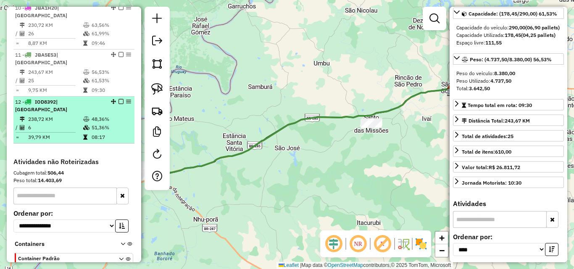
scroll to position [403, 0]
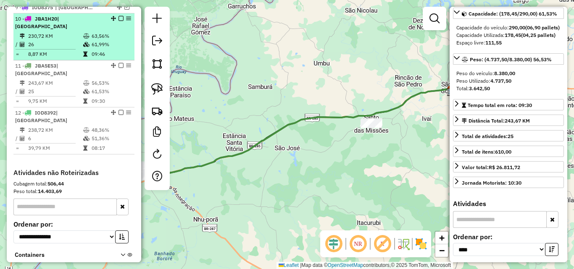
click at [67, 50] on td "8,87 KM" at bounding box center [55, 54] width 55 height 8
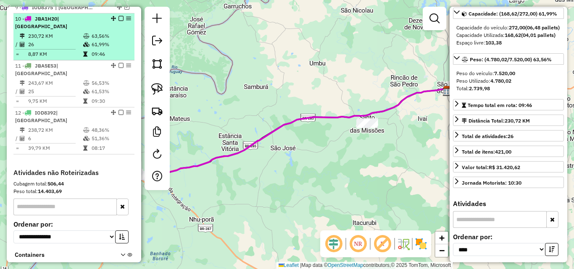
click at [118, 21] on em at bounding box center [120, 18] width 5 height 5
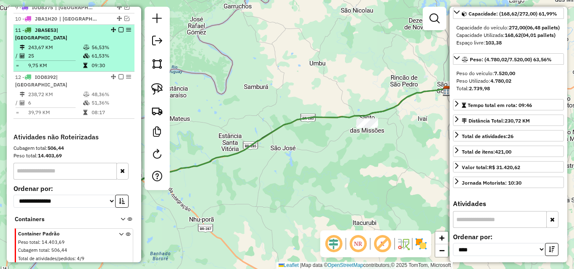
click at [118, 32] on em at bounding box center [120, 29] width 5 height 5
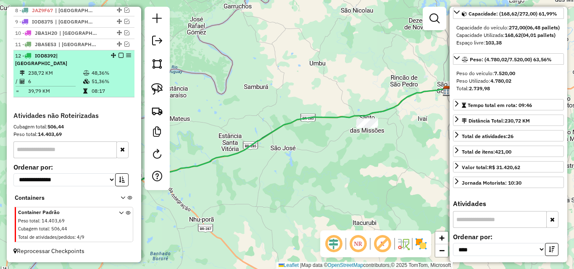
click at [98, 75] on td "48,36%" at bounding box center [111, 73] width 40 height 8
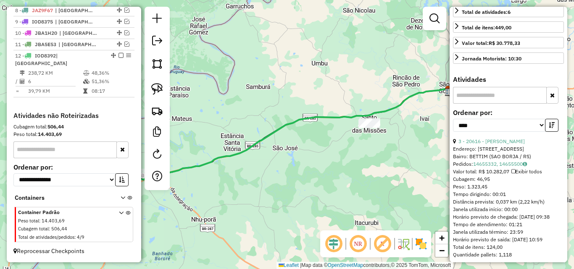
scroll to position [202, 0]
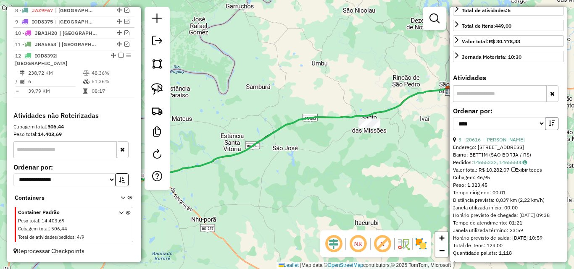
click at [549, 126] on icon "button" at bounding box center [552, 124] width 6 height 6
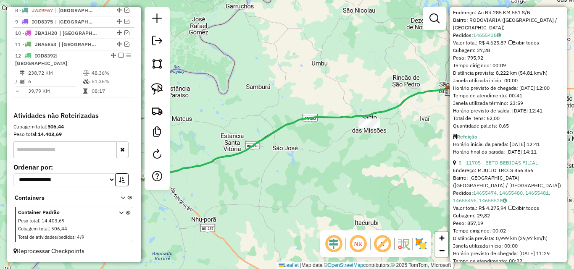
scroll to position [455, 0]
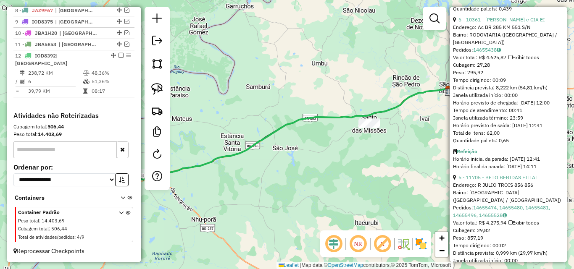
click at [495, 23] on link "6 - 10361 - J J MENCHIK e CIA EI" at bounding box center [501, 19] width 87 height 6
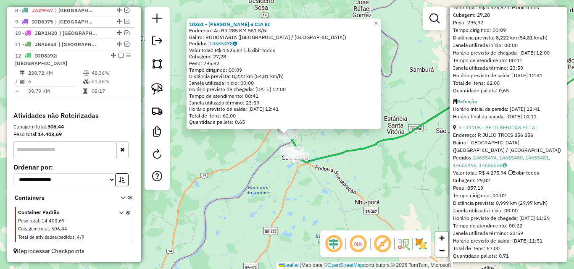
scroll to position [497, 0]
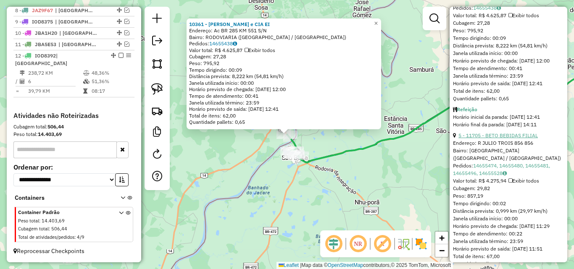
click at [498, 139] on link "5 - 11705 - BETO BEBIDAS FILIAL" at bounding box center [497, 135] width 79 height 6
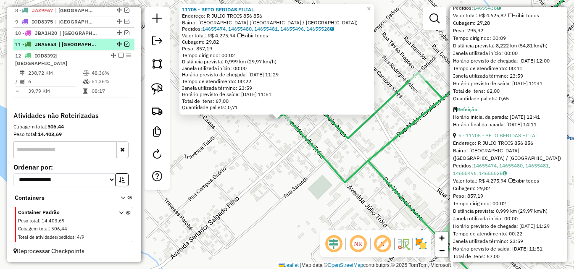
click at [124, 47] on em at bounding box center [126, 44] width 5 height 5
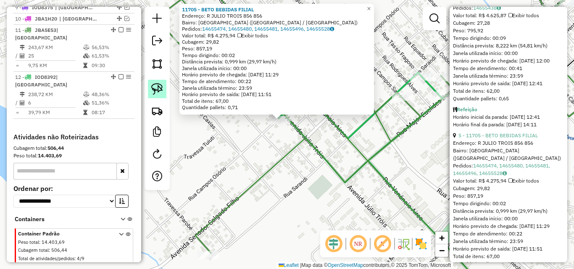
click at [159, 87] on img at bounding box center [157, 89] width 12 height 12
drag, startPoint x: 266, startPoint y: 132, endPoint x: 291, endPoint y: 125, distance: 25.3
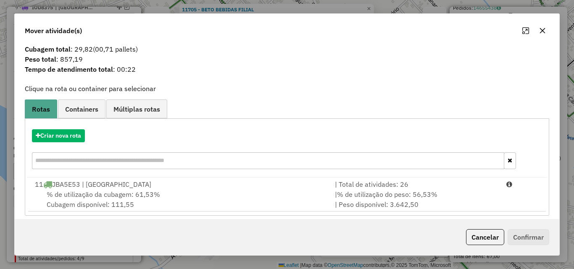
scroll to position [20, 0]
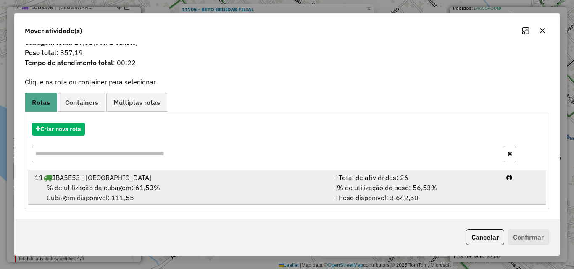
click at [213, 183] on div "% de utilização da cubagem: 61,53% Cubagem disponível: 111,55" at bounding box center [180, 193] width 300 height 20
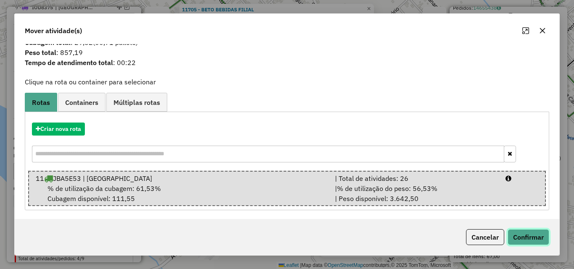
click at [521, 237] on button "Confirmar" at bounding box center [528, 237] width 42 height 16
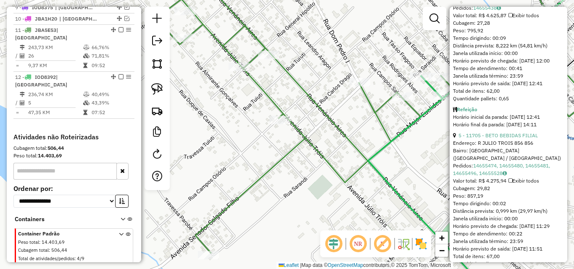
scroll to position [417, 0]
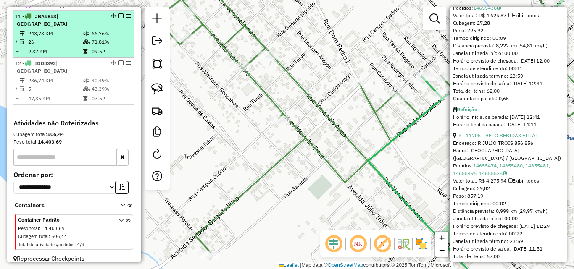
click at [74, 45] on td "26" at bounding box center [55, 42] width 55 height 8
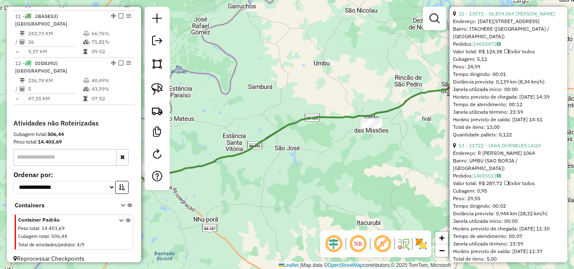
scroll to position [202, 0]
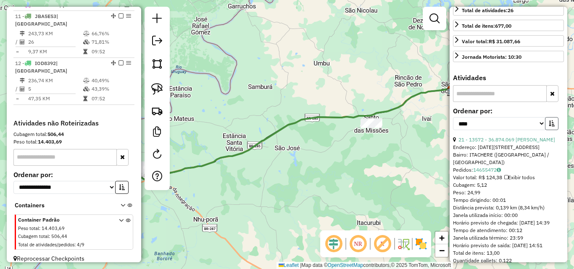
click at [545, 130] on button "button" at bounding box center [551, 123] width 13 height 13
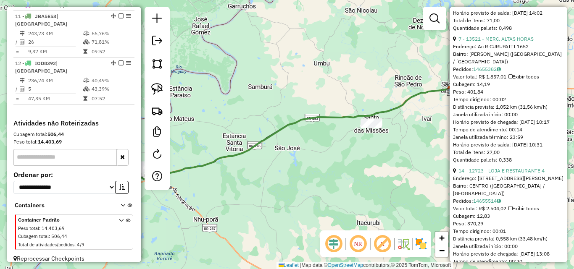
scroll to position [749, 0]
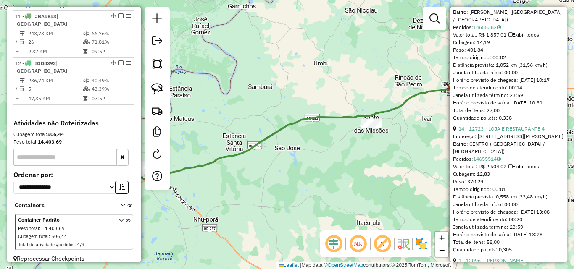
click at [502, 132] on link "14 - 12723 - LOJA E RESTAURANTE 4" at bounding box center [501, 129] width 86 height 6
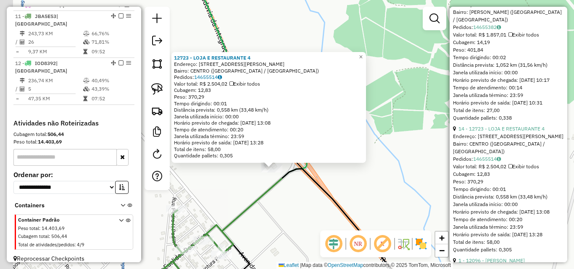
drag, startPoint x: 263, startPoint y: 181, endPoint x: 292, endPoint y: 181, distance: 29.8
click at [292, 181] on div "12723 - LOJA E RESTAURANTE 4 Endereço: R JOSE SCHIAVO MUNRO 44 Bairro: CENTRO (…" at bounding box center [287, 134] width 574 height 269
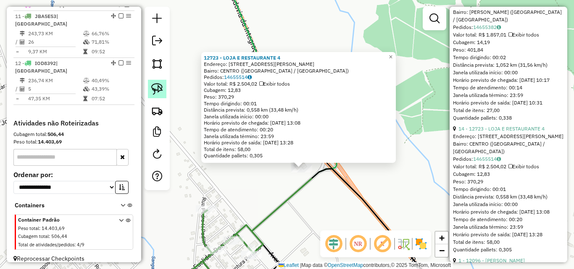
click at [152, 86] on img at bounding box center [157, 89] width 12 height 12
drag, startPoint x: 297, startPoint y: 183, endPoint x: 320, endPoint y: 168, distance: 27.3
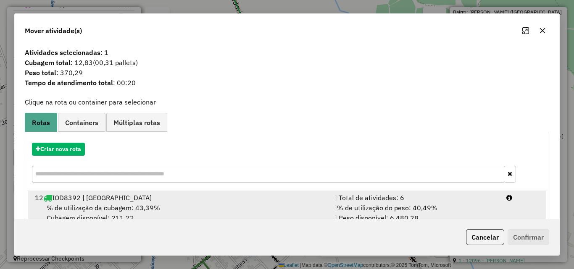
click at [225, 203] on div "% de utilização da cubagem: 43,39% Cubagem disponível: 211,72" at bounding box center [180, 213] width 300 height 20
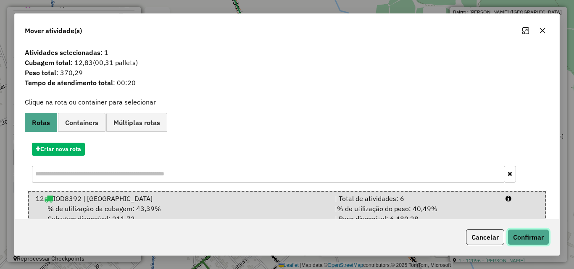
click at [521, 234] on button "Confirmar" at bounding box center [528, 237] width 42 height 16
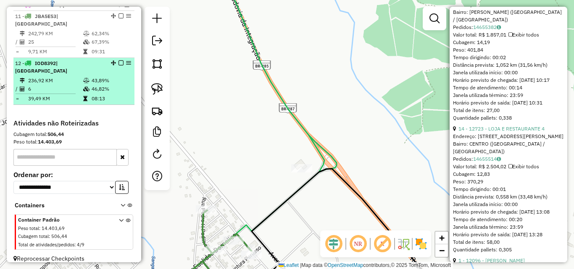
click at [64, 76] on td "236,92 KM" at bounding box center [55, 80] width 55 height 8
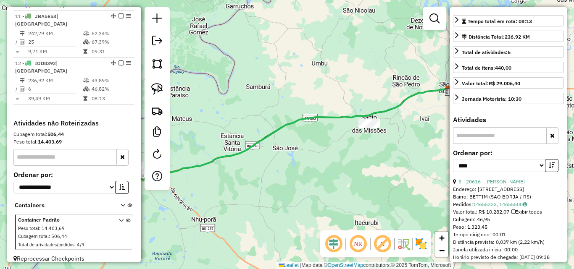
scroll to position [34, 0]
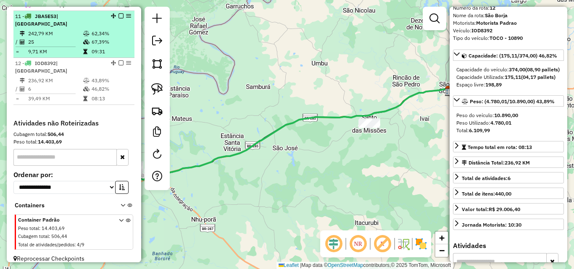
click at [71, 44] on td "25" at bounding box center [55, 42] width 55 height 8
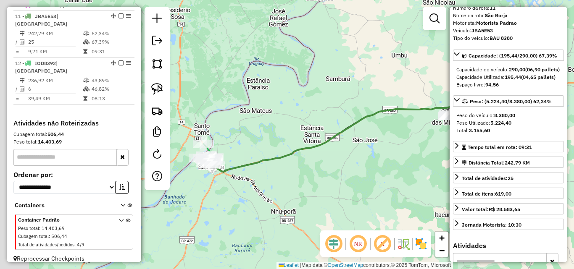
drag, startPoint x: 260, startPoint y: 142, endPoint x: 300, endPoint y: 136, distance: 39.9
click at [298, 137] on div "Janela de atendimento Grade de atendimento Capacidade Transportadoras Veículos …" at bounding box center [287, 134] width 574 height 269
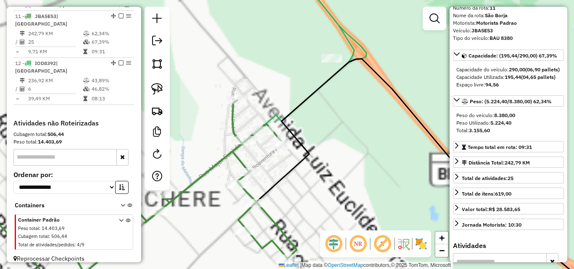
click at [332, 164] on div "Janela de atendimento Grade de atendimento Capacidade Transportadoras Veículos …" at bounding box center [287, 134] width 574 height 269
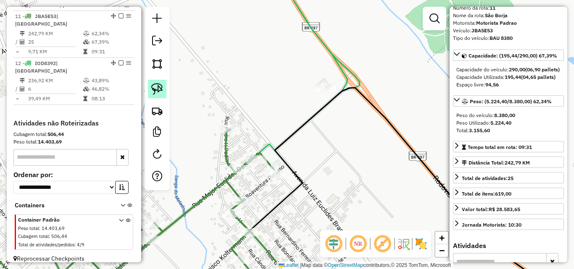
click at [156, 94] on img at bounding box center [157, 89] width 12 height 12
drag, startPoint x: 308, startPoint y: 83, endPoint x: 336, endPoint y: 104, distance: 35.4
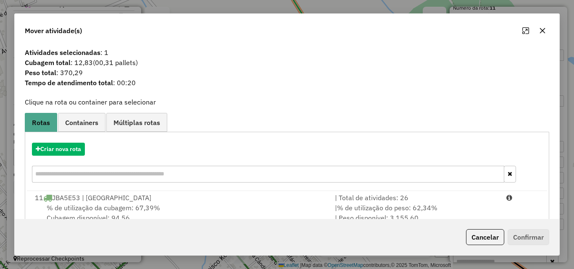
click at [197, 206] on div "% de utilização da cubagem: 67,39% Cubagem disponível: 94,56" at bounding box center [180, 213] width 300 height 20
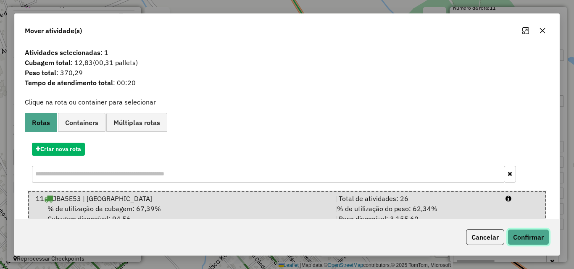
click at [515, 239] on button "Confirmar" at bounding box center [528, 237] width 42 height 16
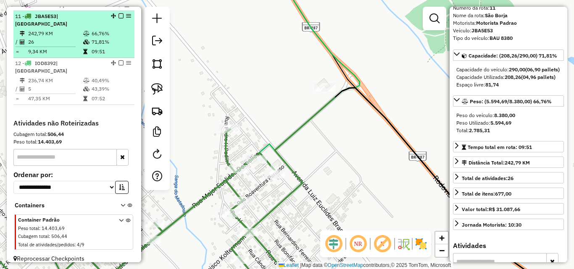
click at [64, 42] on td "26" at bounding box center [55, 42] width 55 height 8
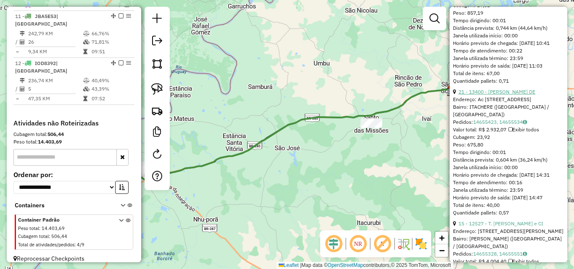
scroll to position [371, 0]
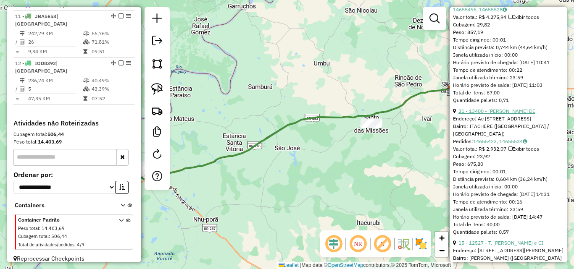
click at [492, 114] on link "21 - 13400 - [PERSON_NAME] DE" at bounding box center [496, 111] width 77 height 6
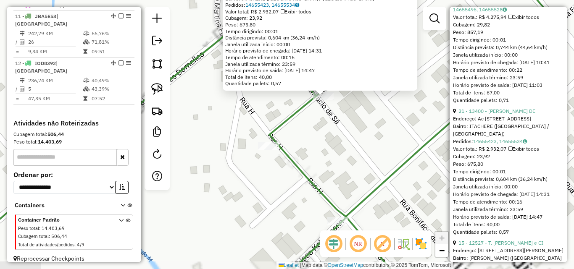
drag, startPoint x: 320, startPoint y: 133, endPoint x: 287, endPoint y: 130, distance: 33.3
click at [287, 130] on div "13400 - DOUGLAS DELEVATTI DE Endereço: Ac Rua Bonifacio de Sa 139 Bairro: ITACH…" at bounding box center [287, 134] width 574 height 269
click at [158, 86] on img at bounding box center [157, 89] width 12 height 12
drag, startPoint x: 309, startPoint y: 97, endPoint x: 337, endPoint y: 103, distance: 28.7
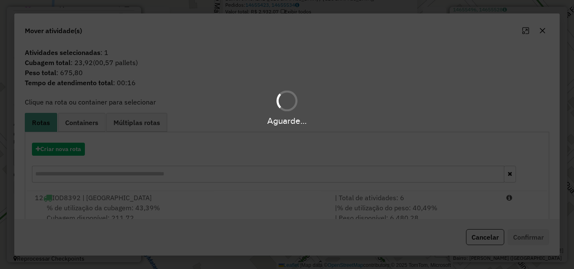
click at [216, 207] on hb-app "Aguarde... Pop-up bloqueado! Seu navegador bloqueou automáticamente a abertura …" at bounding box center [287, 134] width 574 height 269
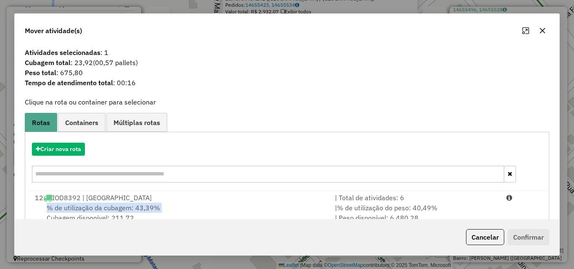
click at [216, 207] on div "% de utilização da cubagem: 43,39% Cubagem disponível: 211,72" at bounding box center [180, 213] width 300 height 20
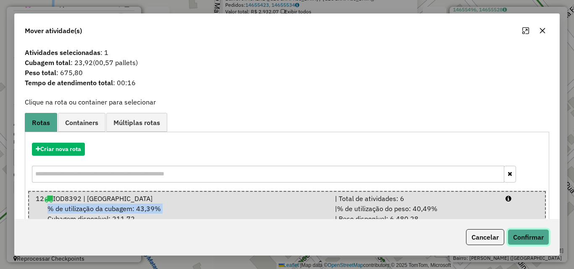
drag, startPoint x: 529, startPoint y: 237, endPoint x: 517, endPoint y: 220, distance: 20.9
click at [529, 238] on button "Confirmar" at bounding box center [528, 237] width 42 height 16
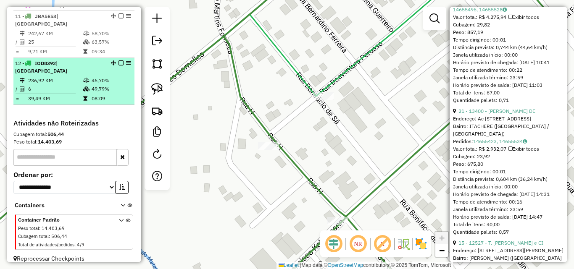
click at [68, 85] on td "6" at bounding box center [55, 89] width 55 height 8
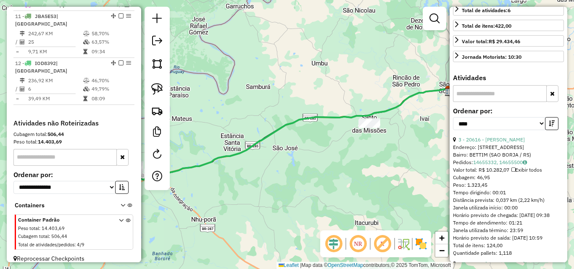
scroll to position [76, 0]
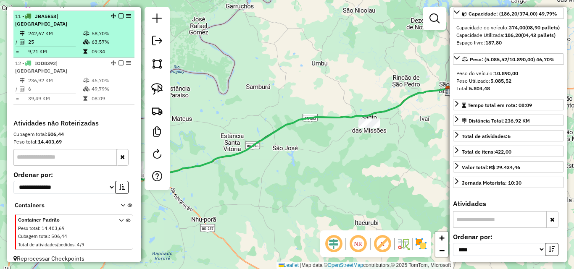
click at [87, 42] on icon at bounding box center [86, 41] width 6 height 5
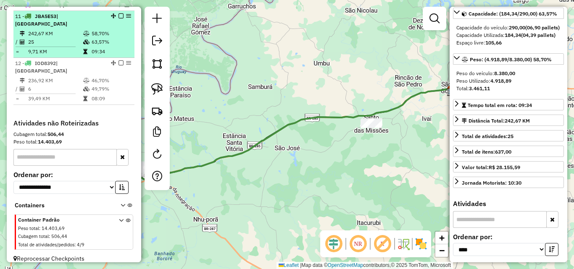
click at [118, 18] on em at bounding box center [120, 15] width 5 height 5
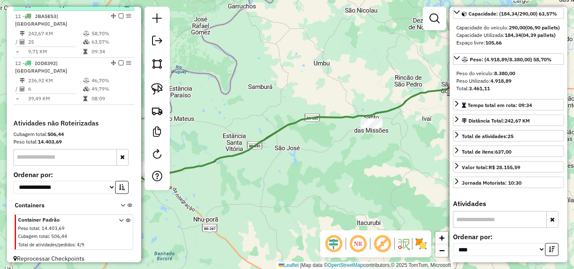
scroll to position [389, 0]
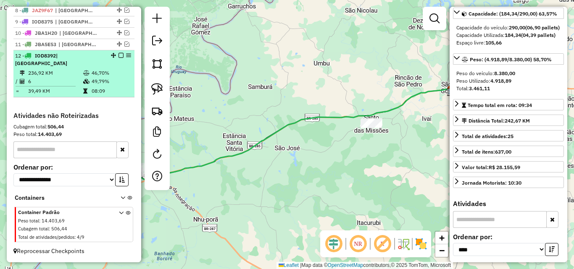
click at [119, 58] on em at bounding box center [120, 55] width 5 height 5
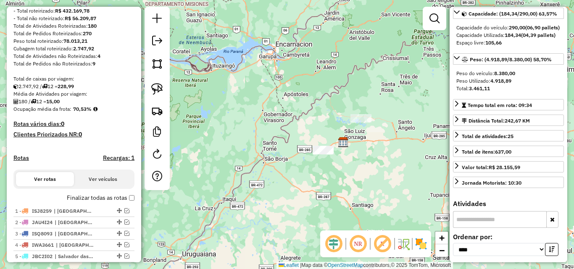
scroll to position [24, 0]
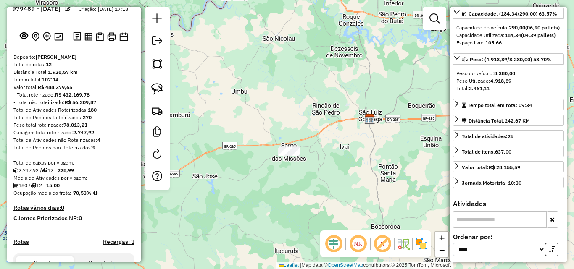
drag, startPoint x: 279, startPoint y: 183, endPoint x: 315, endPoint y: 196, distance: 37.5
click at [315, 196] on div "Janela de atendimento Grade de atendimento Capacidade Transportadoras Veículos …" at bounding box center [287, 134] width 574 height 269
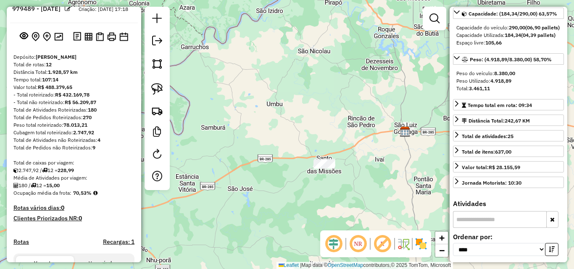
drag, startPoint x: 385, startPoint y: 170, endPoint x: 296, endPoint y: 171, distance: 88.6
click at [301, 171] on div "Janela de atendimento Grade de atendimento Capacidade Transportadoras Veículos …" at bounding box center [287, 134] width 574 height 269
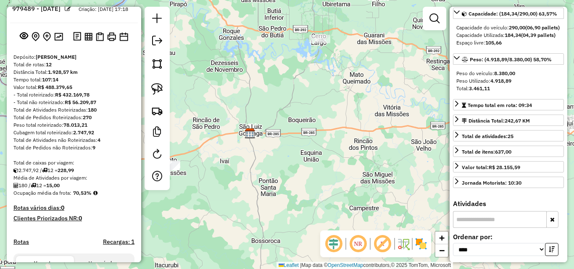
click at [273, 167] on div "Janela de atendimento Grade de atendimento Capacidade Transportadoras Veículos …" at bounding box center [287, 134] width 574 height 269
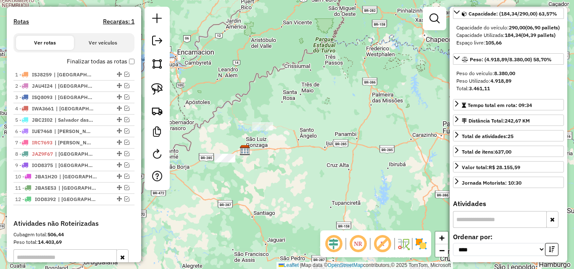
scroll to position [210, 0]
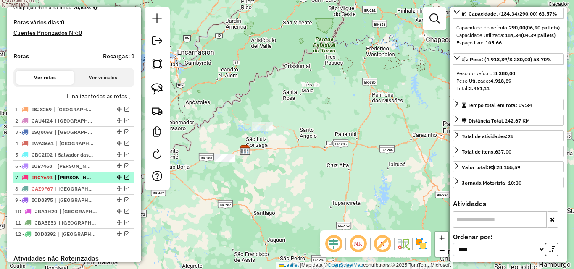
click at [125, 180] on em at bounding box center [126, 177] width 5 height 5
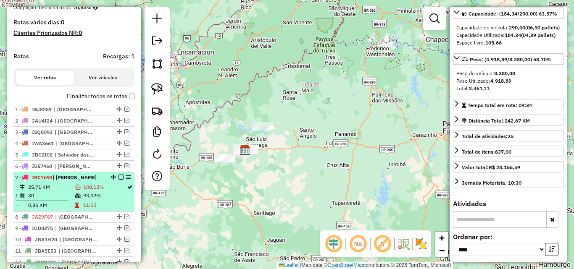
click at [83, 191] on td "108,12%" at bounding box center [105, 187] width 44 height 8
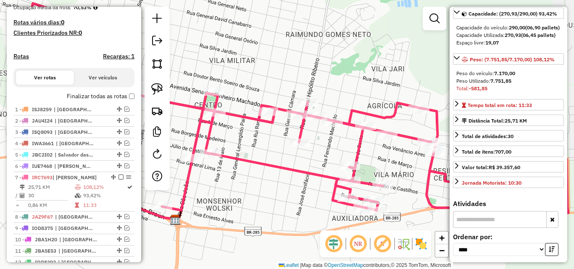
drag, startPoint x: 243, startPoint y: 245, endPoint x: 285, endPoint y: 200, distance: 62.4
click at [285, 200] on div "Janela de atendimento Grade de atendimento Capacidade Transportadoras Veículos …" at bounding box center [287, 134] width 574 height 269
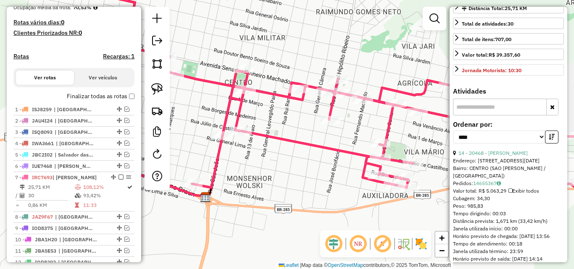
scroll to position [202, 0]
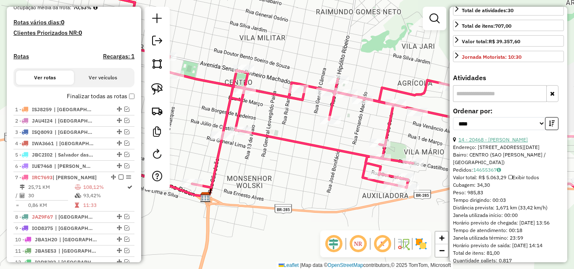
click at [509, 143] on link "14 - 20468 - MAURICIO SODRE BATIS" at bounding box center [492, 140] width 69 height 6
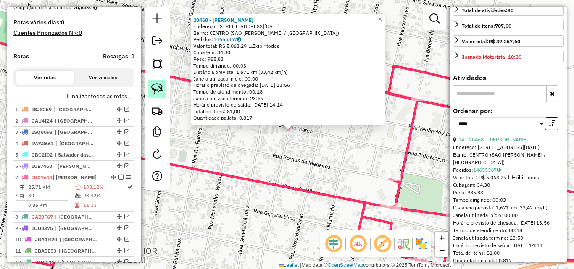
drag, startPoint x: 157, startPoint y: 87, endPoint x: 161, endPoint y: 91, distance: 5.7
click at [158, 87] on img at bounding box center [157, 89] width 12 height 12
drag, startPoint x: 252, startPoint y: 141, endPoint x: 310, endPoint y: 147, distance: 57.9
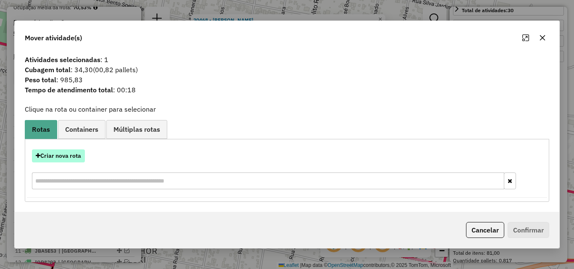
click at [74, 154] on button "Criar nova rota" at bounding box center [58, 156] width 53 height 13
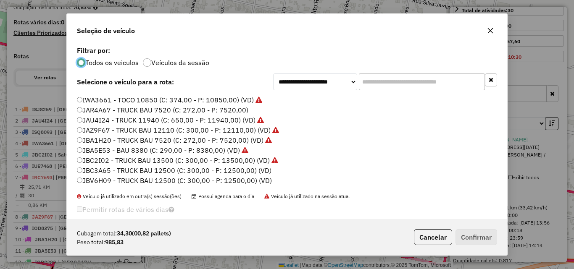
scroll to position [11, 0]
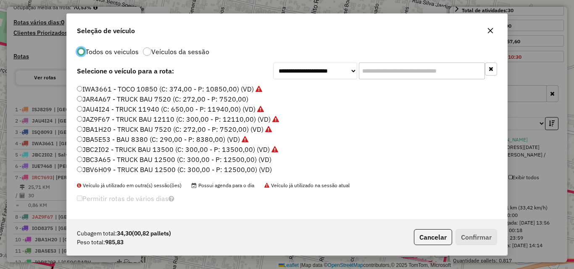
click at [134, 155] on label "JBC3A65 - TRUCK BAU 12500 (C: 300,00 - P: 12500,00) (VD)" at bounding box center [174, 160] width 195 height 10
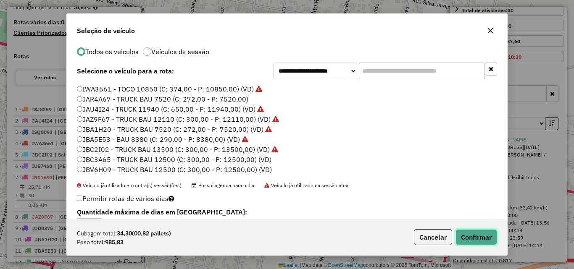
click at [468, 242] on button "Confirmar" at bounding box center [476, 237] width 42 height 16
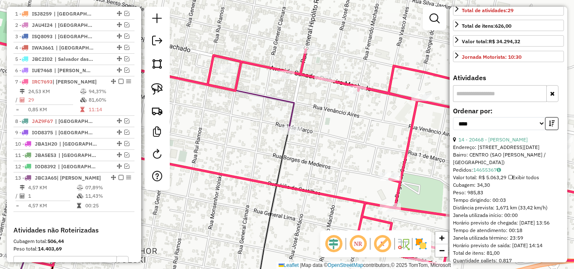
scroll to position [383, 0]
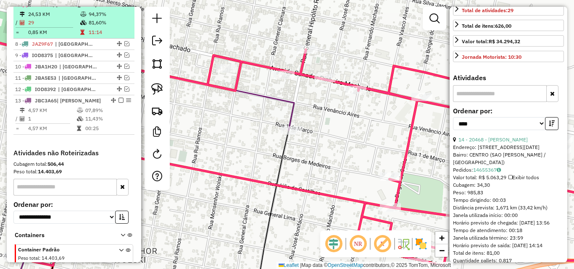
click at [54, 36] on td "0,85 KM" at bounding box center [54, 32] width 52 height 8
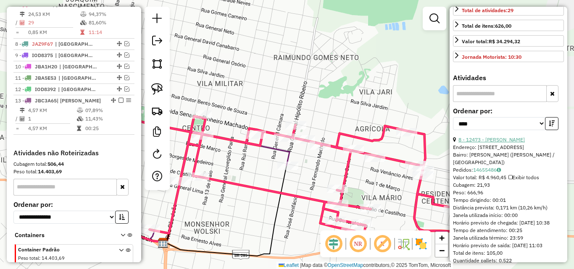
click at [507, 143] on link "8 - 12473 - MIRIAN KELLY GARCIA" at bounding box center [491, 140] width 66 height 6
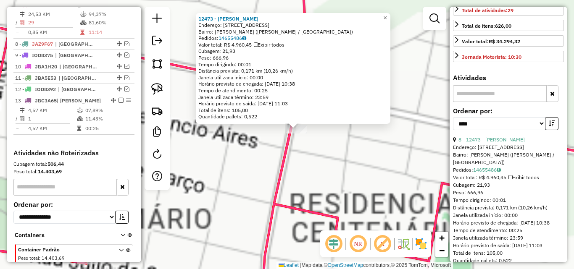
click at [300, 165] on div "12473 - MIRIAN KELLY GARCIA Endereço: R SAO JOAO 23 Bairro: MONSENHOR WOLSKI (S…" at bounding box center [287, 134] width 574 height 269
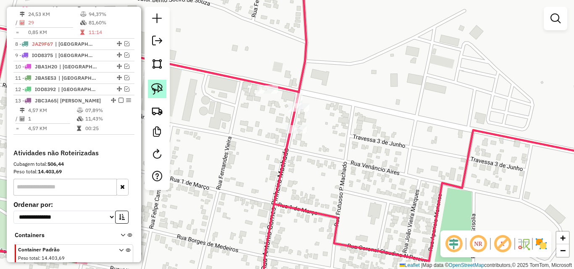
click at [153, 85] on img at bounding box center [157, 89] width 12 height 12
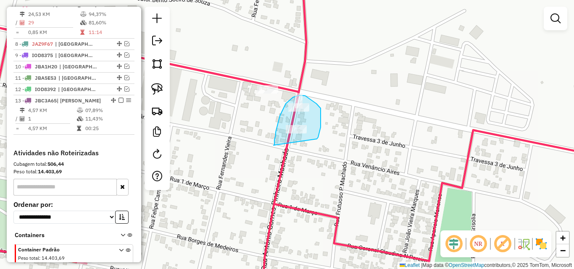
drag, startPoint x: 275, startPoint y: 138, endPoint x: 316, endPoint y: 139, distance: 41.6
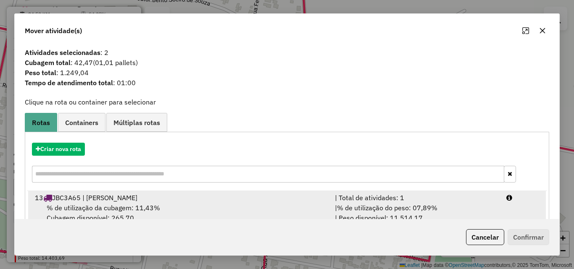
click at [229, 201] on div "13 JBC3A65 | São Luiz Gonzaga" at bounding box center [180, 198] width 300 height 10
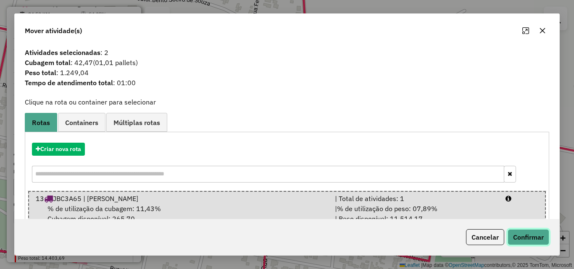
click at [526, 239] on button "Confirmar" at bounding box center [528, 237] width 42 height 16
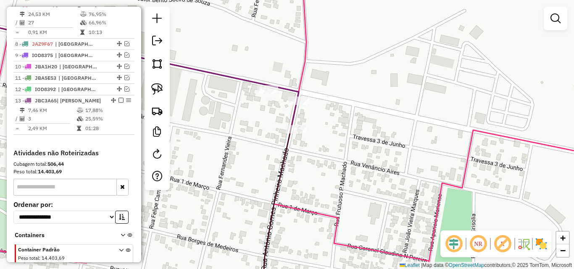
scroll to position [344, 0]
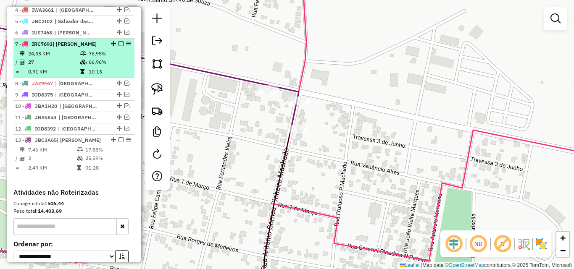
click at [62, 66] on td "27" at bounding box center [54, 62] width 52 height 8
select select "*********"
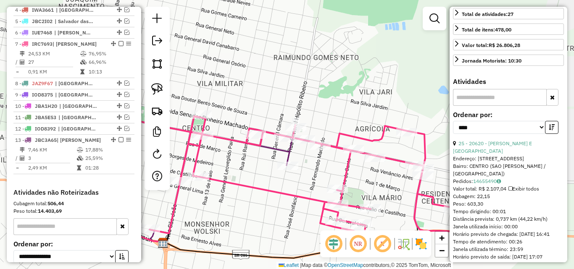
scroll to position [210, 0]
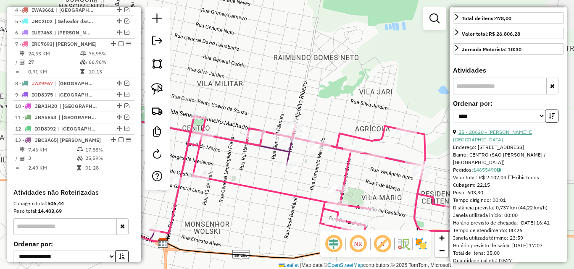
click at [498, 143] on link "25 - 20620 - SILVA E VILA NOVA LT" at bounding box center [492, 136] width 79 height 14
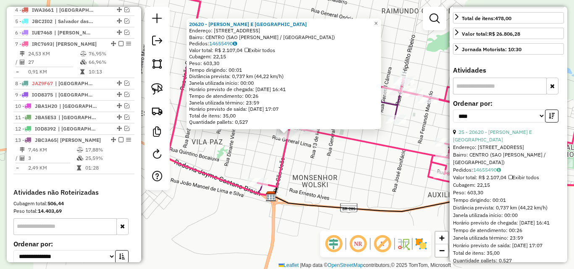
click at [167, 89] on div at bounding box center [157, 99] width 25 height 184
click at [156, 86] on img at bounding box center [157, 89] width 12 height 12
drag, startPoint x: 254, startPoint y: 147, endPoint x: 296, endPoint y: 151, distance: 42.6
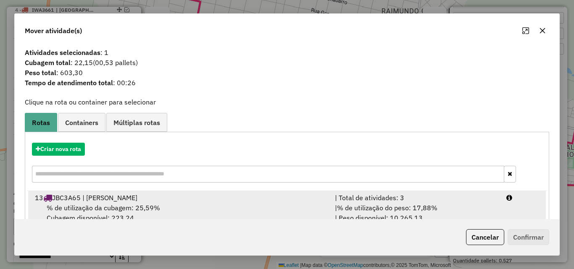
click at [198, 205] on div "% de utilização da cubagem: 25,59% Cubagem disponível: 223,24" at bounding box center [180, 213] width 300 height 20
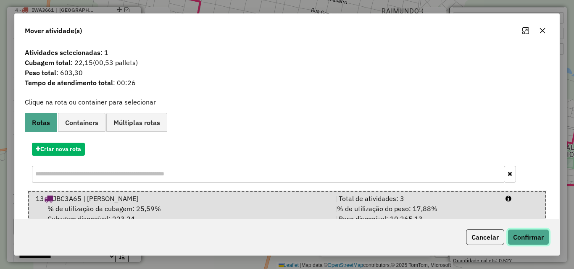
drag, startPoint x: 525, startPoint y: 241, endPoint x: 499, endPoint y: 187, distance: 59.4
click at [525, 241] on button "Confirmar" at bounding box center [528, 237] width 42 height 16
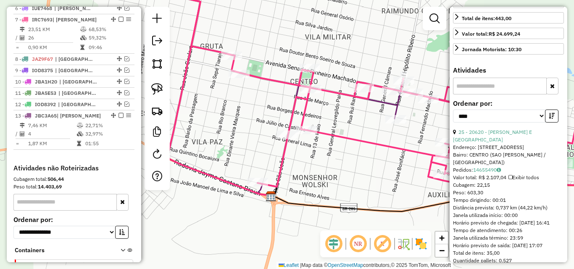
scroll to position [383, 0]
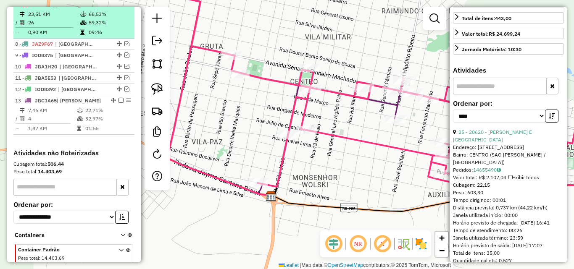
click at [52, 18] on td "23,51 KM" at bounding box center [54, 14] width 52 height 8
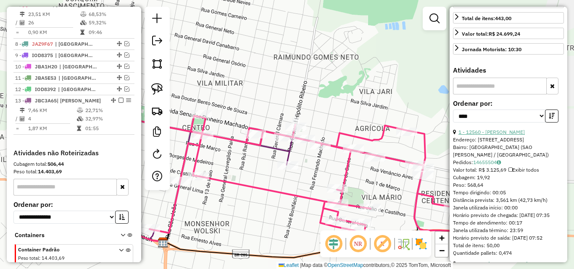
click at [505, 135] on link "1 - 12560 - NILTON CESAR CASTILH" at bounding box center [491, 132] width 66 height 6
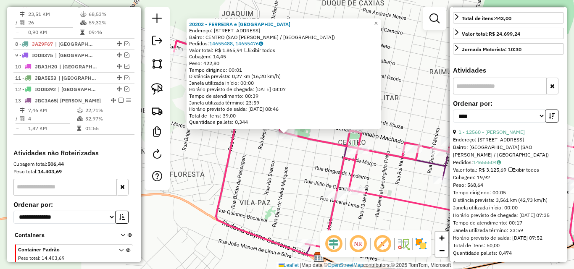
drag, startPoint x: 156, startPoint y: 94, endPoint x: 184, endPoint y: 104, distance: 29.8
click at [157, 94] on img at bounding box center [157, 89] width 12 height 12
drag, startPoint x: 252, startPoint y: 146, endPoint x: 301, endPoint y: 142, distance: 49.7
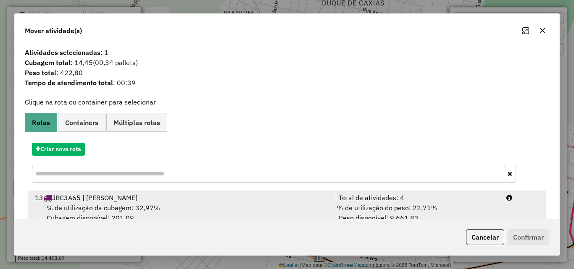
click at [222, 210] on div "% de utilização da cubagem: 32,97% Cubagem disponível: 201,09" at bounding box center [180, 213] width 300 height 20
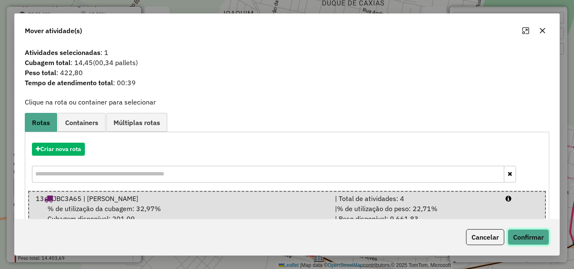
click at [518, 237] on button "Confirmar" at bounding box center [528, 237] width 42 height 16
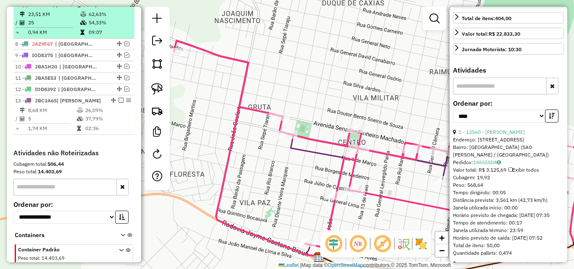
click at [47, 18] on td "23,51 KM" at bounding box center [54, 14] width 52 height 8
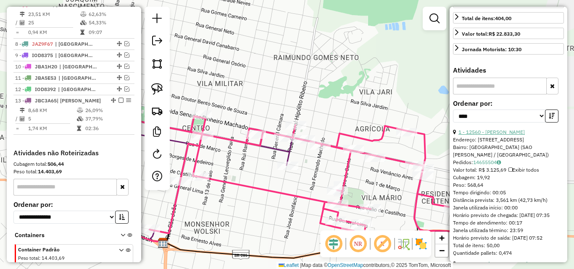
click at [502, 135] on link "1 - 12560 - NILTON CESAR CASTILH" at bounding box center [491, 132] width 66 height 6
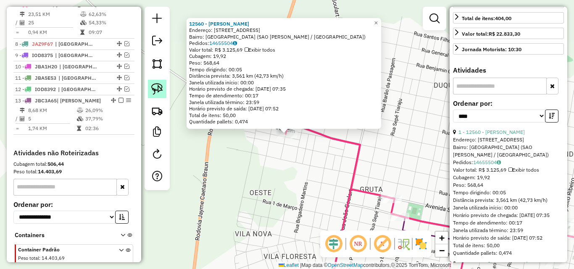
click at [154, 86] on img at bounding box center [157, 89] width 12 height 12
drag, startPoint x: 261, startPoint y: 132, endPoint x: 296, endPoint y: 144, distance: 36.9
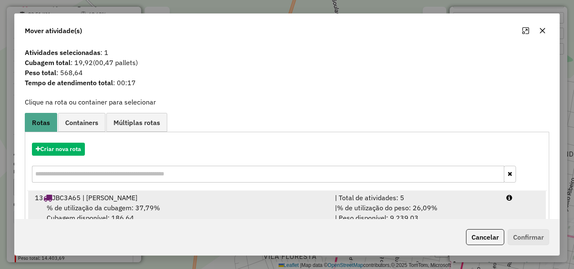
click at [218, 216] on div "% de utilização da cubagem: 37,79% Cubagem disponível: 186,64" at bounding box center [180, 213] width 300 height 20
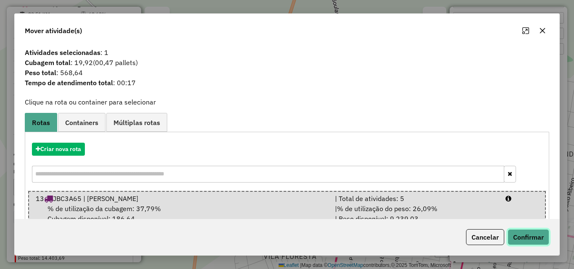
click at [524, 239] on button "Confirmar" at bounding box center [528, 237] width 42 height 16
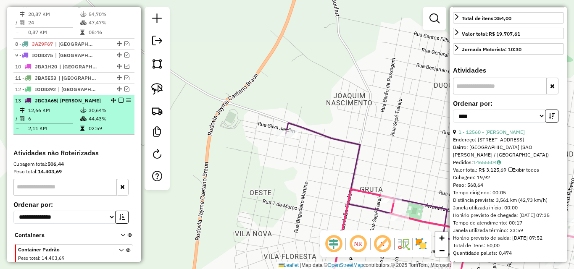
click at [55, 115] on td "12,66 KM" at bounding box center [54, 110] width 52 height 8
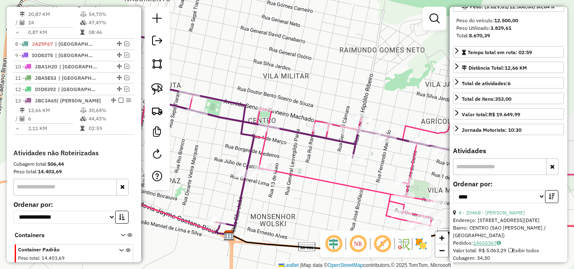
scroll to position [126, 0]
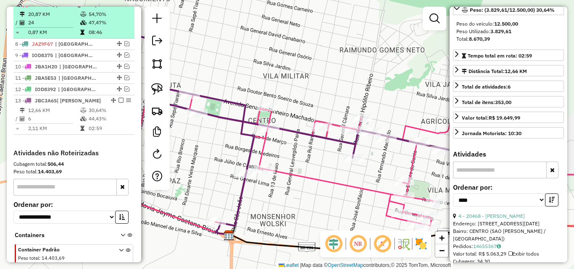
click at [81, 36] on td at bounding box center [84, 32] width 8 height 8
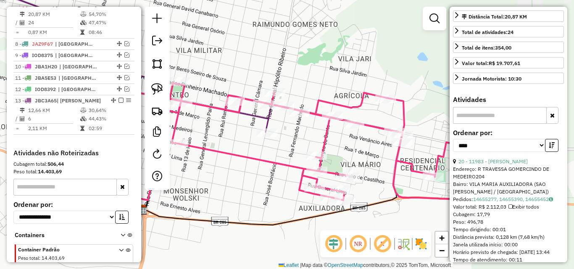
scroll to position [252, 0]
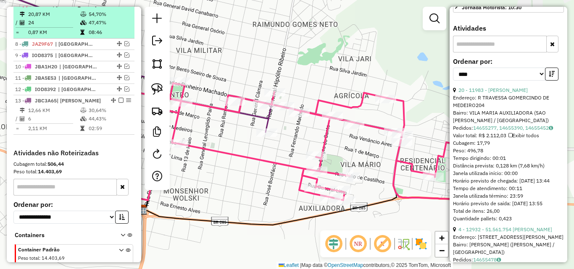
click at [50, 27] on td "24" at bounding box center [54, 22] width 52 height 8
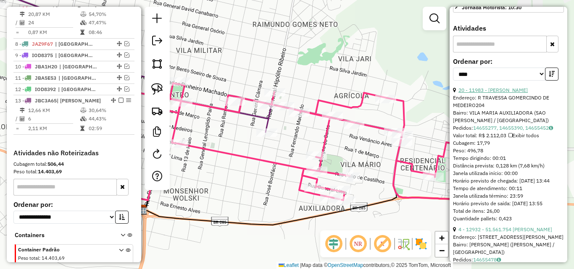
click at [507, 93] on link "20 - 11983 - VINICIUS OLIVEIRA MA" at bounding box center [492, 90] width 69 height 6
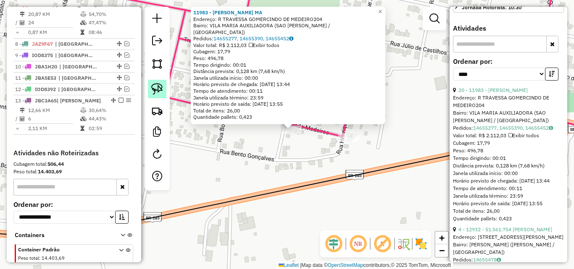
click at [155, 87] on img at bounding box center [157, 89] width 12 height 12
drag, startPoint x: 275, startPoint y: 140, endPoint x: 301, endPoint y: 137, distance: 26.3
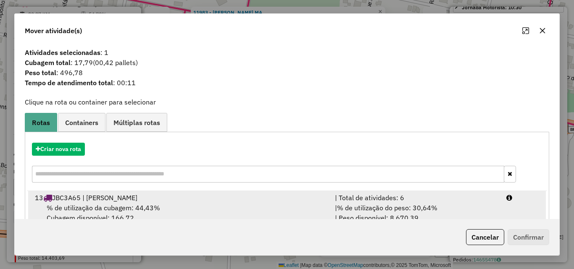
click at [217, 204] on div "% de utilização da cubagem: 44,43% Cubagem disponível: 166,72" at bounding box center [180, 213] width 300 height 20
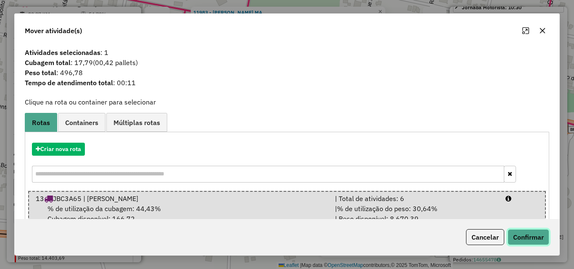
click at [535, 238] on button "Confirmar" at bounding box center [528, 237] width 42 height 16
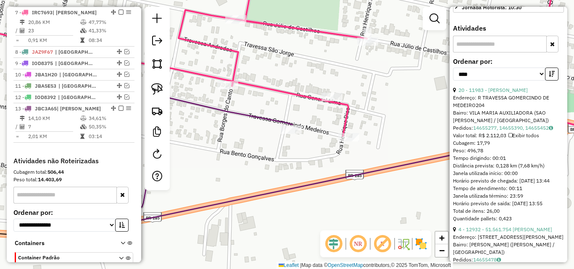
scroll to position [383, 0]
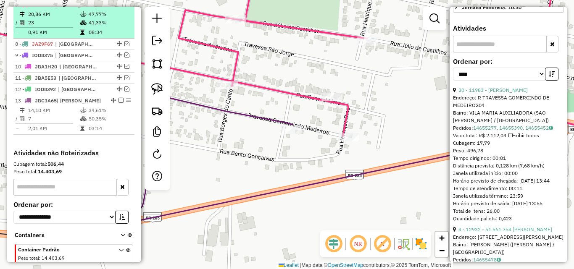
click at [85, 25] on icon at bounding box center [83, 22] width 6 height 5
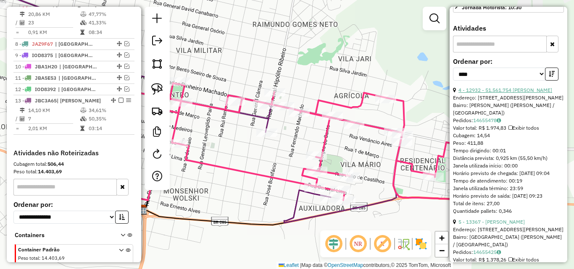
click at [499, 93] on link "4 - 12932 - 51.561.754 JONAS MOR" at bounding box center [505, 90] width 94 height 6
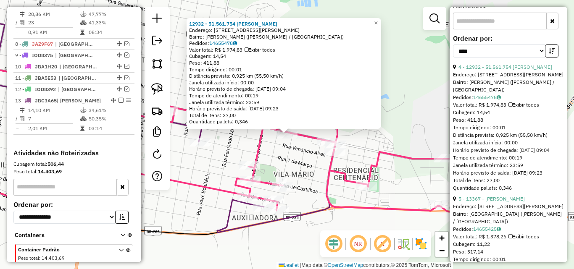
scroll to position [294, 0]
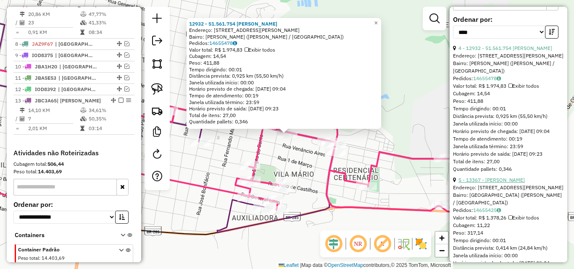
click at [497, 183] on link "5 - 13367 - ROQUE ADOLIBO KULZER" at bounding box center [491, 180] width 66 height 6
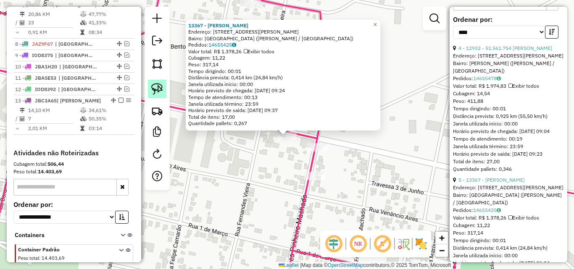
click at [161, 87] on img at bounding box center [157, 89] width 12 height 12
drag, startPoint x: 258, startPoint y: 146, endPoint x: 295, endPoint y: 145, distance: 37.4
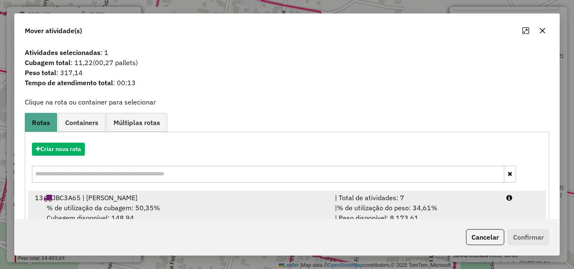
click at [217, 200] on div "13 JBC3A65 | São Luiz Gonzaga" at bounding box center [180, 198] width 300 height 10
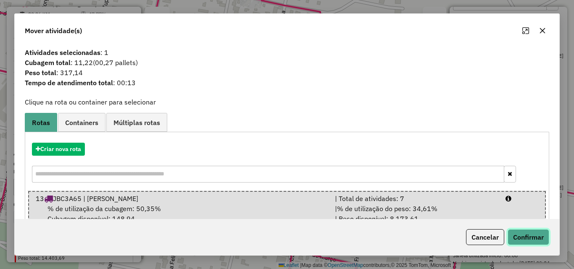
click at [541, 241] on button "Confirmar" at bounding box center [528, 237] width 42 height 16
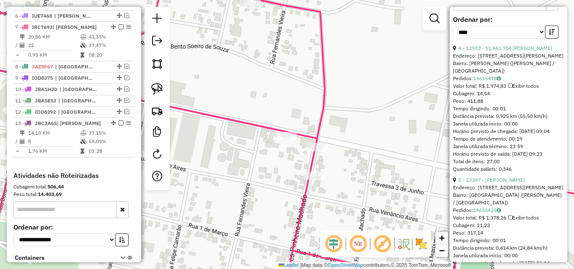
scroll to position [383, 0]
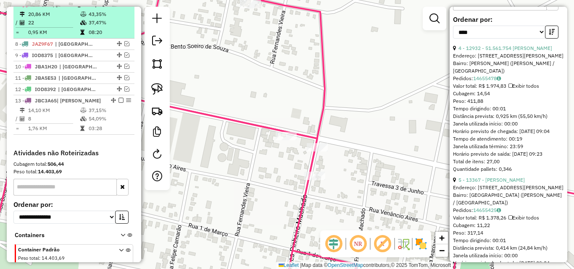
click at [80, 18] on td at bounding box center [84, 14] width 8 height 8
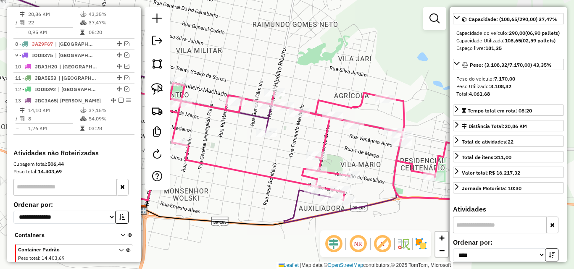
scroll to position [42, 0]
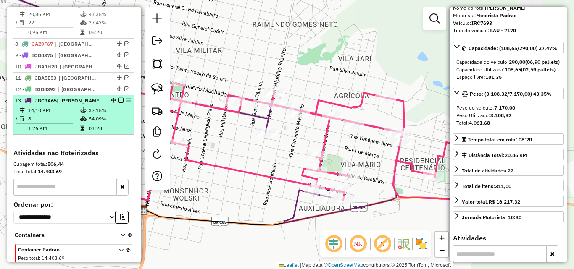
click at [45, 115] on td "14,10 KM" at bounding box center [54, 110] width 52 height 8
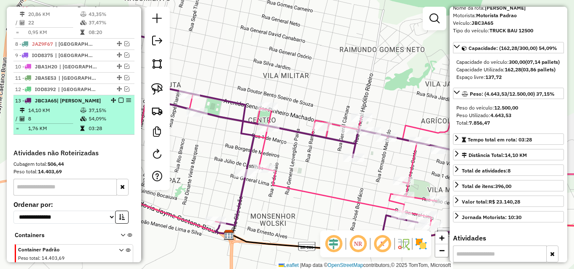
click at [118, 103] on em at bounding box center [120, 100] width 5 height 5
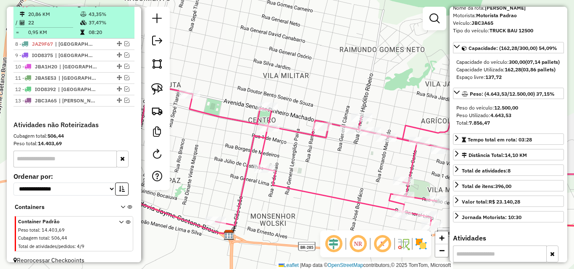
click at [118, 7] on em at bounding box center [120, 4] width 5 height 5
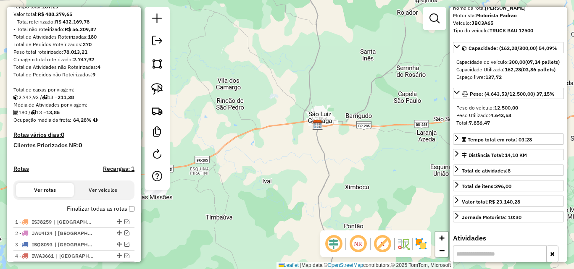
scroll to position [36, 0]
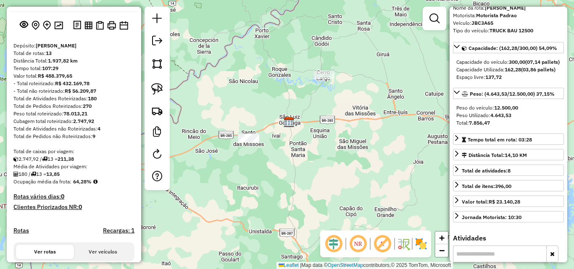
drag, startPoint x: 243, startPoint y: 206, endPoint x: 391, endPoint y: 168, distance: 152.4
click at [391, 168] on div "Janela de atendimento Grade de atendimento Capacidade Transportadoras Veículos …" at bounding box center [287, 134] width 574 height 269
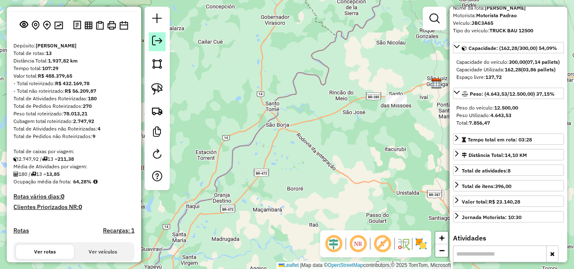
click at [162, 42] on em at bounding box center [157, 41] width 10 height 10
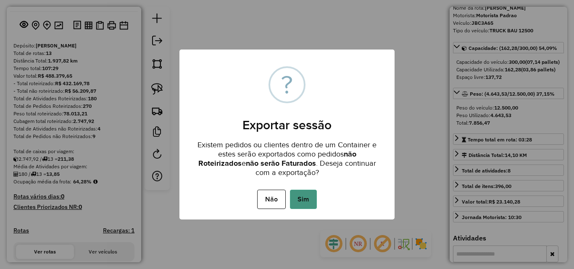
click at [310, 199] on button "Sim" at bounding box center [303, 199] width 27 height 19
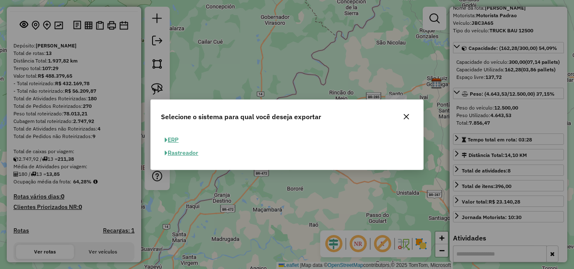
click at [172, 138] on button "ERP" at bounding box center [171, 140] width 21 height 13
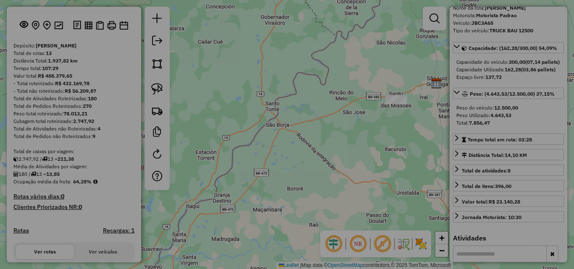
select select "**"
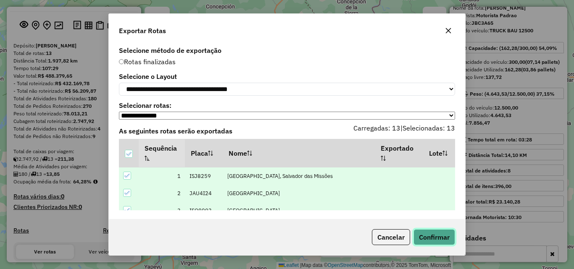
click at [427, 243] on button "Confirmar" at bounding box center [434, 237] width 42 height 16
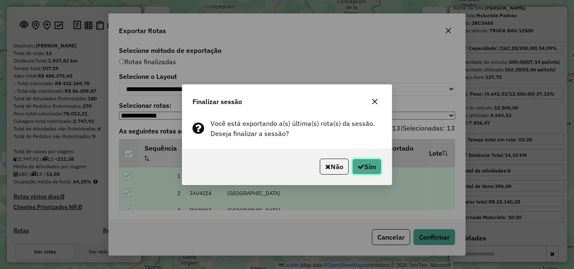
click at [374, 170] on button "Sim" at bounding box center [366, 167] width 29 height 16
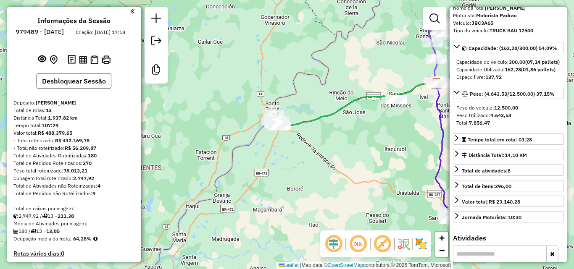
scroll to position [0, 0]
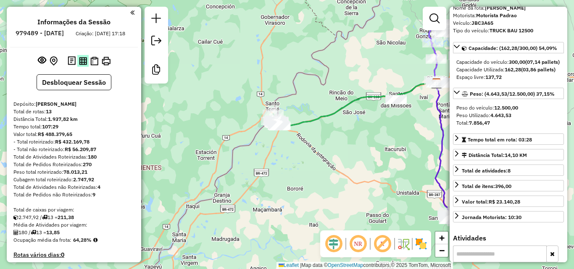
click at [85, 65] on img at bounding box center [83, 61] width 8 height 8
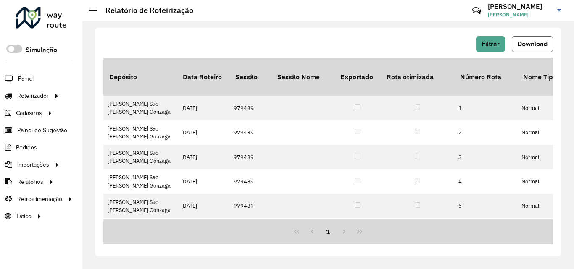
click at [535, 42] on span "Download" at bounding box center [532, 43] width 30 height 7
